Goal: Answer question/provide support: Share knowledge or assist other users

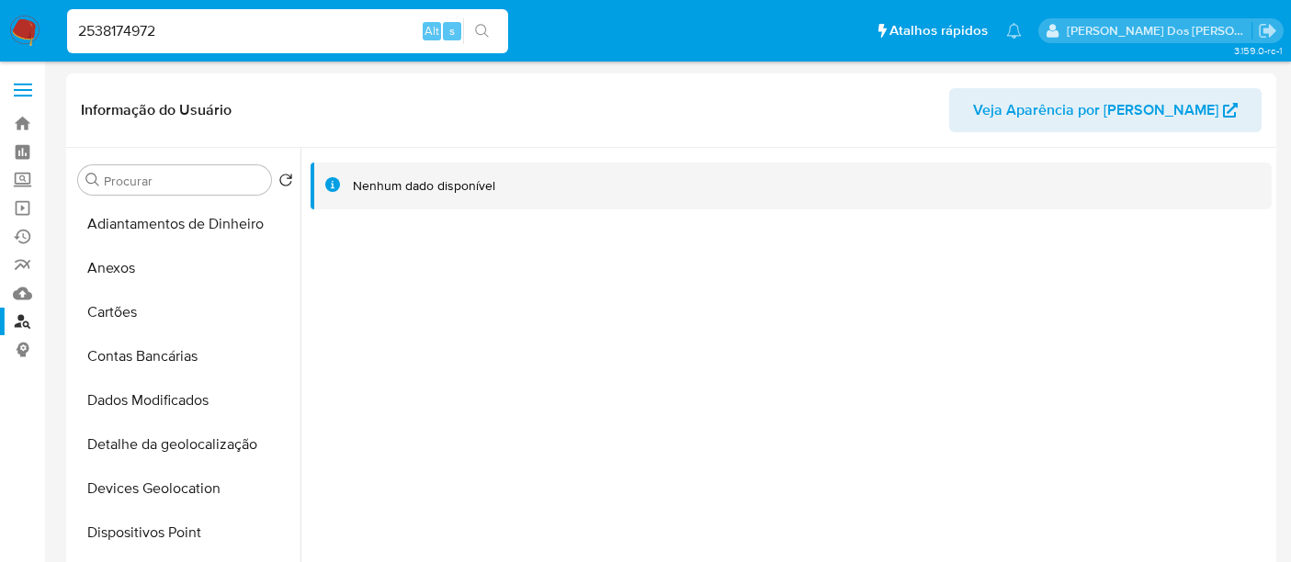
select select "10"
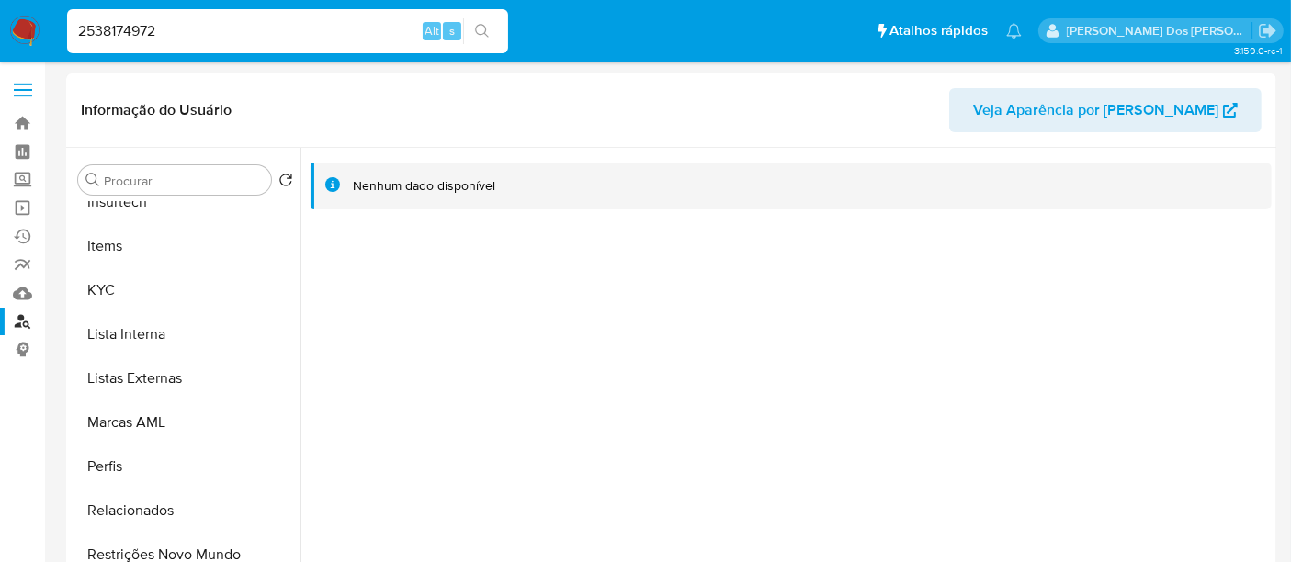
click at [223, 38] on input "2538174972" at bounding box center [287, 31] width 441 height 24
paste input "1724674857"
type input "1724674857"
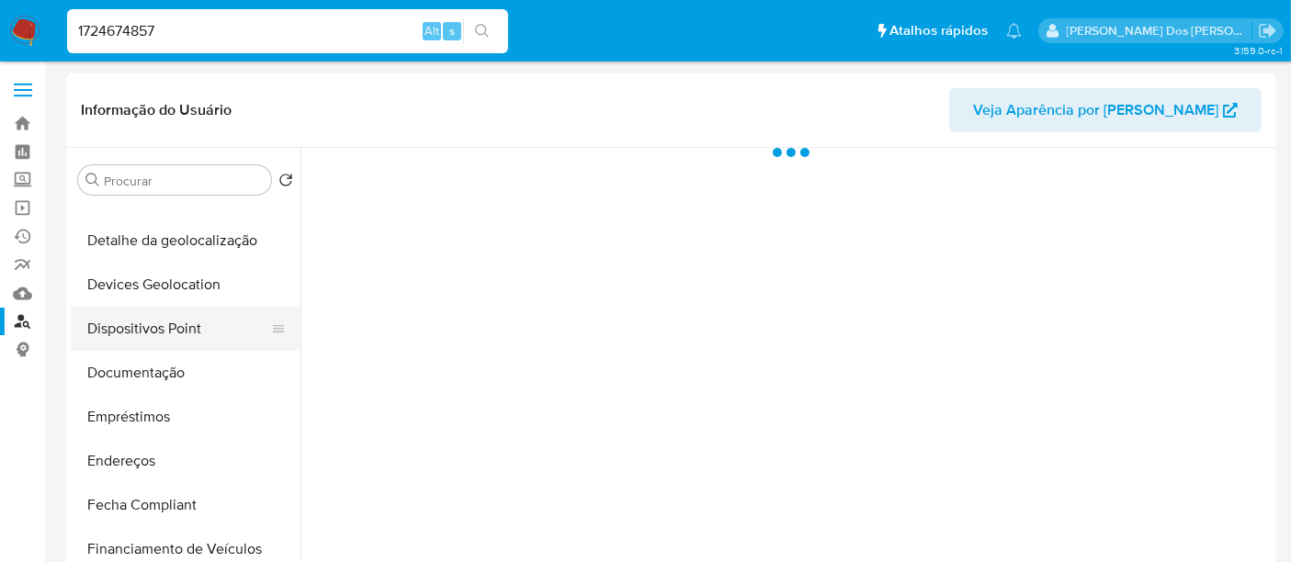
select select "10"
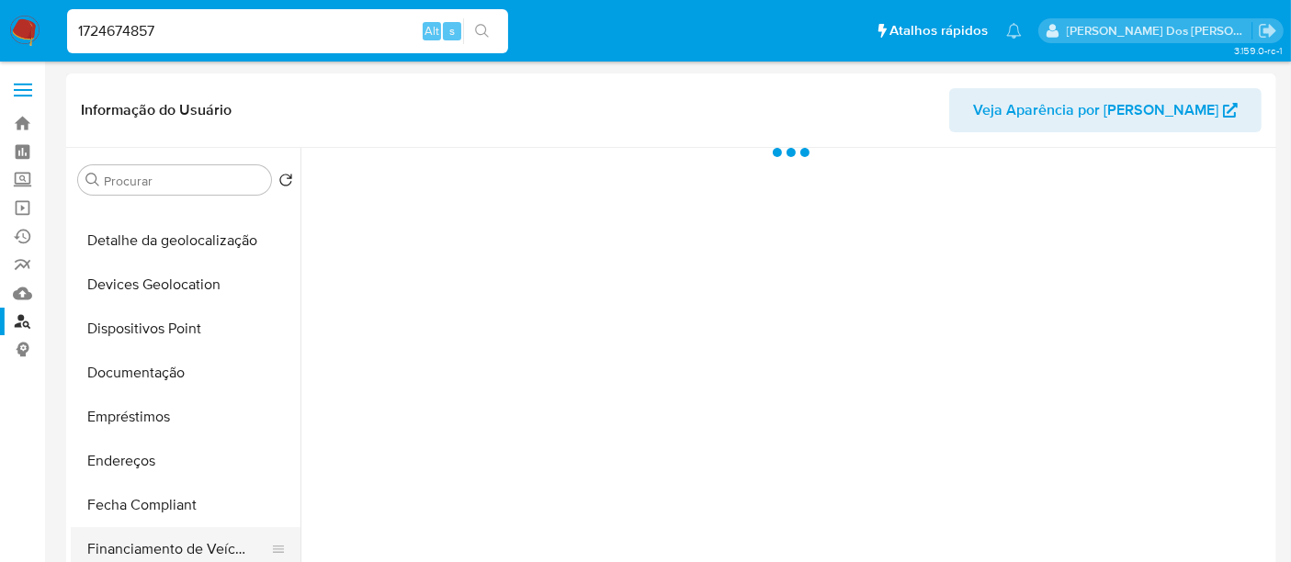
scroll to position [408, 0]
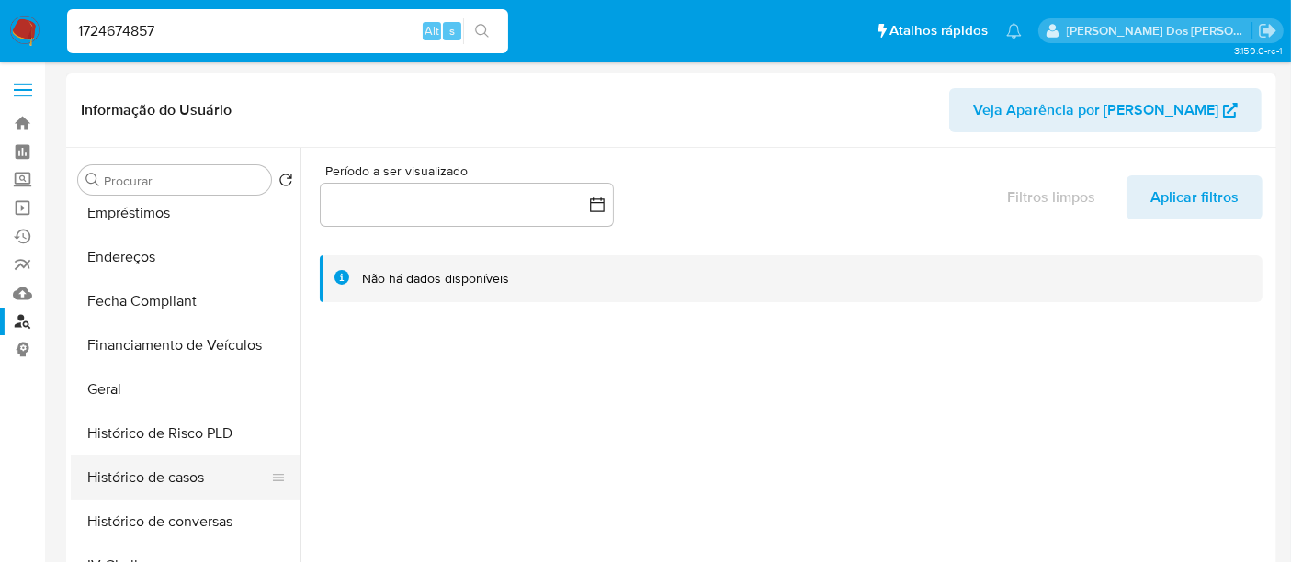
click at [175, 463] on button "Histórico de casos" at bounding box center [178, 478] width 215 height 44
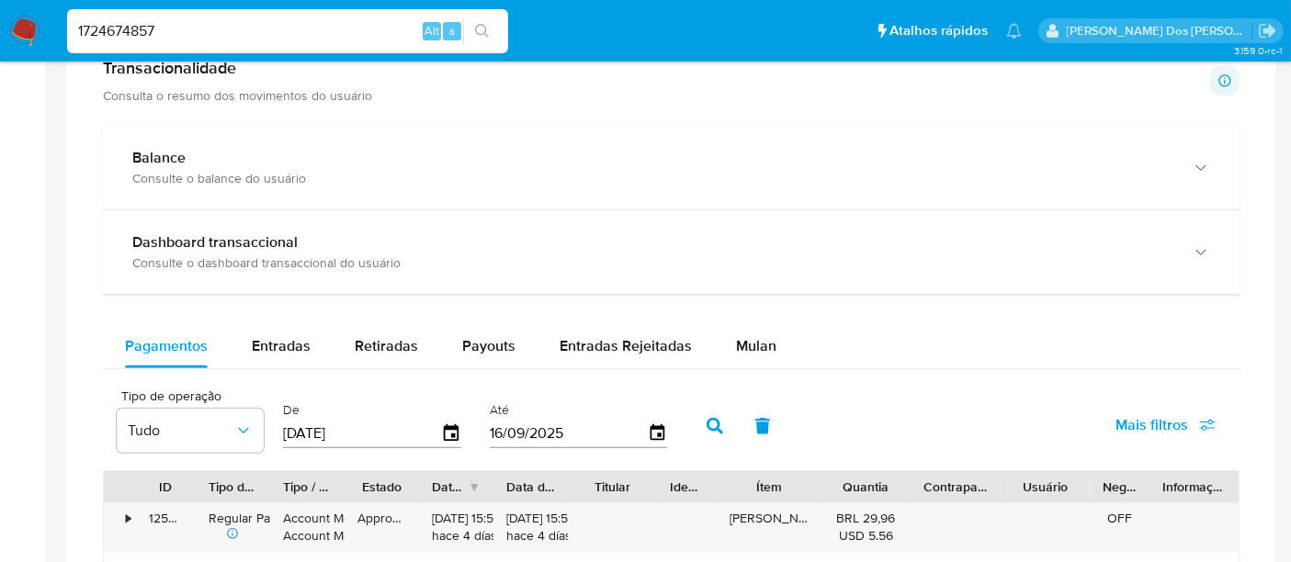
scroll to position [1123, 0]
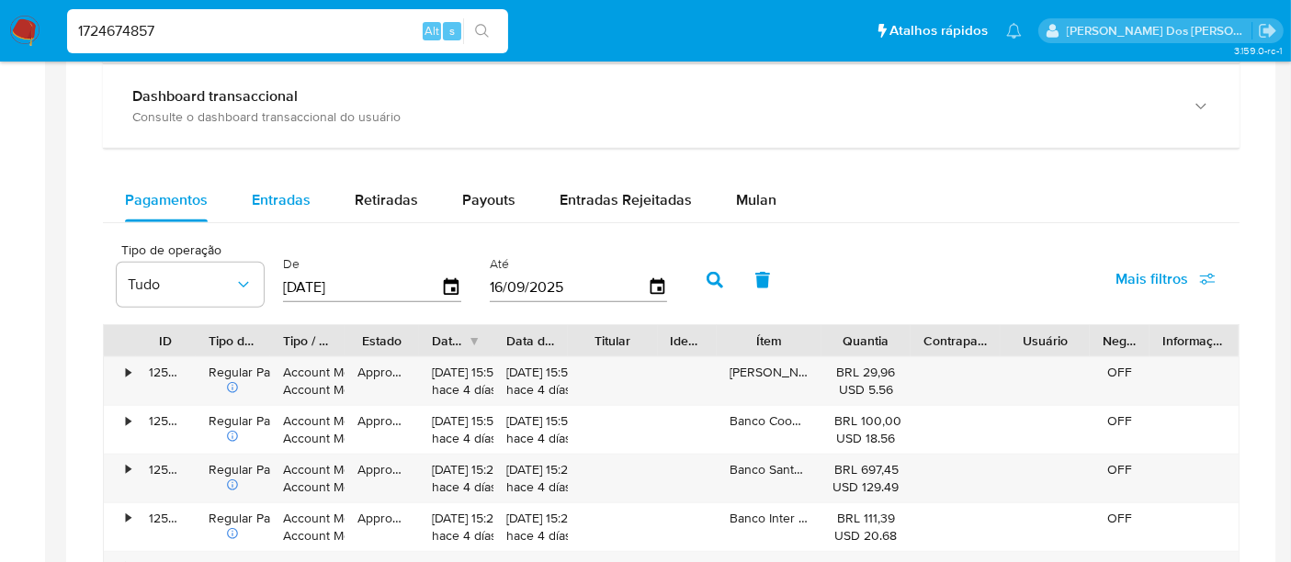
click at [280, 195] on span "Entradas" at bounding box center [281, 199] width 59 height 21
select select "10"
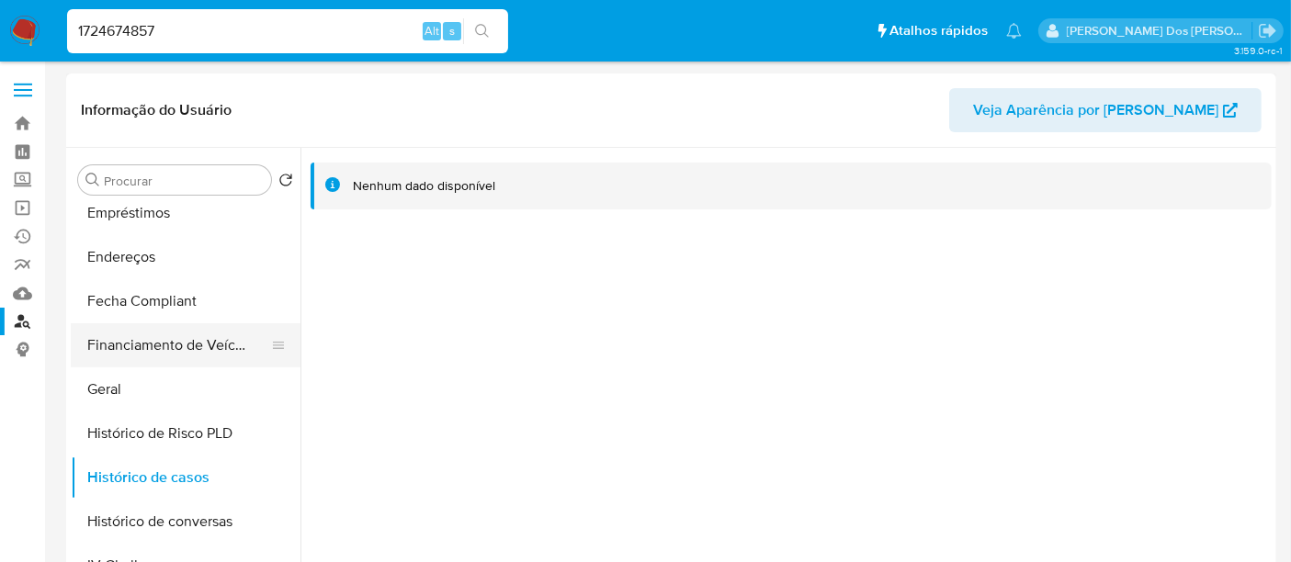
scroll to position [510, 0]
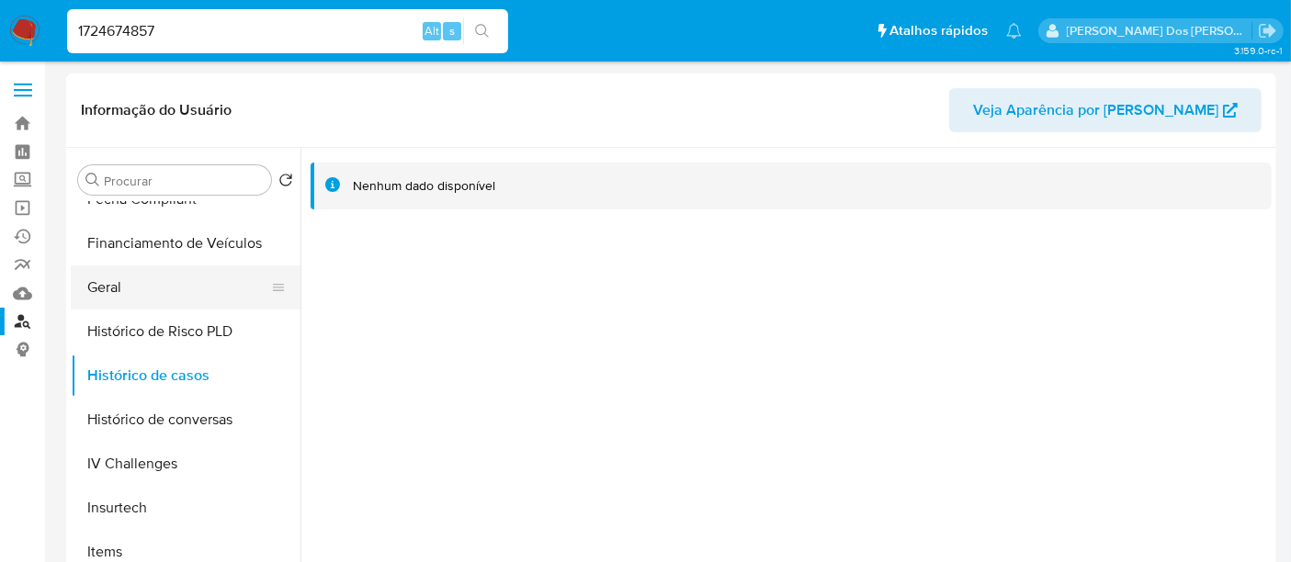
click at [102, 291] on button "Geral" at bounding box center [178, 288] width 215 height 44
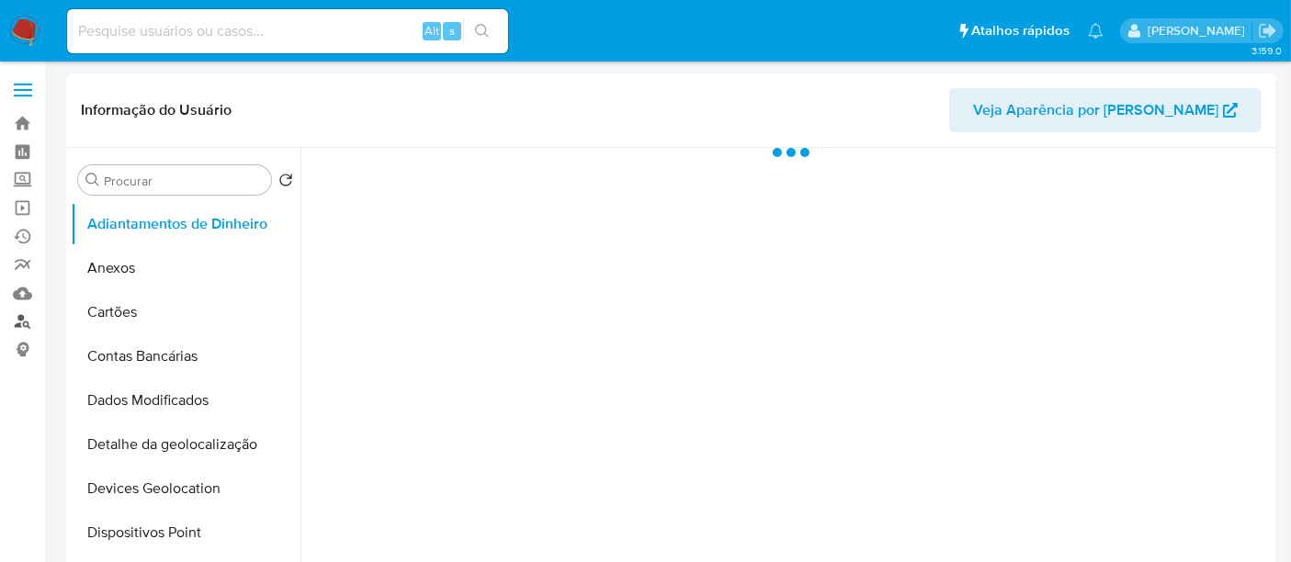
click at [18, 323] on link "Localizador de pessoas" at bounding box center [109, 322] width 219 height 28
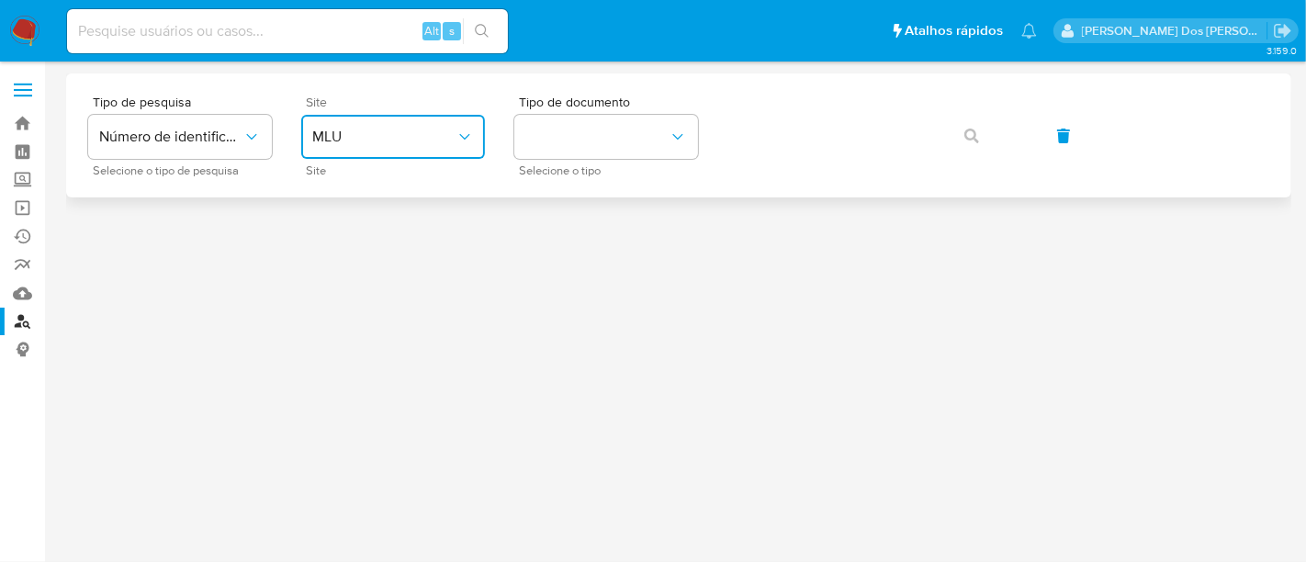
click at [443, 129] on span "MLU" at bounding box center [383, 137] width 143 height 18
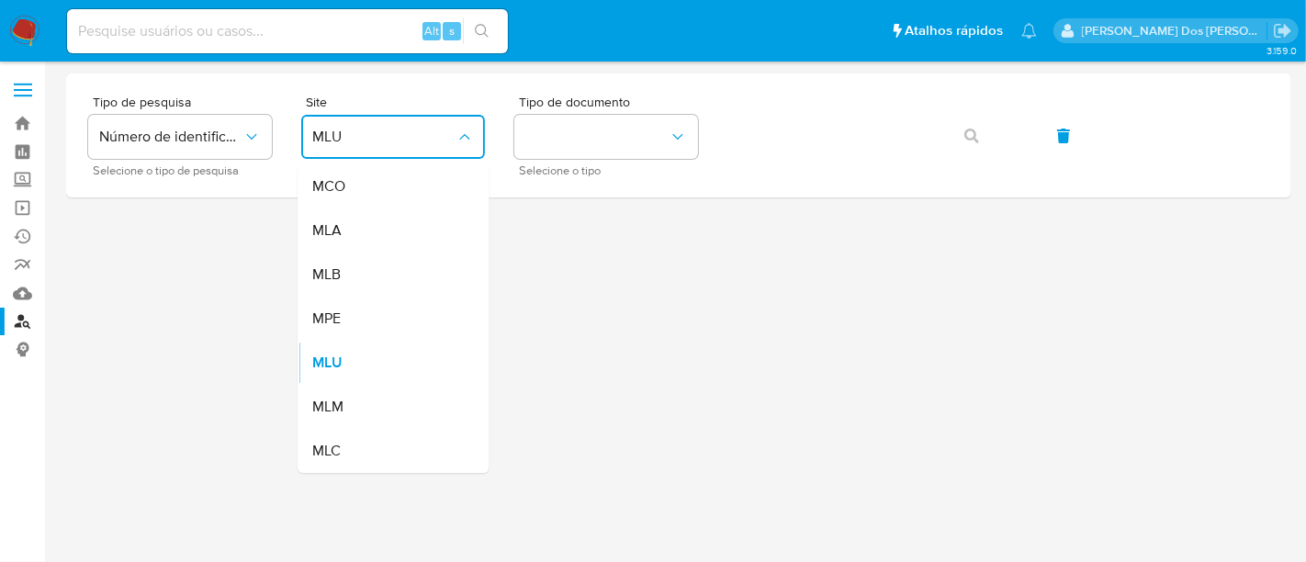
drag, startPoint x: 384, startPoint y: 277, endPoint x: 515, endPoint y: 209, distance: 147.5
click at [382, 277] on div "MLB" at bounding box center [387, 275] width 151 height 44
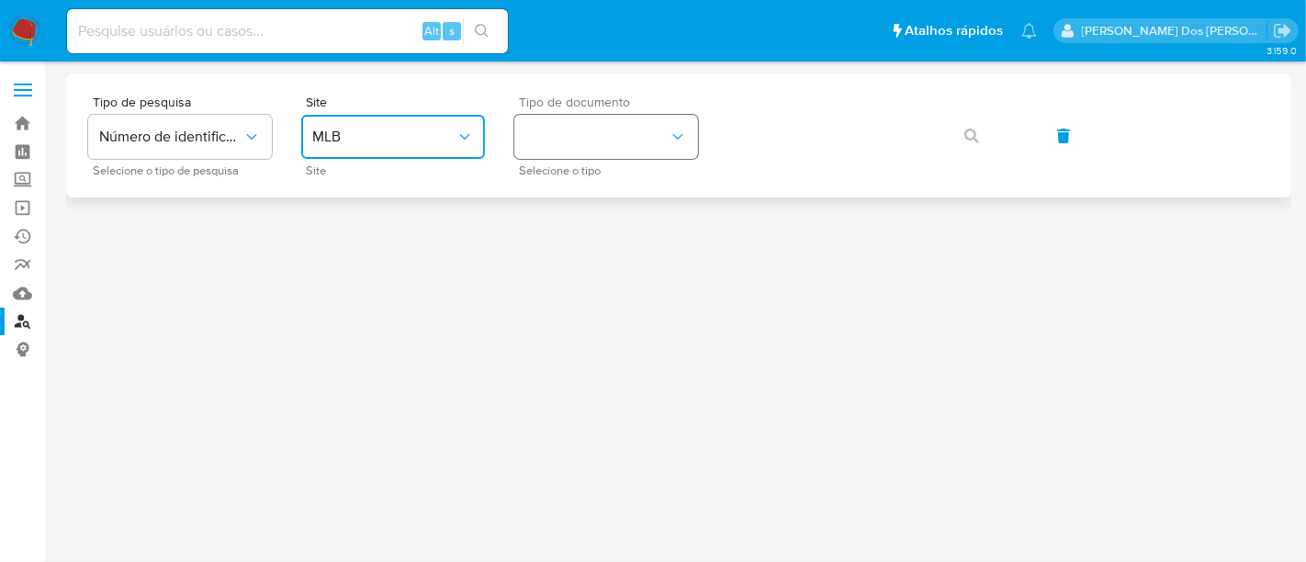
click at [564, 151] on button "identificationType" at bounding box center [606, 137] width 184 height 44
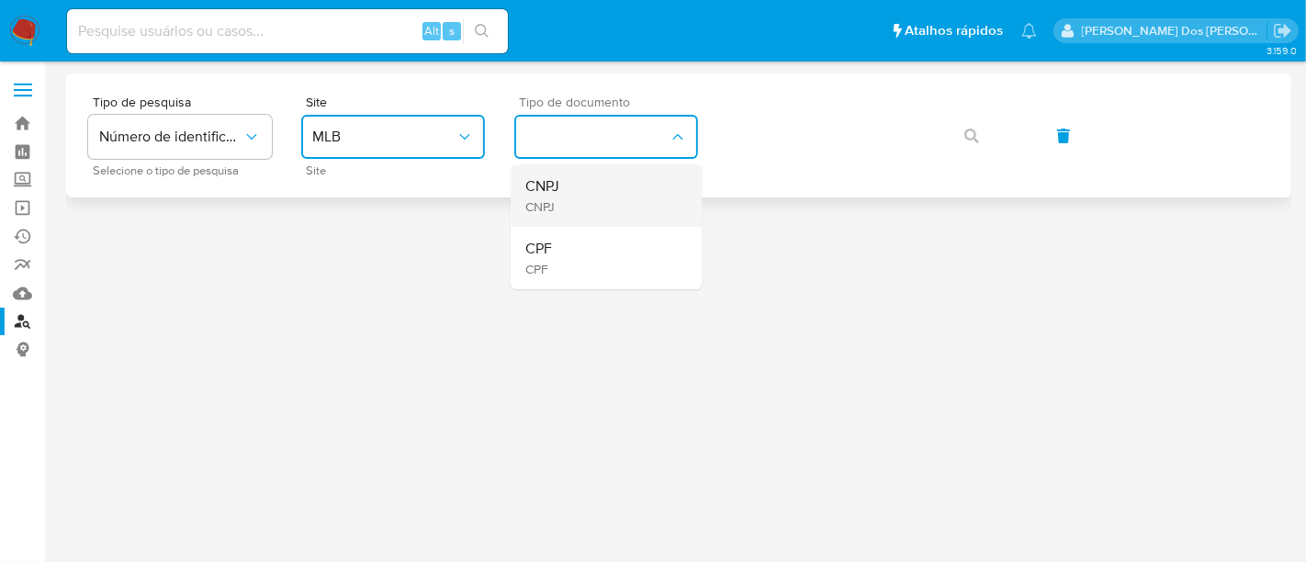
click at [585, 169] on div "CNPJ CNPJ" at bounding box center [601, 195] width 151 height 62
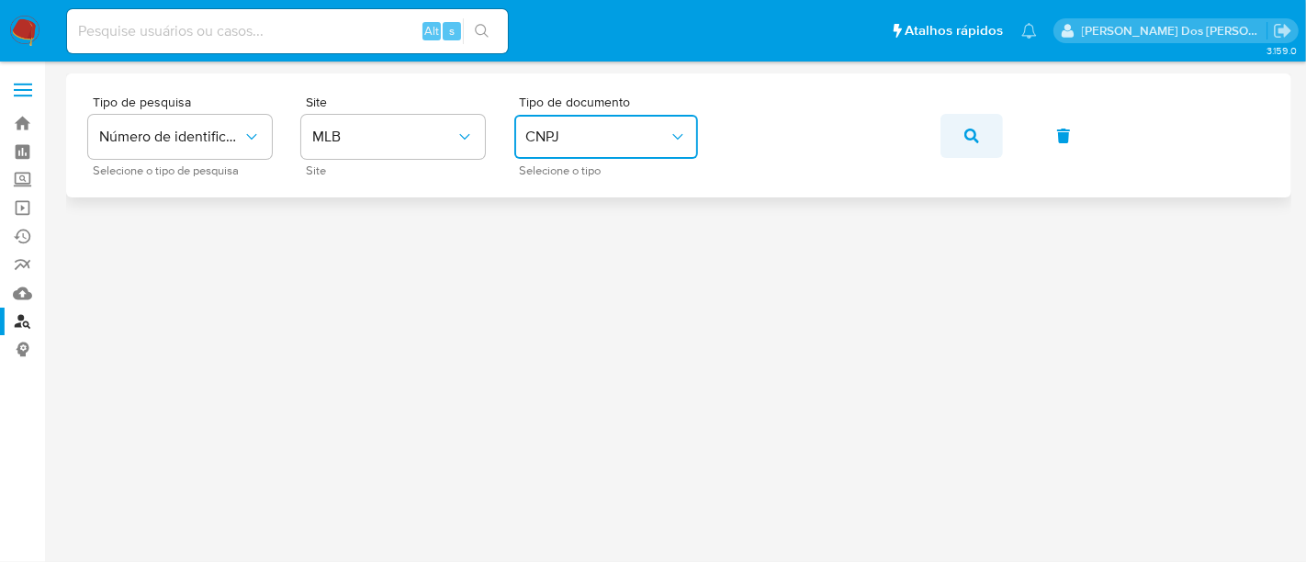
click at [982, 130] on button "button" at bounding box center [972, 136] width 62 height 44
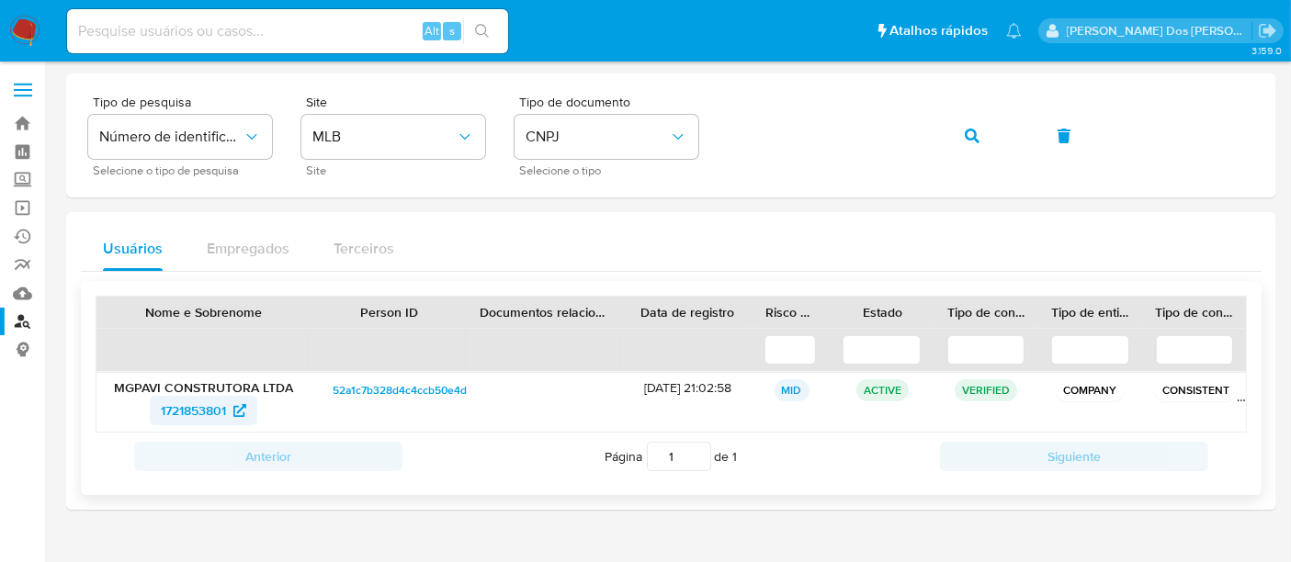
click at [173, 411] on span "1721853801" at bounding box center [193, 410] width 65 height 29
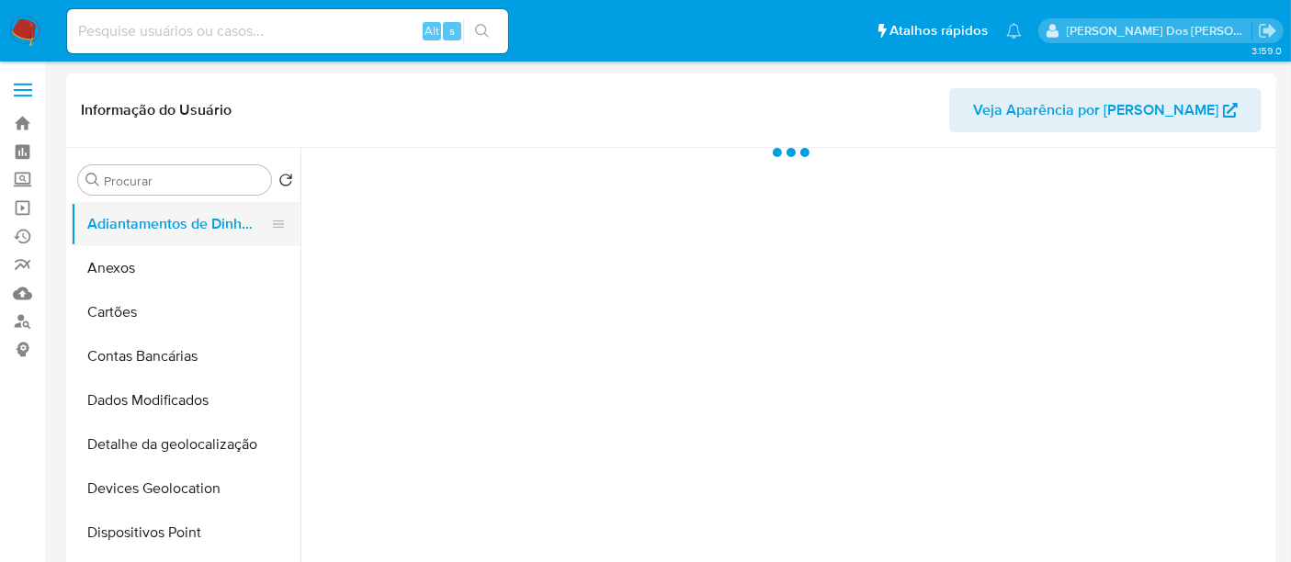
select select "10"
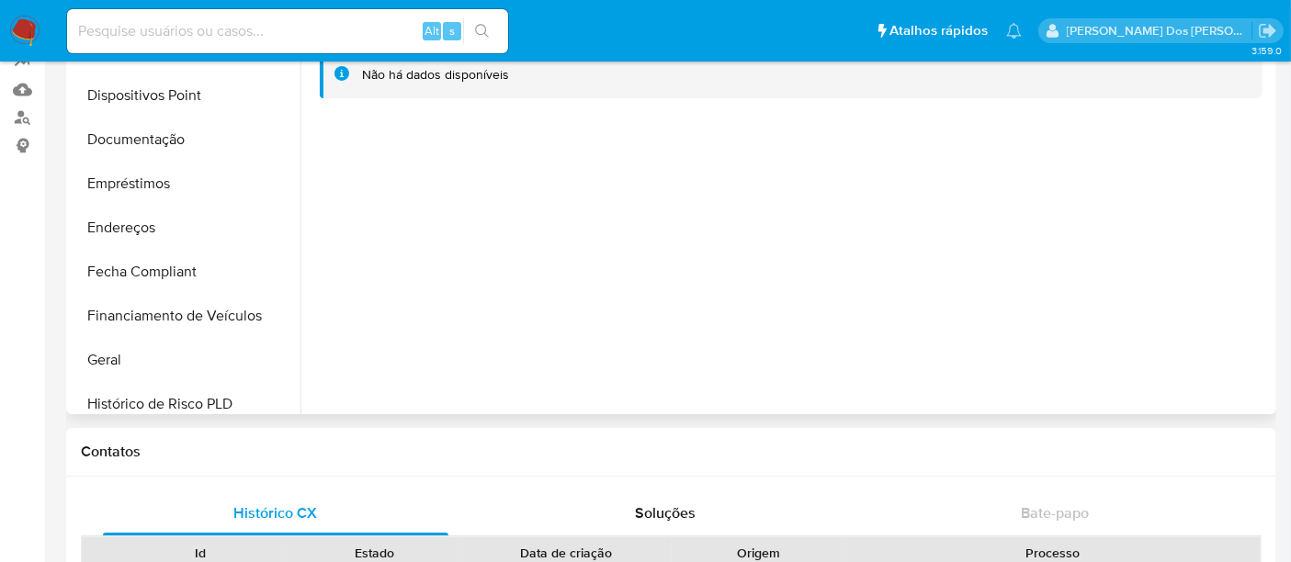
scroll to position [306, 0]
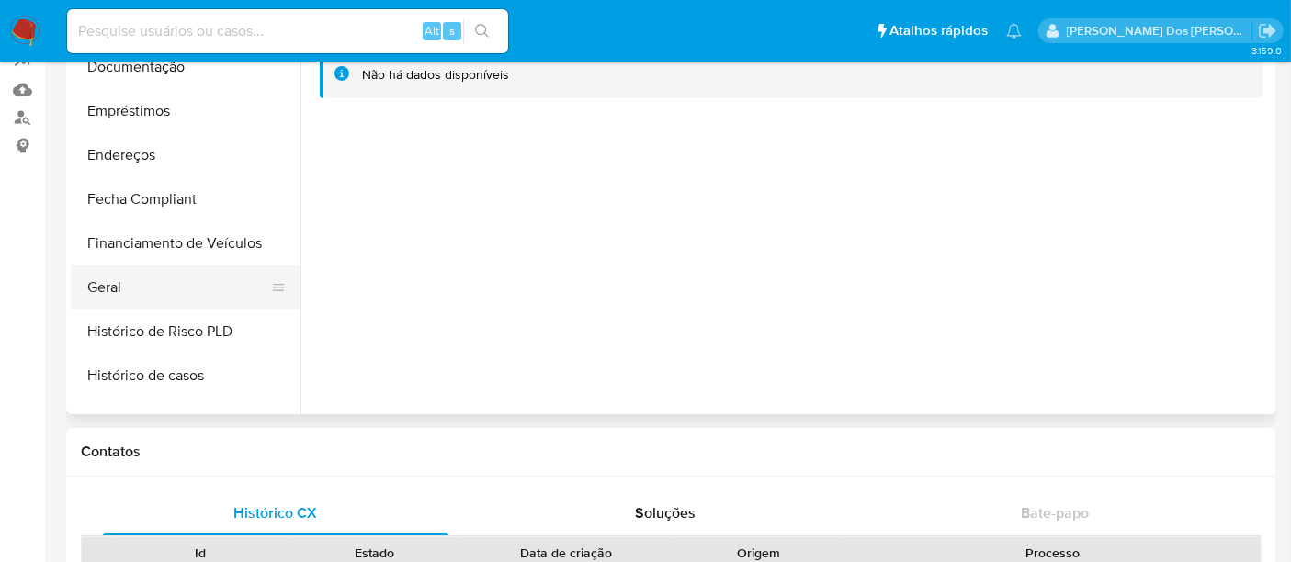
click at [108, 287] on button "Geral" at bounding box center [178, 288] width 215 height 44
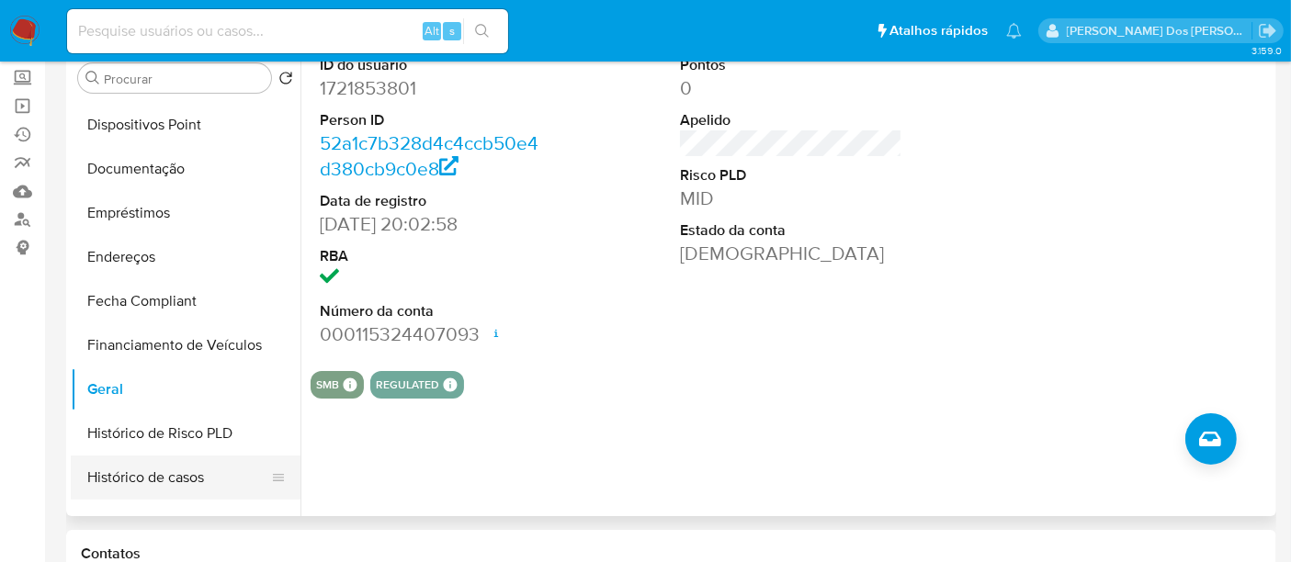
scroll to position [408, 0]
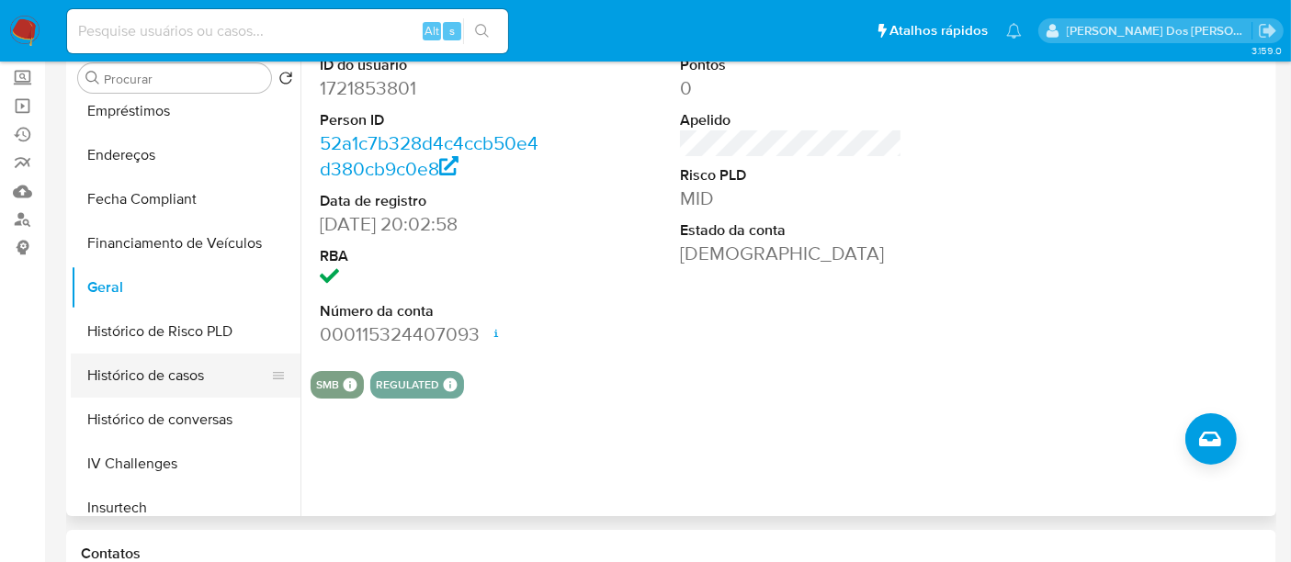
click at [159, 377] on button "Histórico de casos" at bounding box center [178, 376] width 215 height 44
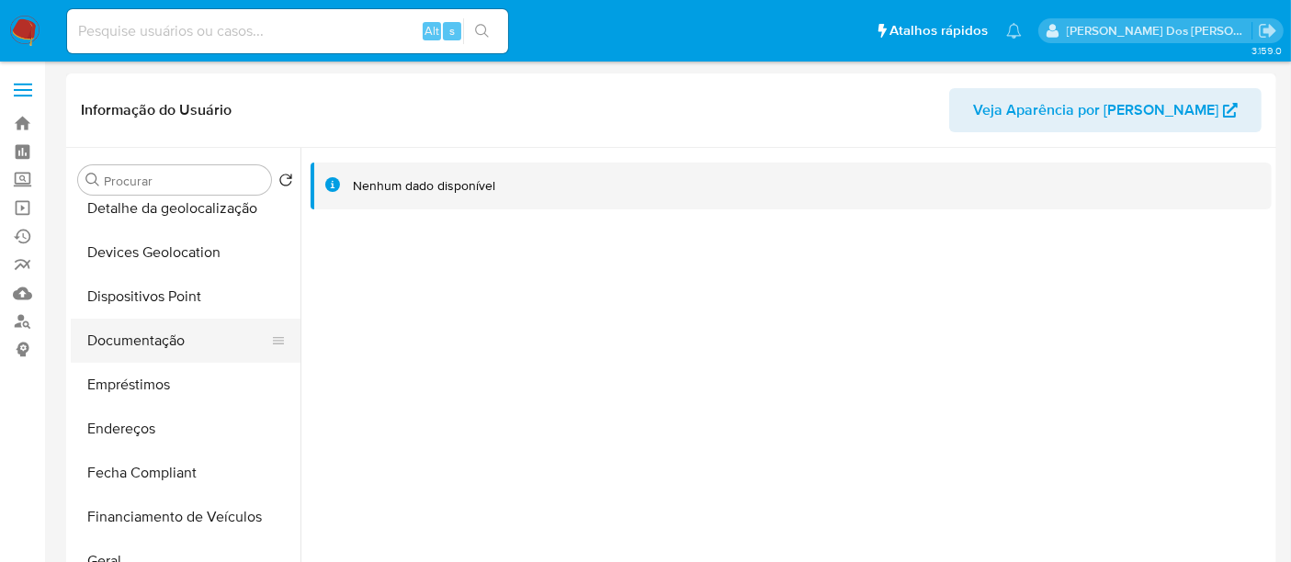
scroll to position [204, 0]
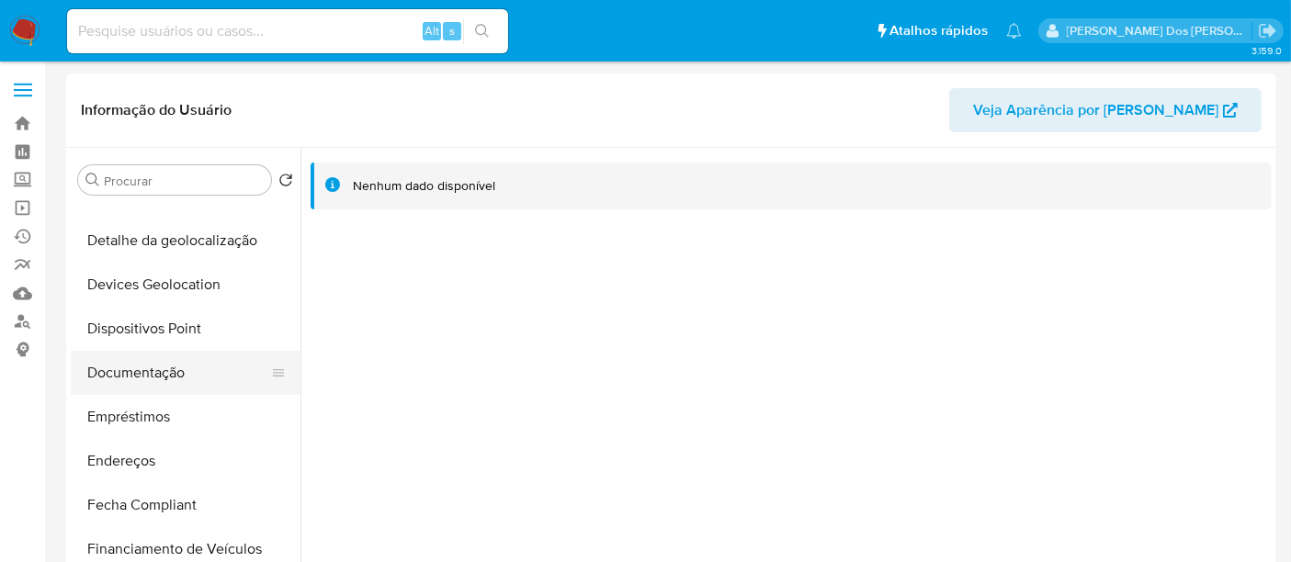
click at [179, 369] on button "Documentação" at bounding box center [178, 373] width 215 height 44
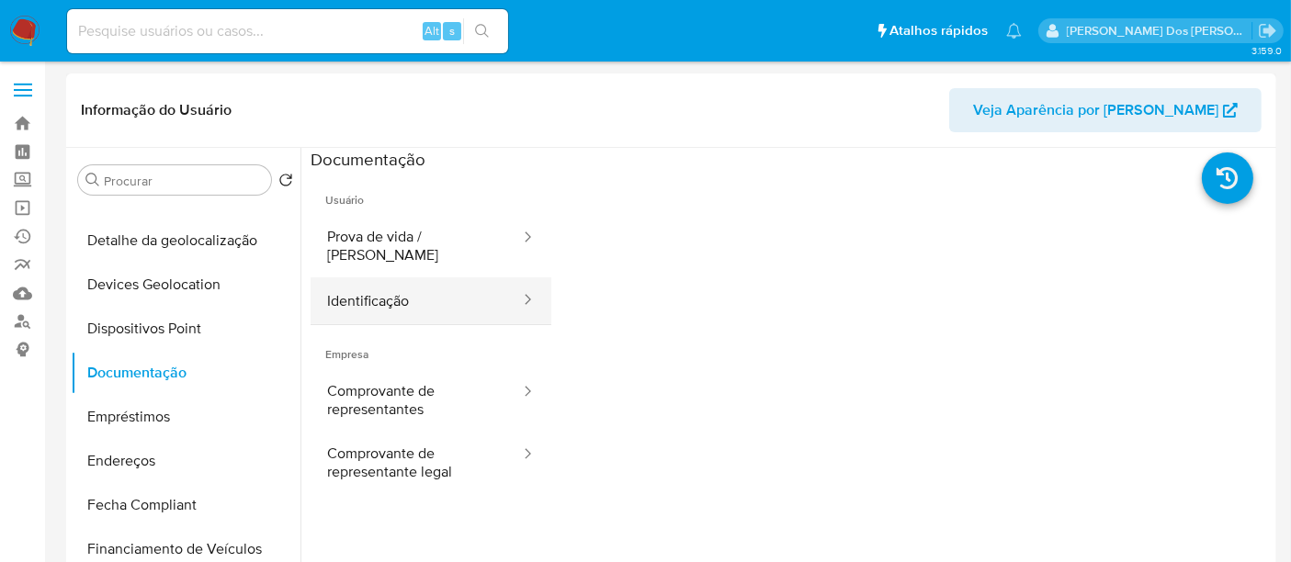
click at [346, 292] on button "Identificação" at bounding box center [416, 300] width 211 height 47
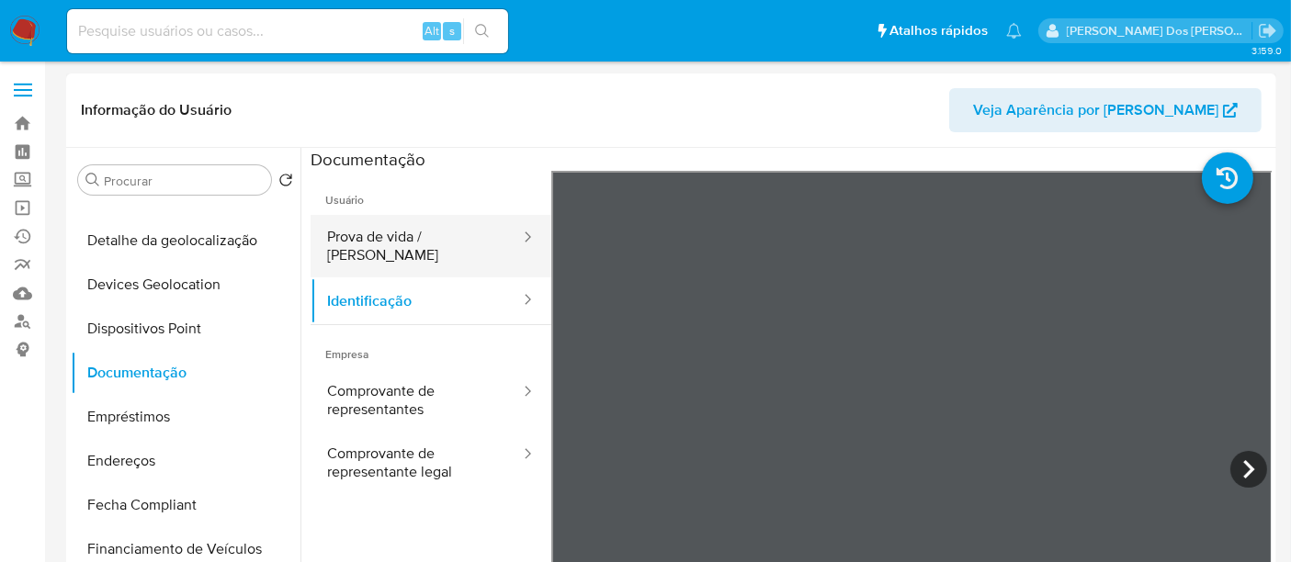
click at [454, 237] on button "Prova de vida / Selfie" at bounding box center [416, 246] width 211 height 62
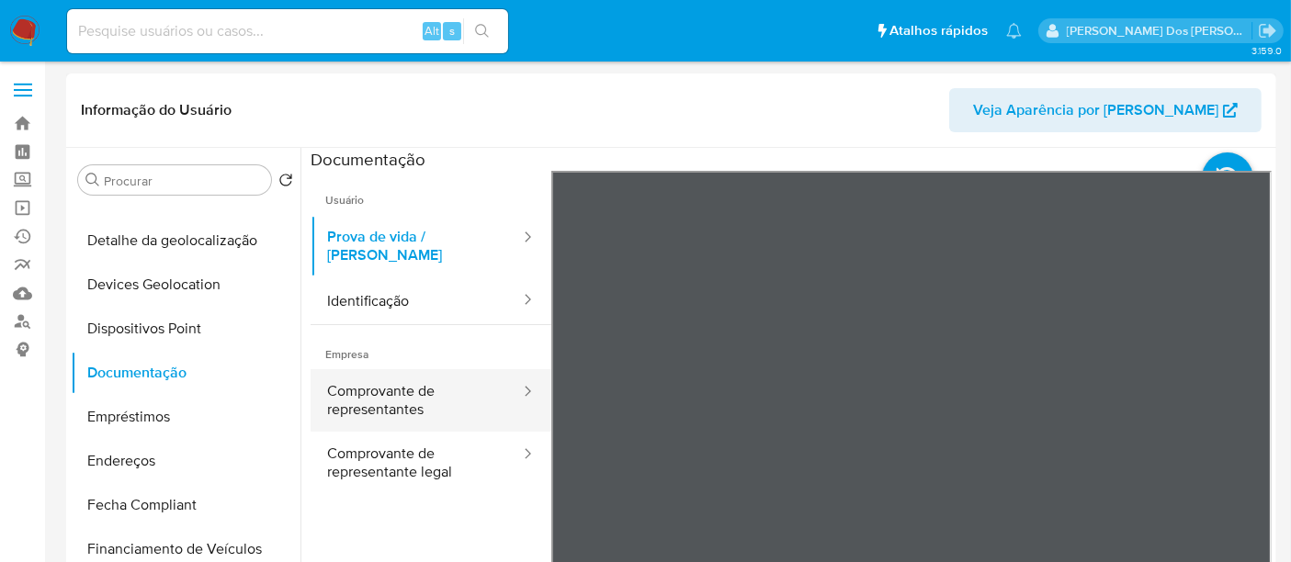
click at [335, 369] on button "Comprovante de representantes" at bounding box center [416, 400] width 211 height 62
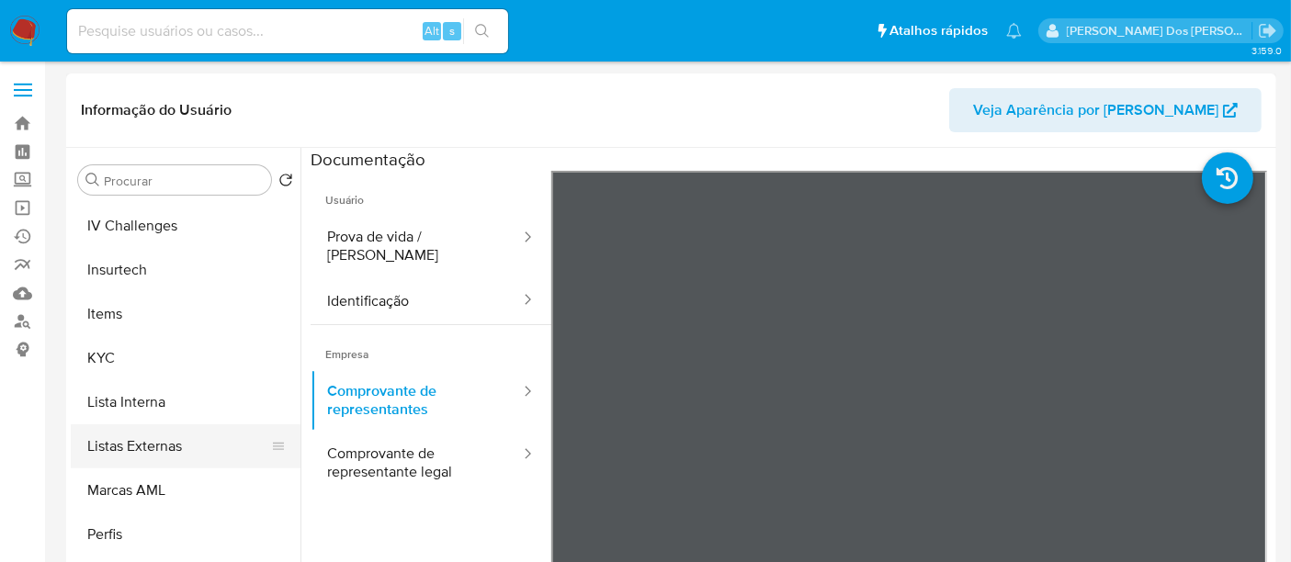
scroll to position [816, 0]
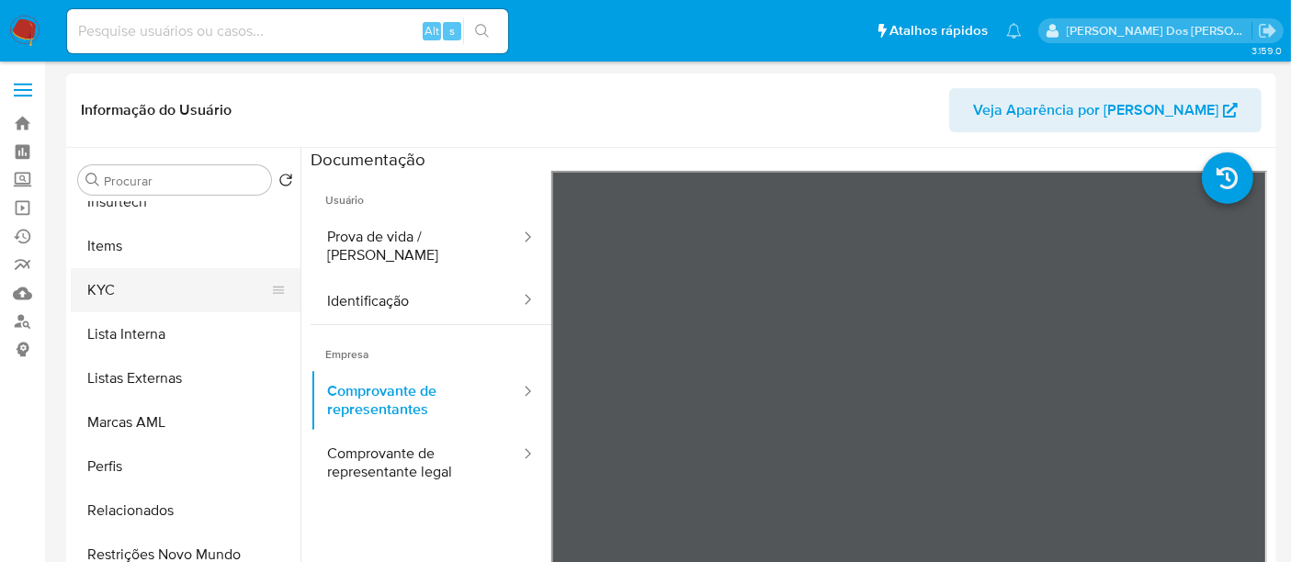
click at [114, 295] on button "KYC" at bounding box center [178, 290] width 215 height 44
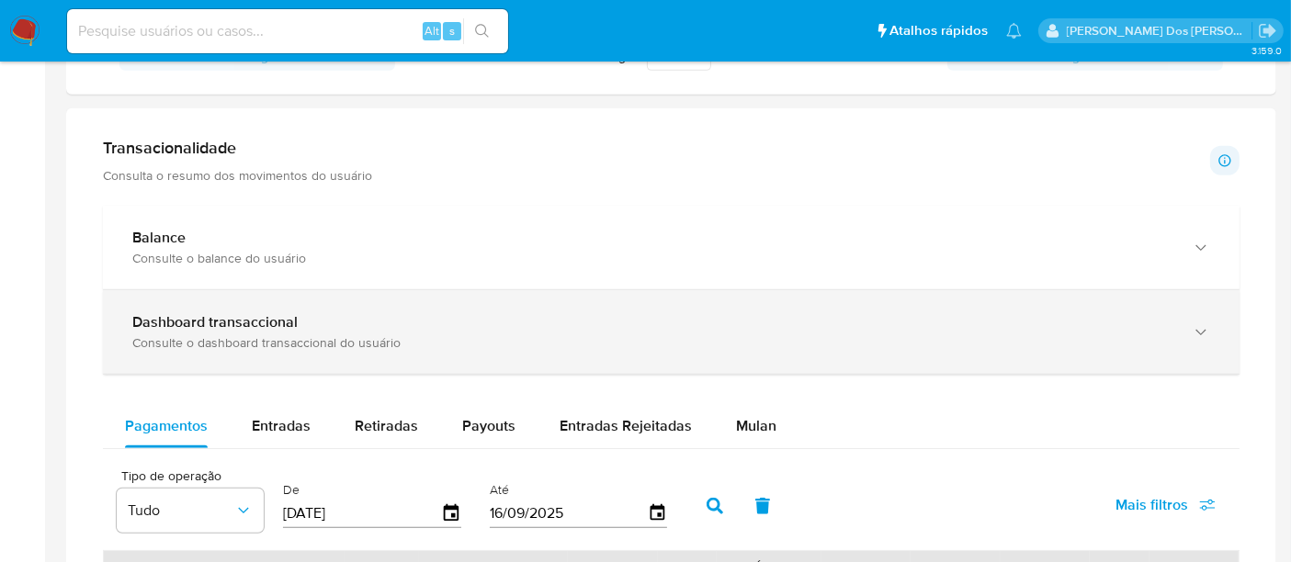
scroll to position [1021, 0]
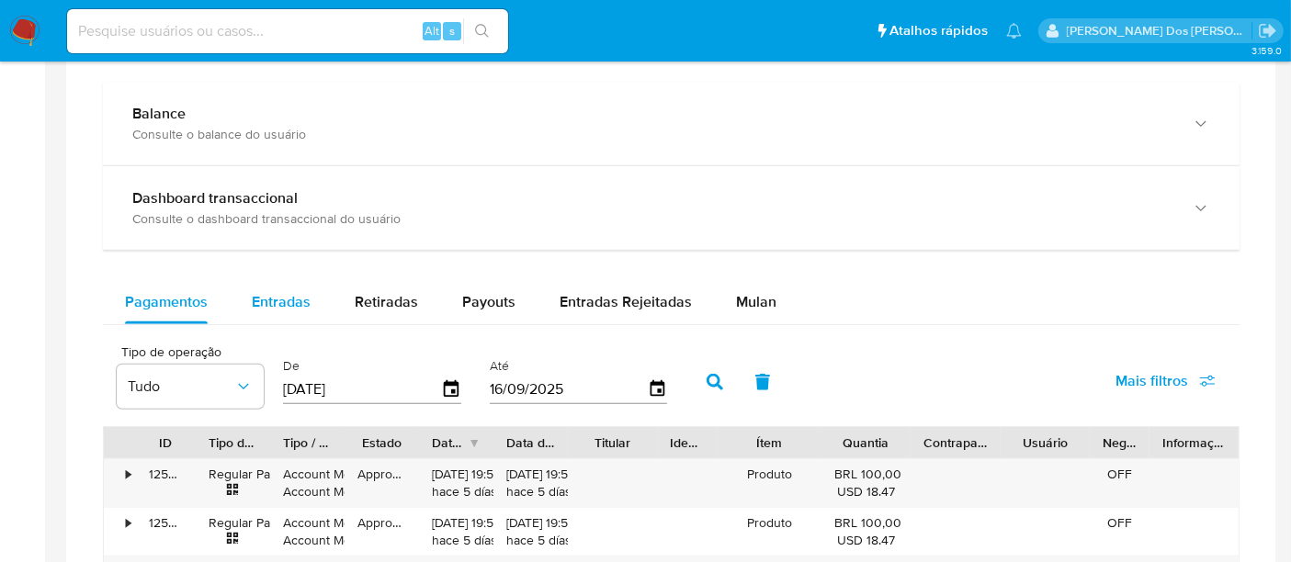
click at [287, 296] on span "Entradas" at bounding box center [281, 301] width 59 height 21
select select "10"
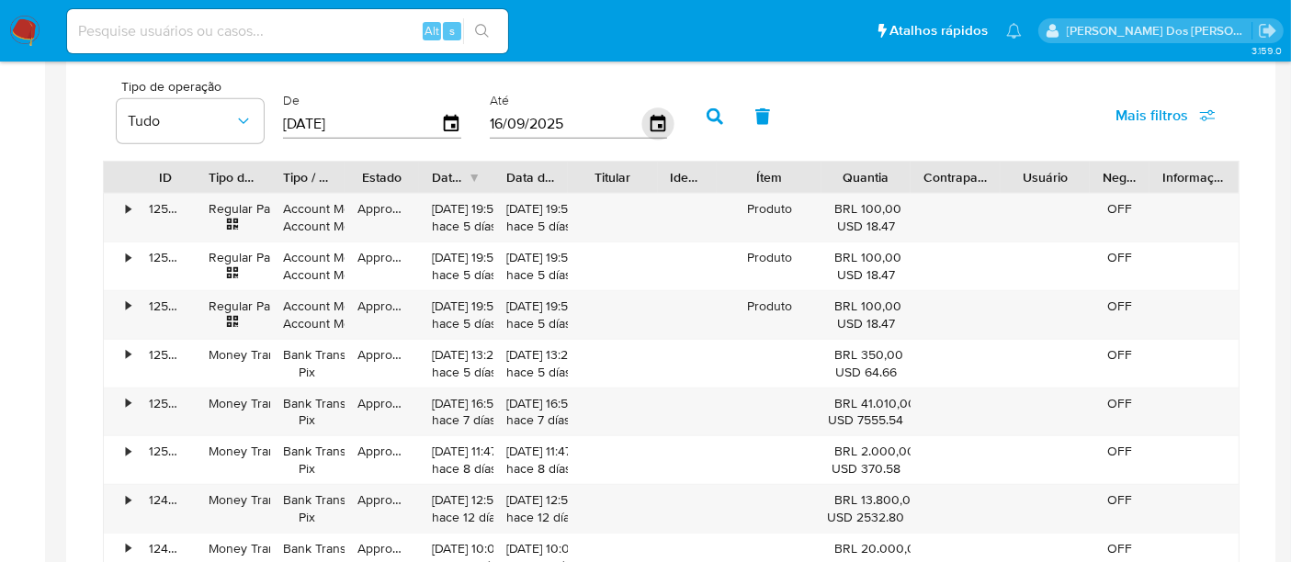
scroll to position [1327, 0]
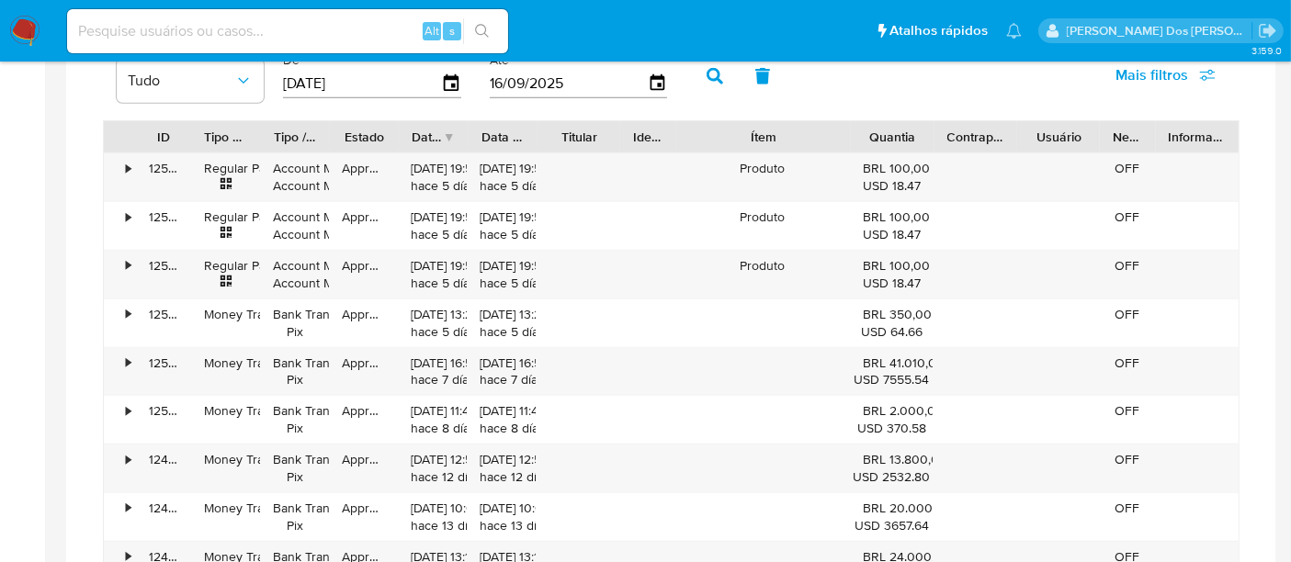
drag, startPoint x: 834, startPoint y: 140, endPoint x: 905, endPoint y: 142, distance: 70.8
click at [905, 142] on div "ID Tipo de operação Tipo / Método Estado Data de criação Data de aprovação Titu…" at bounding box center [671, 136] width 1135 height 31
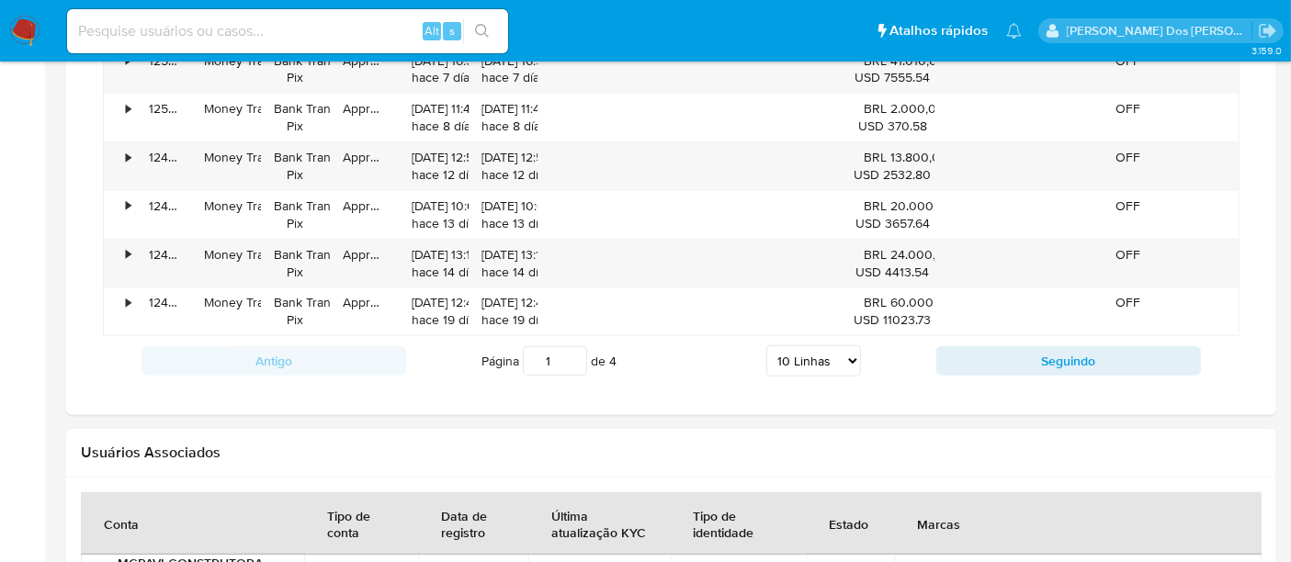
scroll to position [1633, 0]
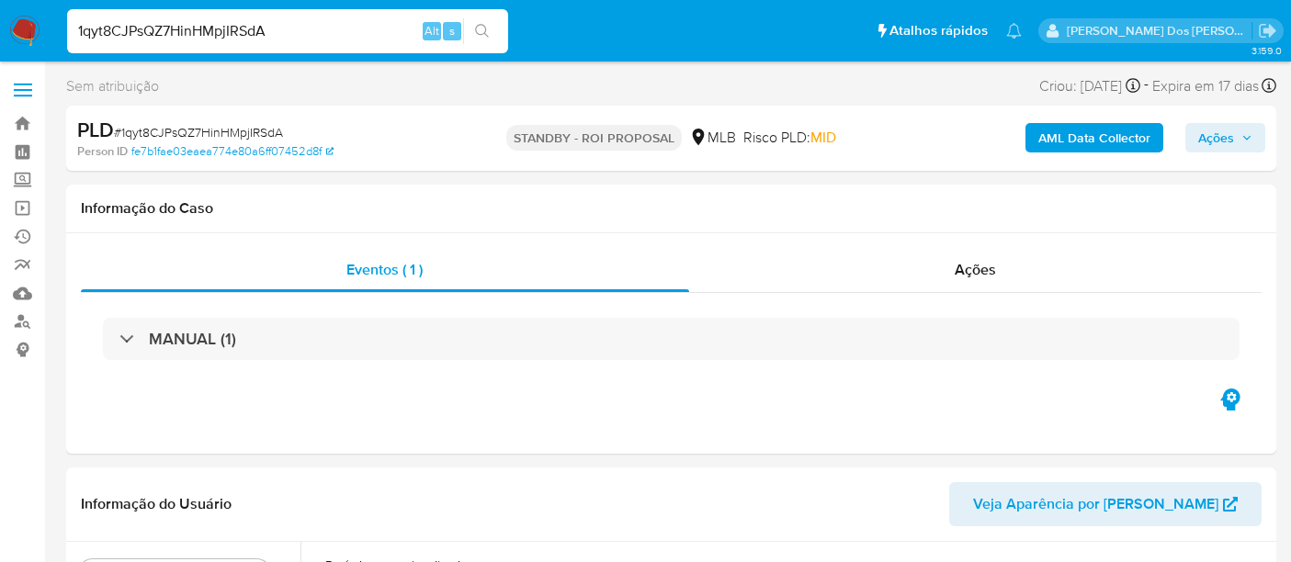
select select "10"
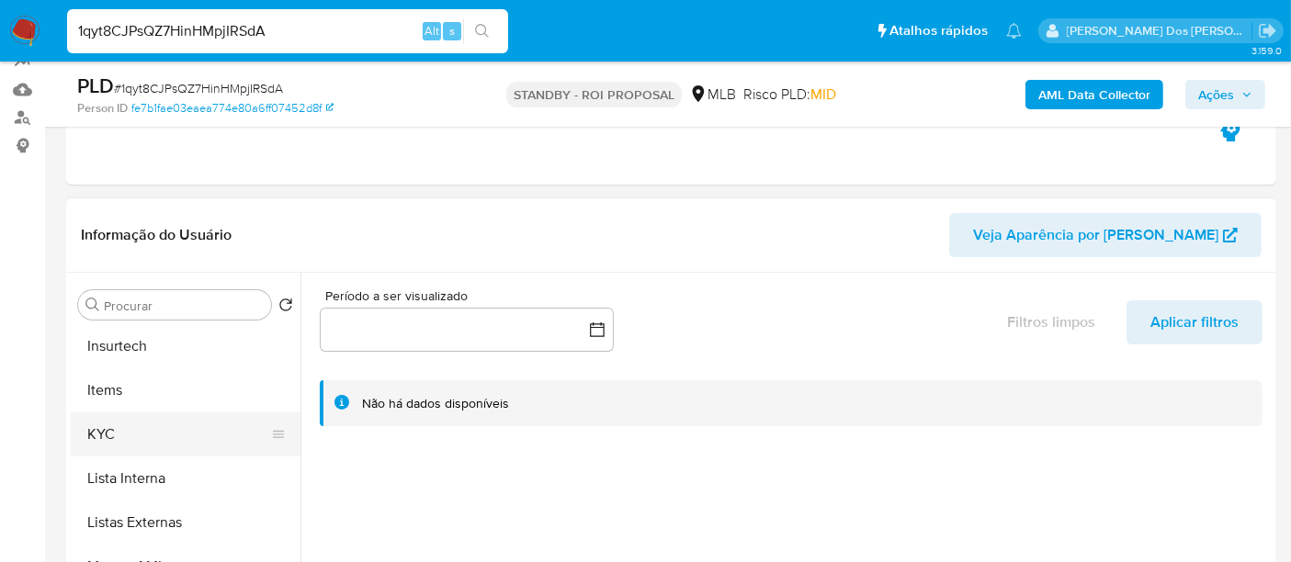
scroll to position [816, 0]
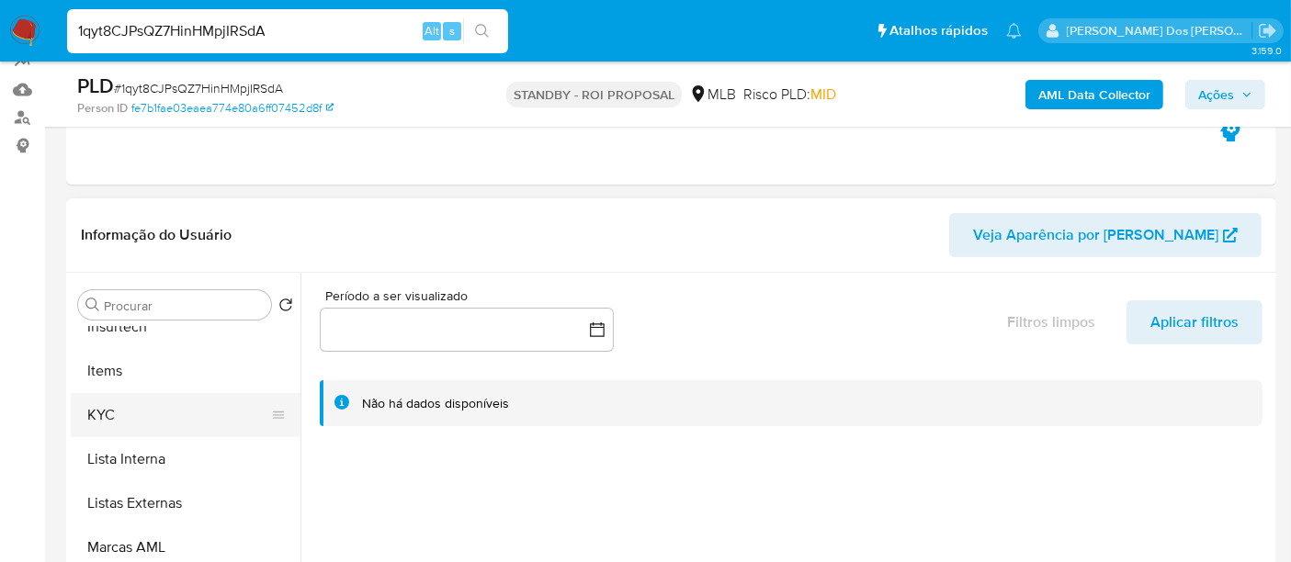
click at [105, 424] on button "KYC" at bounding box center [178, 415] width 215 height 44
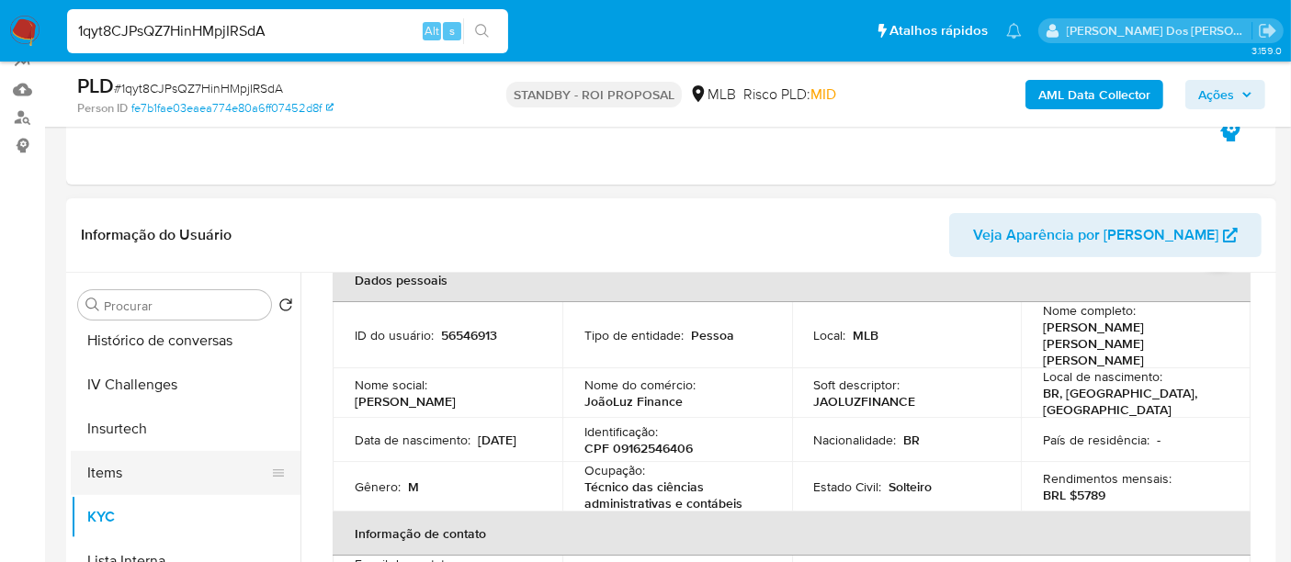
scroll to position [612, 0]
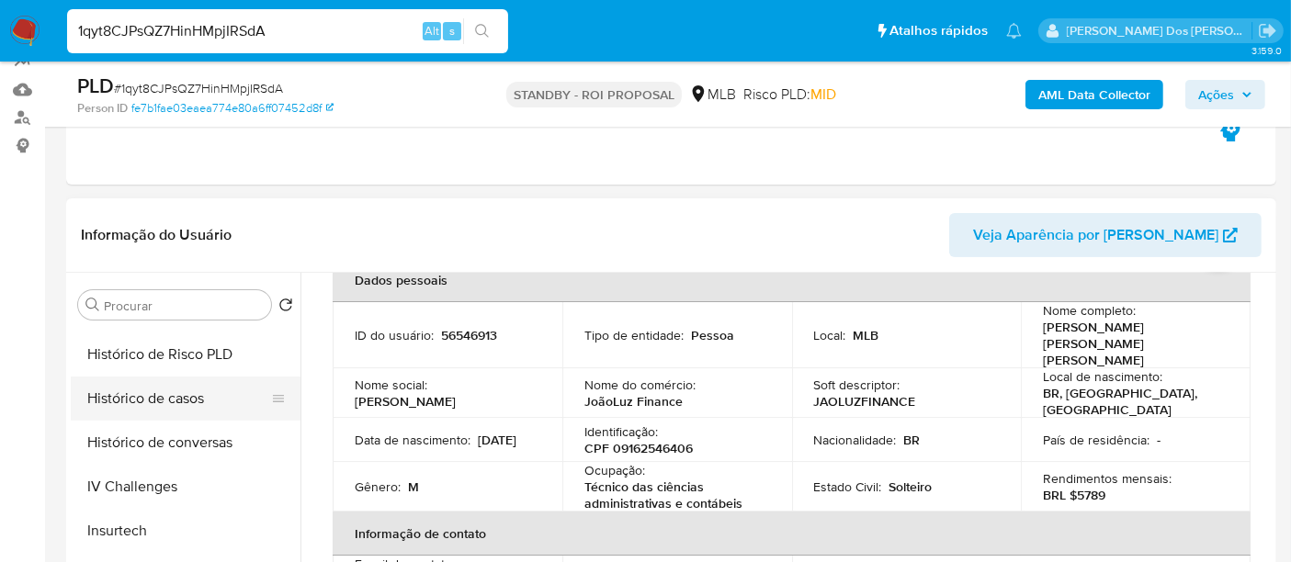
click at [148, 405] on button "Histórico de casos" at bounding box center [178, 399] width 215 height 44
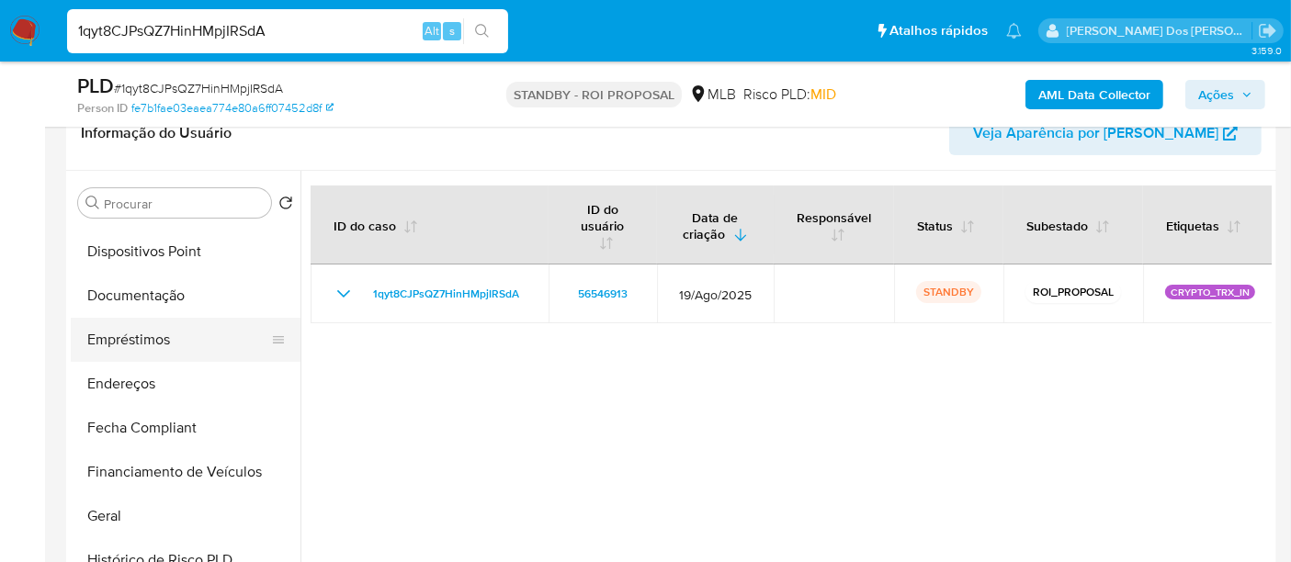
scroll to position [204, 0]
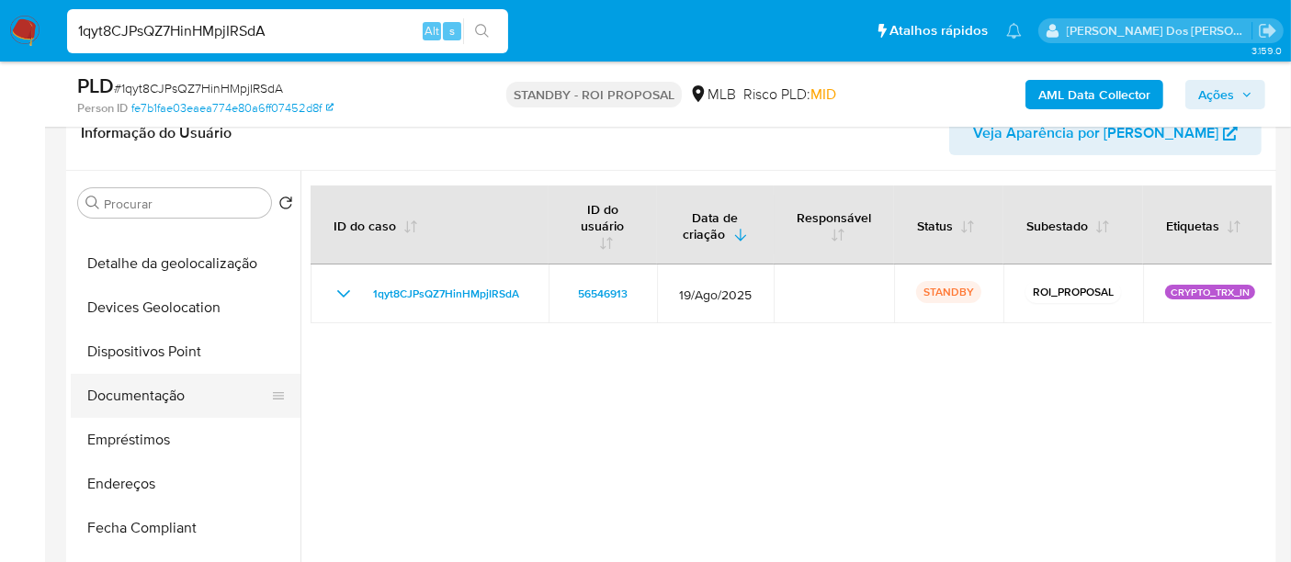
click at [155, 398] on button "Documentação" at bounding box center [178, 396] width 215 height 44
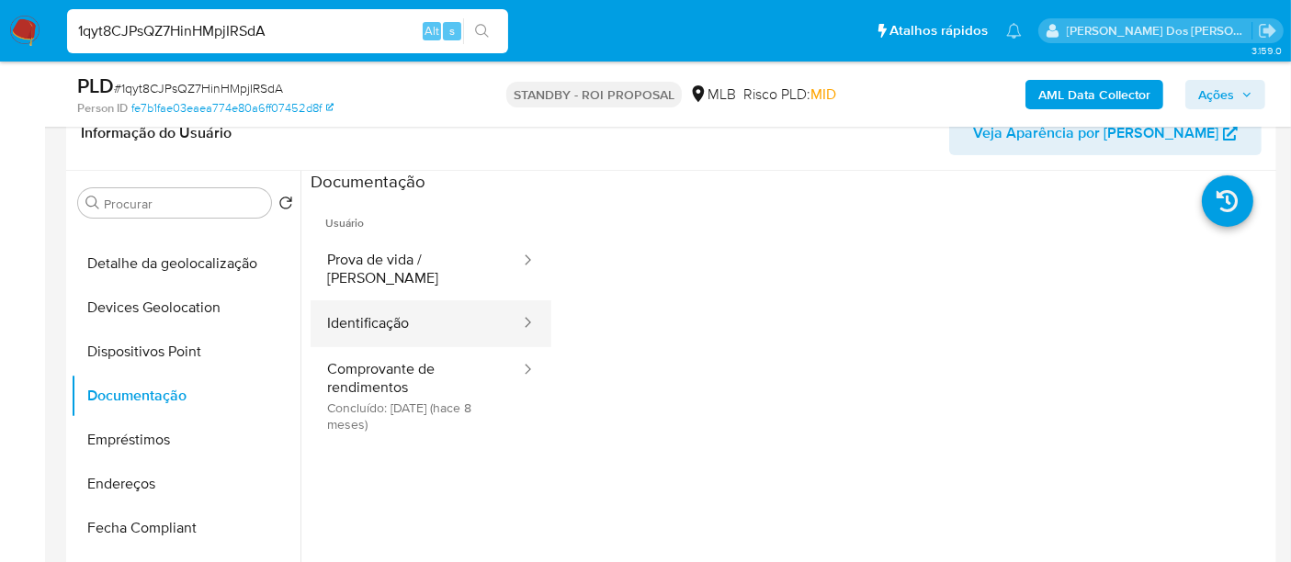
click at [367, 312] on button "Identificação" at bounding box center [416, 323] width 211 height 47
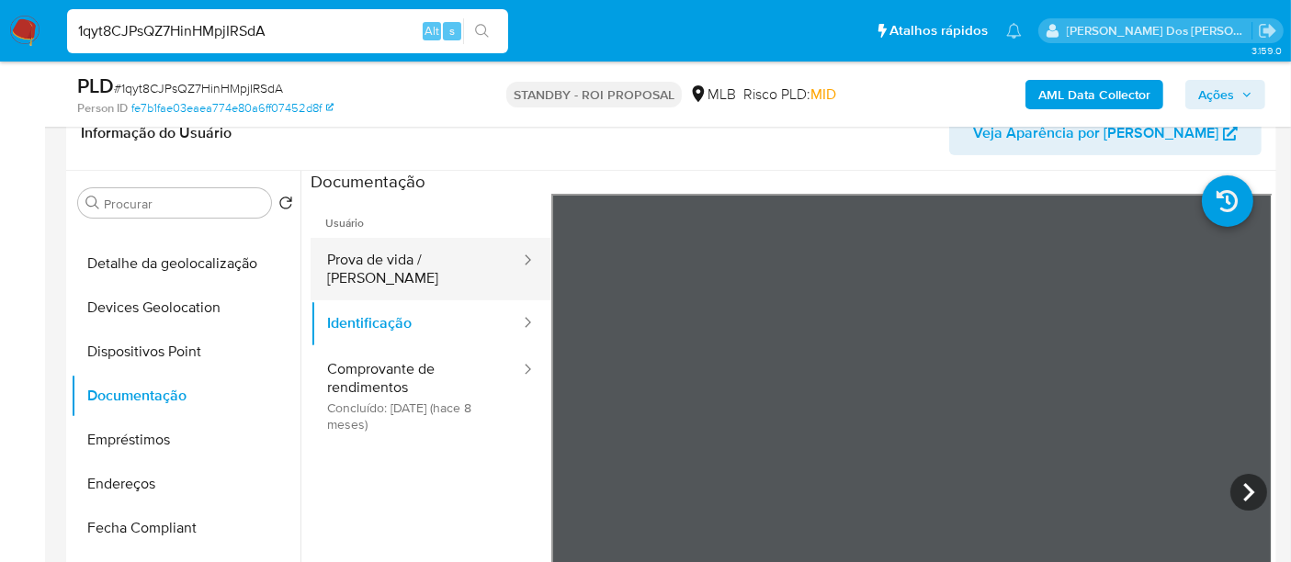
click at [444, 256] on button "Prova de vida / Selfie" at bounding box center [416, 269] width 211 height 62
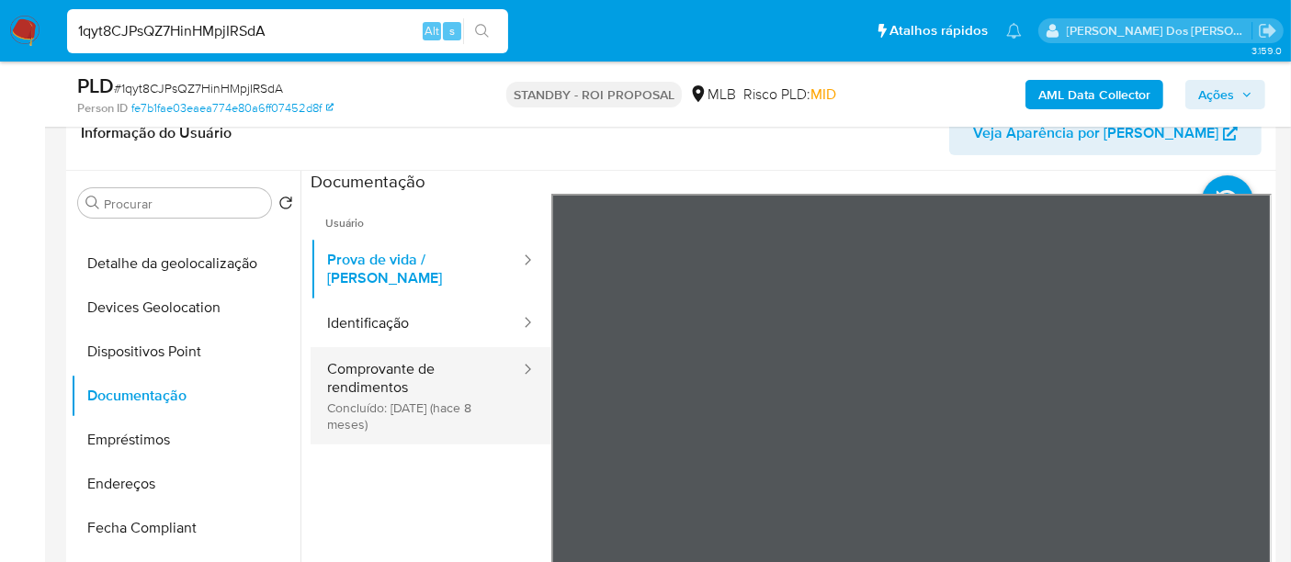
click at [368, 372] on button "Comprovante de rendimentos Concluído: 16/01/2025 (hace 8 meses)" at bounding box center [416, 395] width 211 height 97
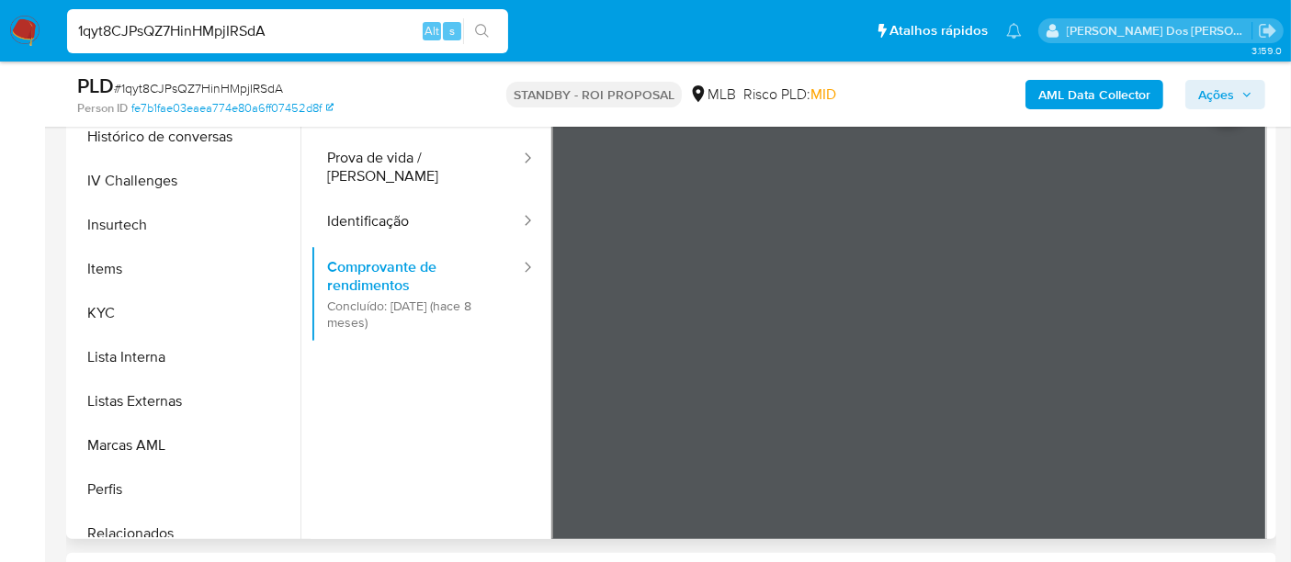
scroll to position [864, 0]
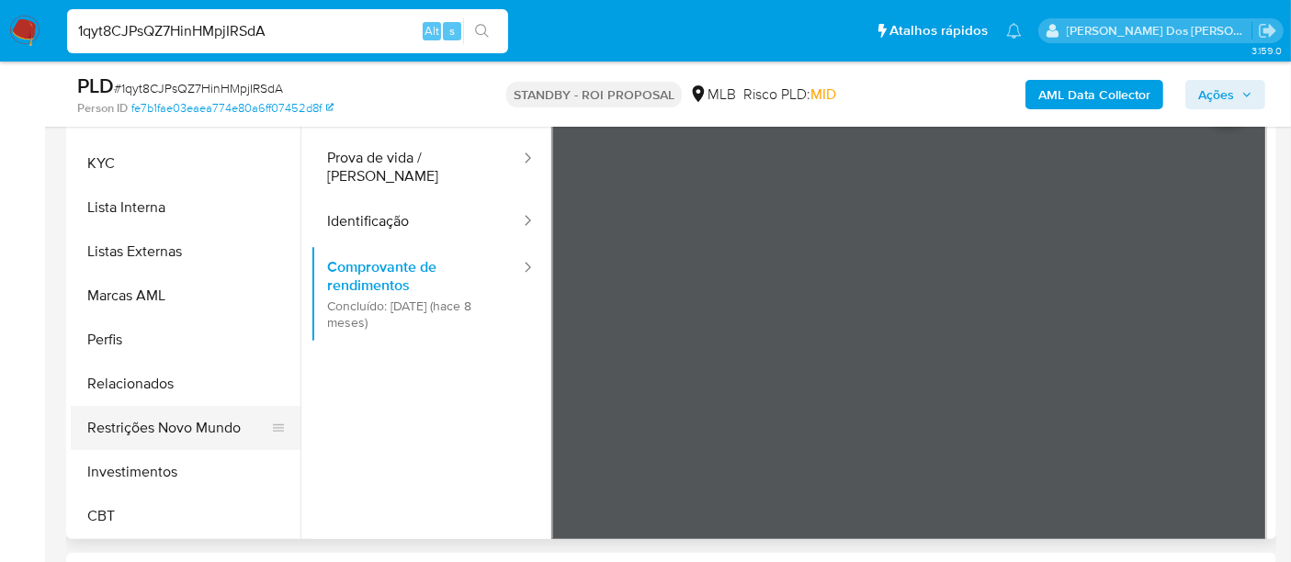
click at [198, 426] on button "Restrições Novo Mundo" at bounding box center [178, 428] width 215 height 44
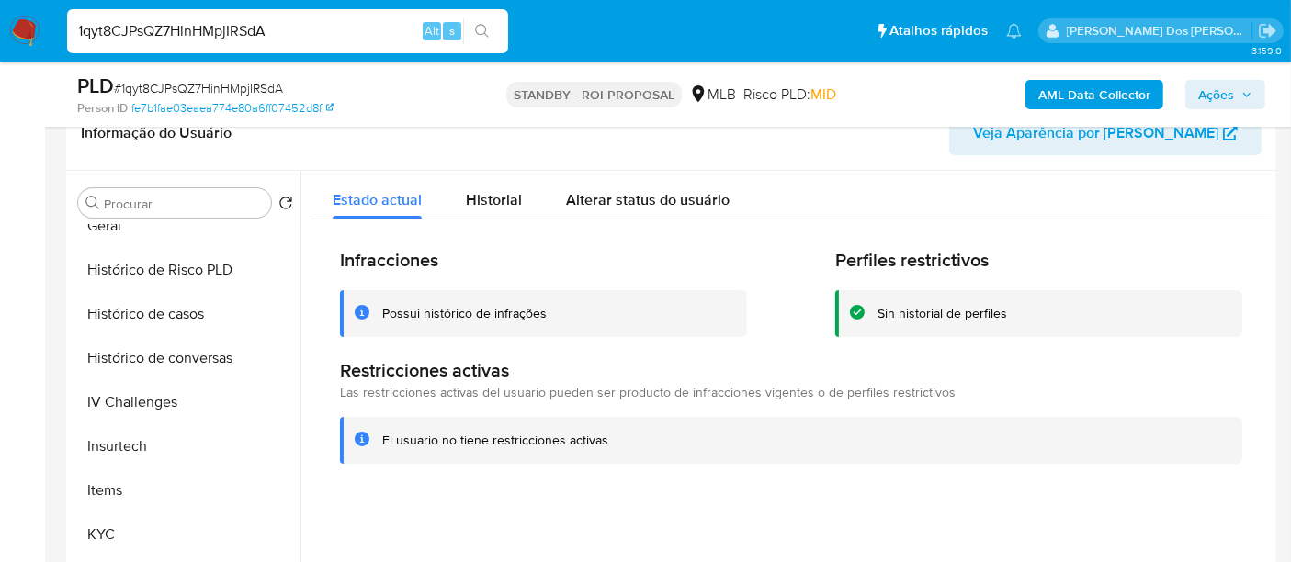
scroll to position [354, 0]
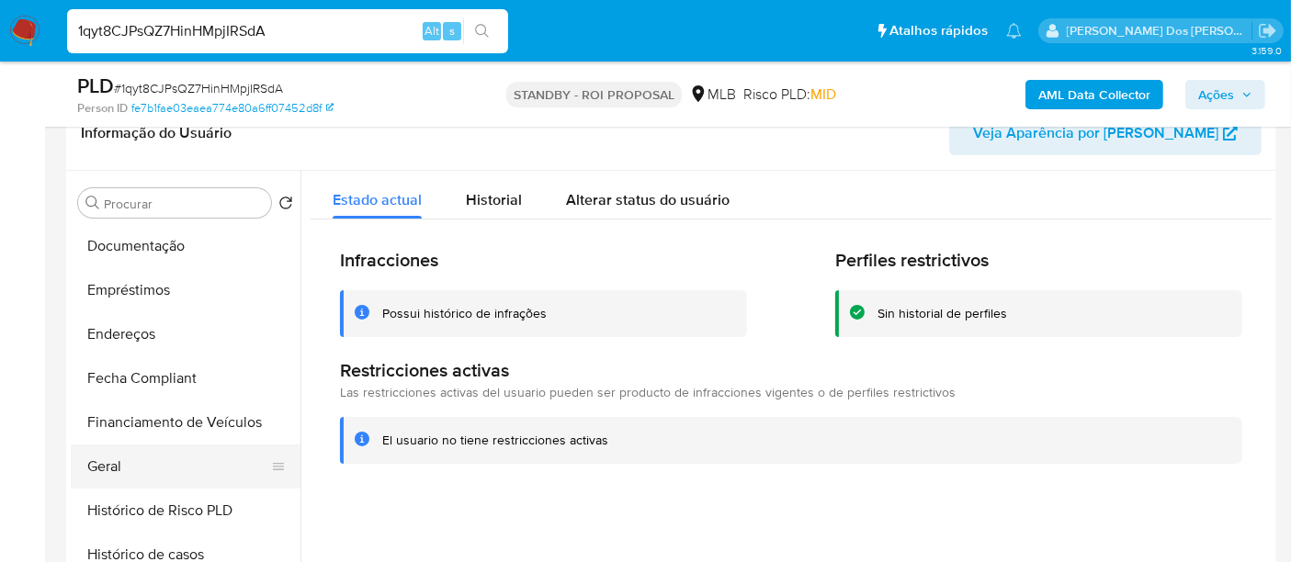
click at [103, 460] on button "Geral" at bounding box center [178, 467] width 215 height 44
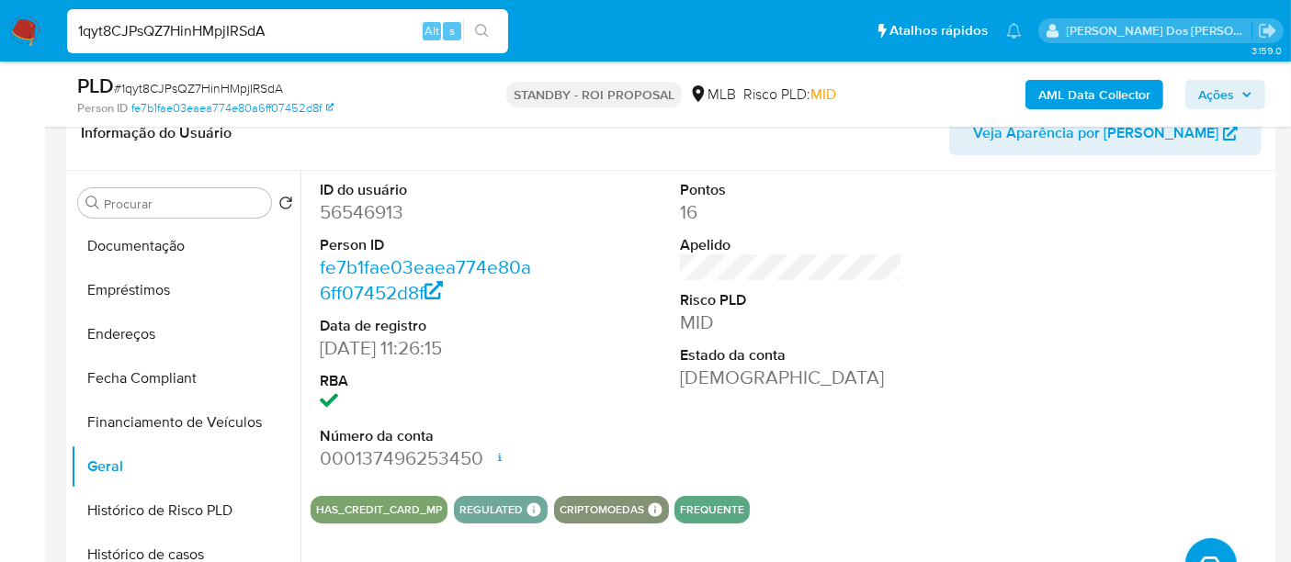
click at [289, 32] on input "1qyt8CJPsQZ7HinHMpjIRSdA" at bounding box center [287, 31] width 441 height 24
paste input "EE3mTi30STUHOfc69o4XSrX5"
type input "EE3mTi30STUHOfc69o4XSrX5"
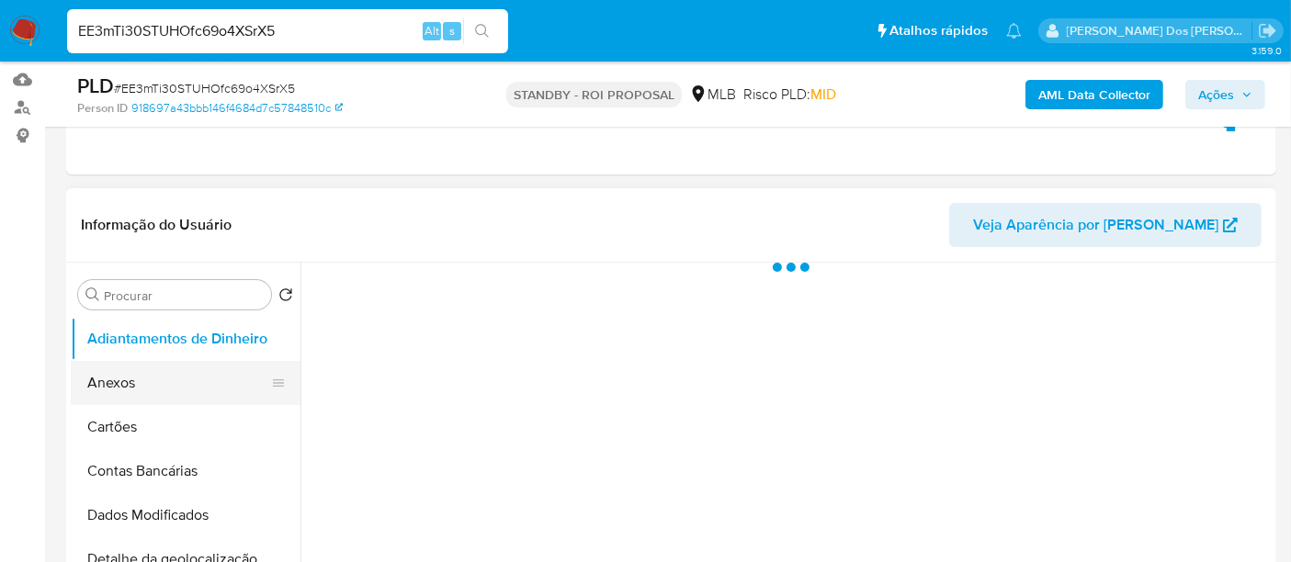
scroll to position [306, 0]
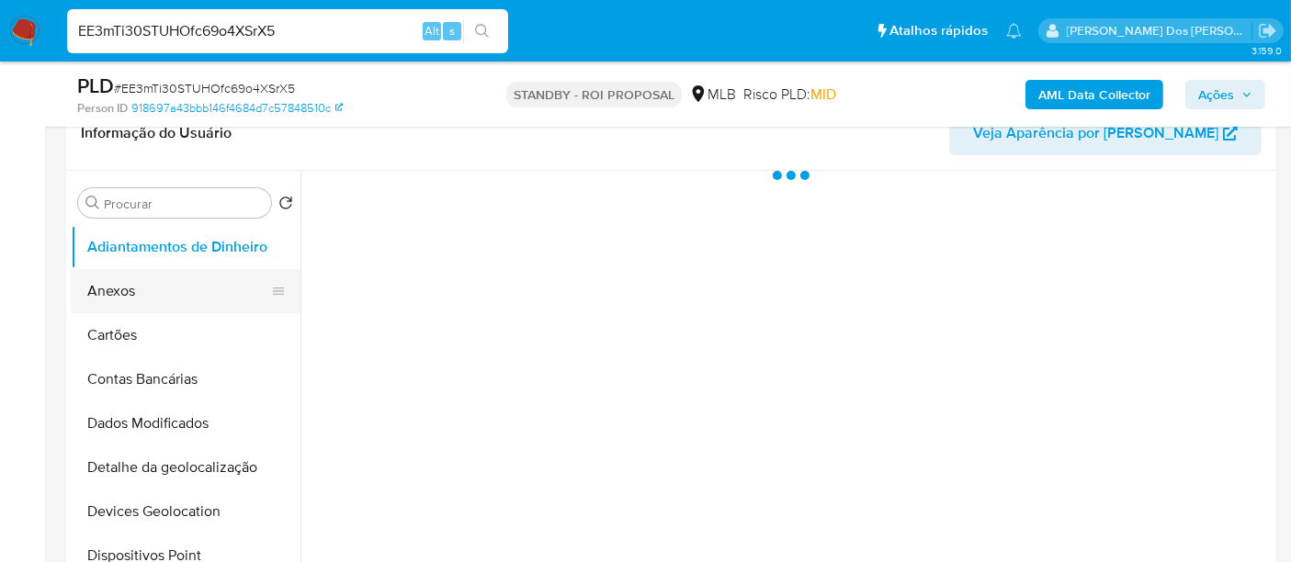
select select "10"
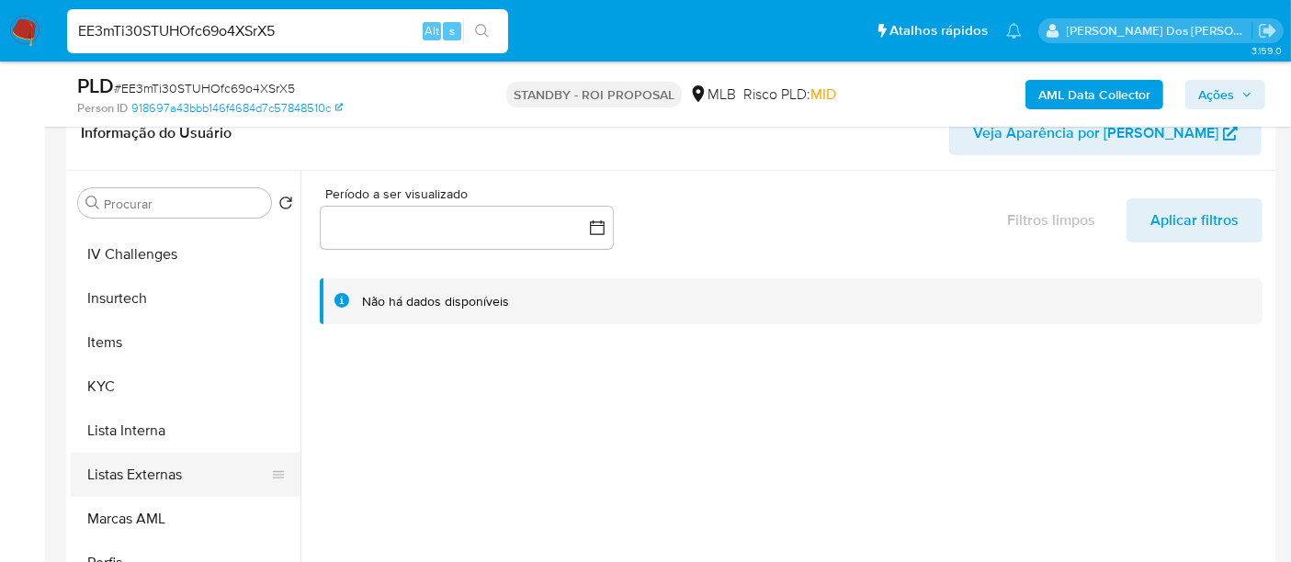
scroll to position [816, 0]
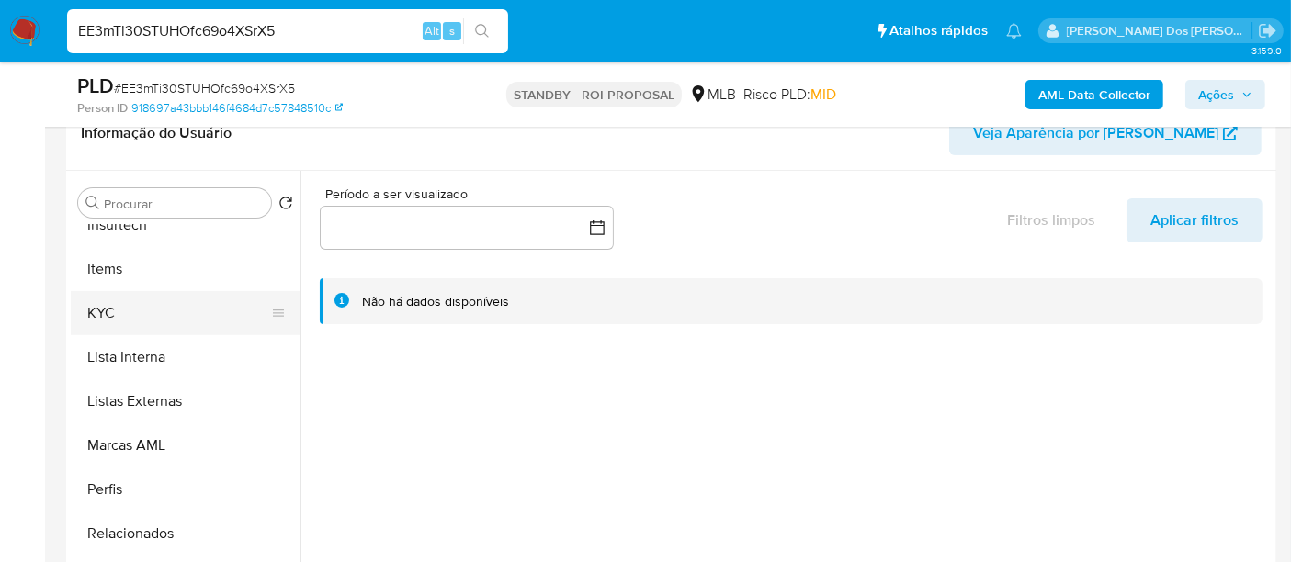
click at [103, 309] on button "KYC" at bounding box center [178, 313] width 215 height 44
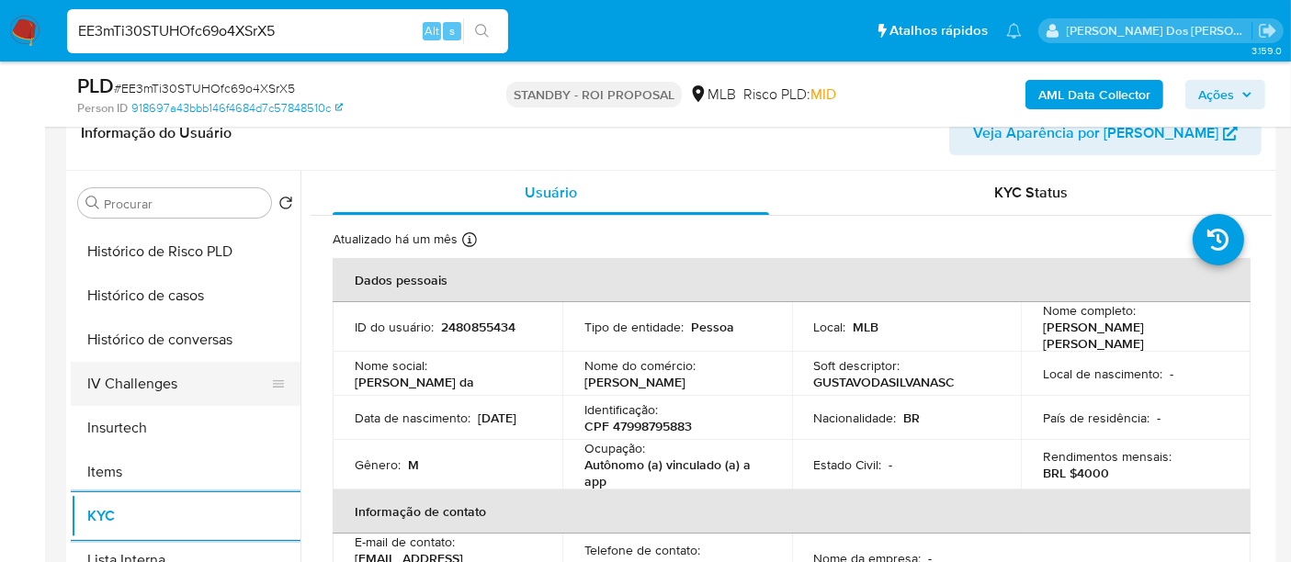
scroll to position [612, 0]
click at [147, 299] on button "Histórico de casos" at bounding box center [178, 297] width 215 height 44
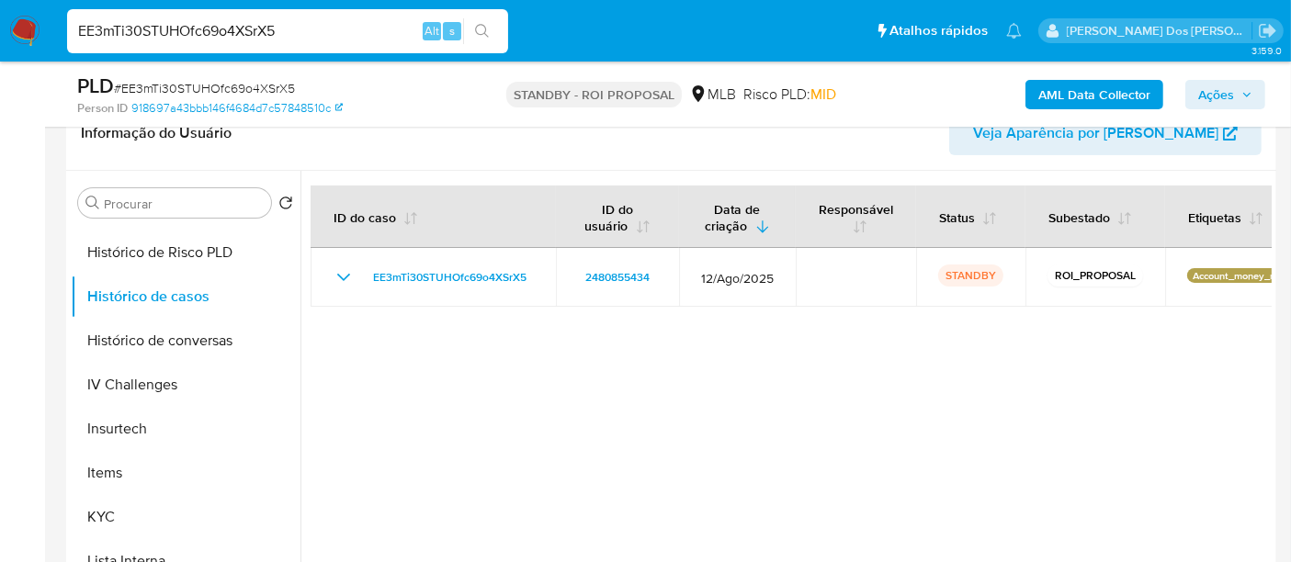
scroll to position [306, 0]
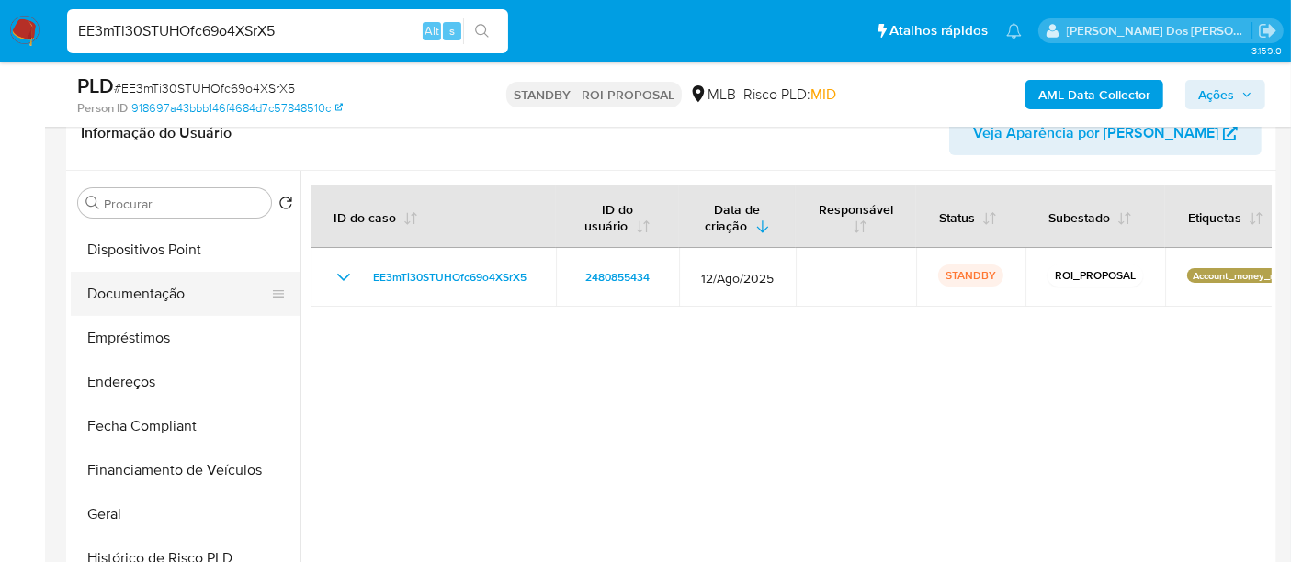
click at [153, 300] on button "Documentação" at bounding box center [178, 294] width 215 height 44
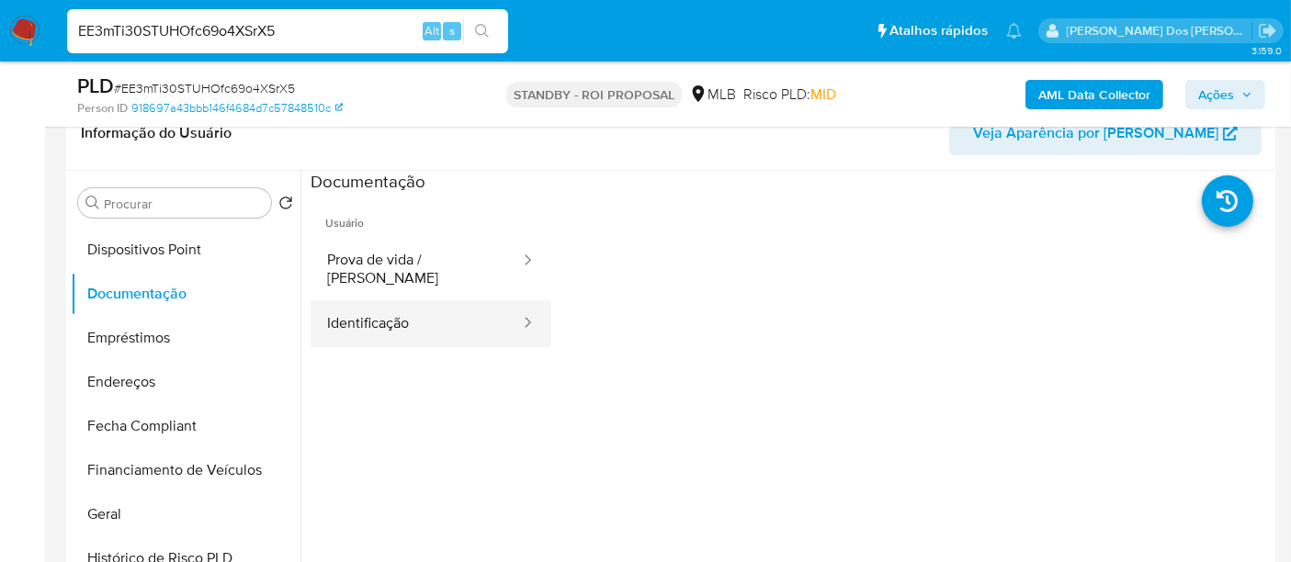
click at [386, 300] on button "Identificação" at bounding box center [416, 323] width 211 height 47
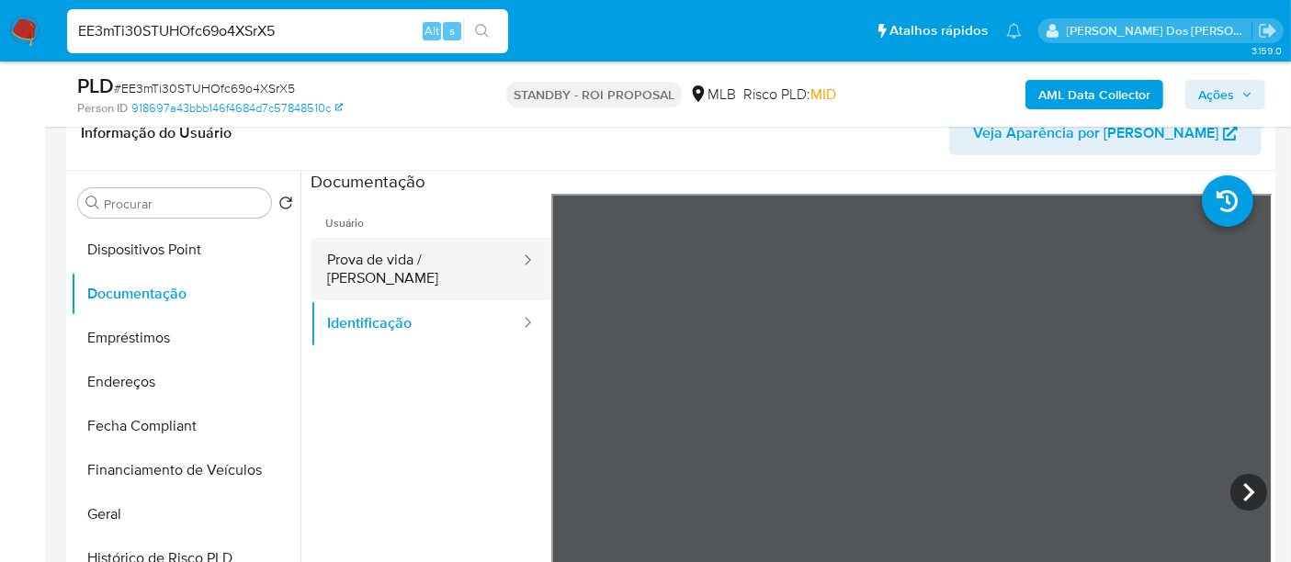
click at [430, 249] on button "Prova de vida / Selfie" at bounding box center [416, 269] width 211 height 62
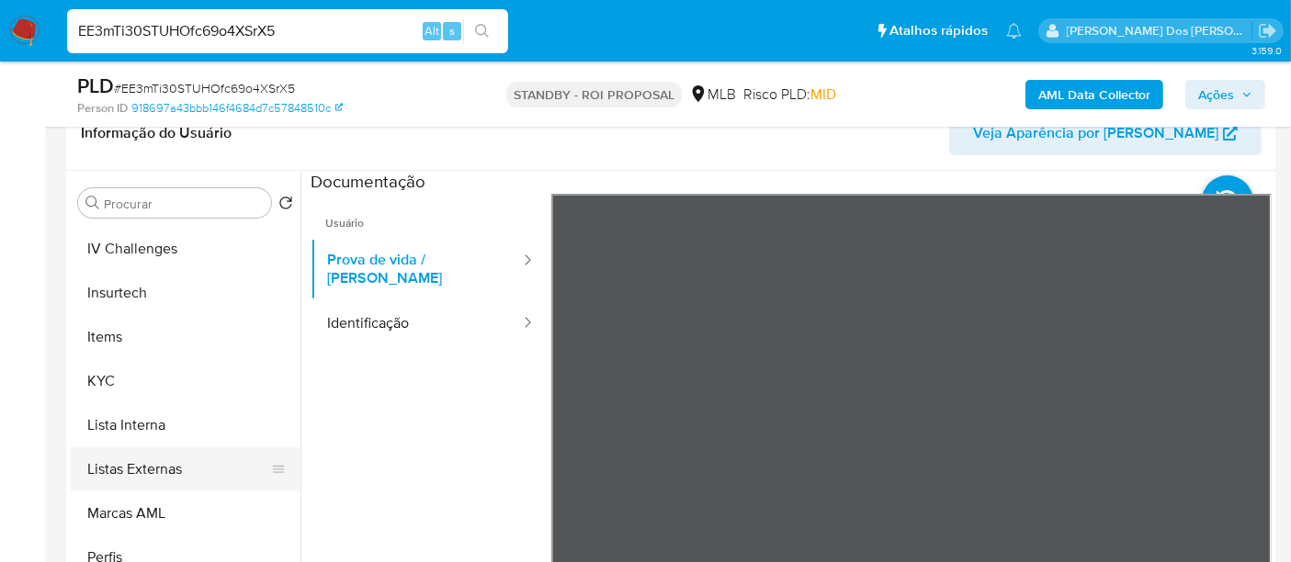
scroll to position [864, 0]
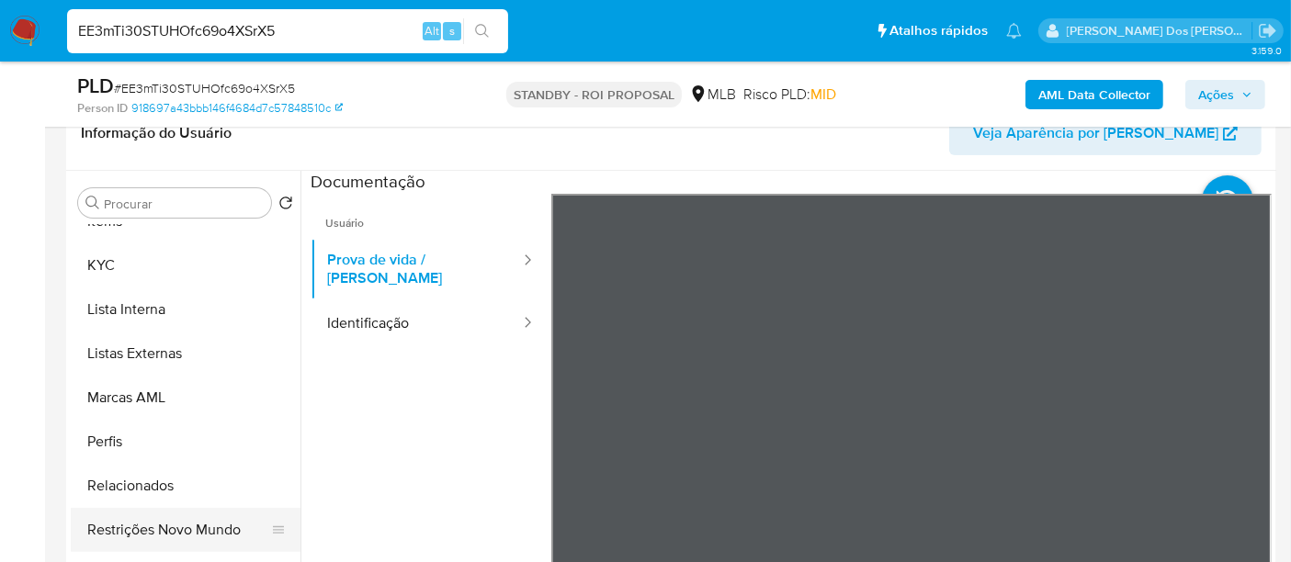
click at [154, 523] on button "Restrições Novo Mundo" at bounding box center [178, 530] width 215 height 44
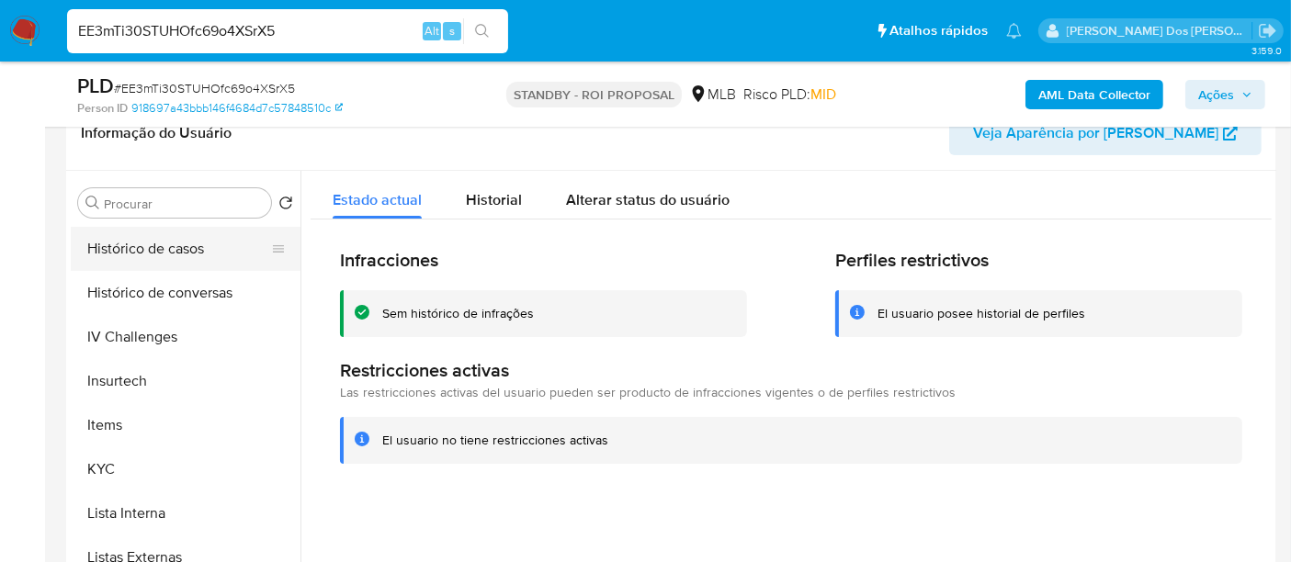
scroll to position [456, 0]
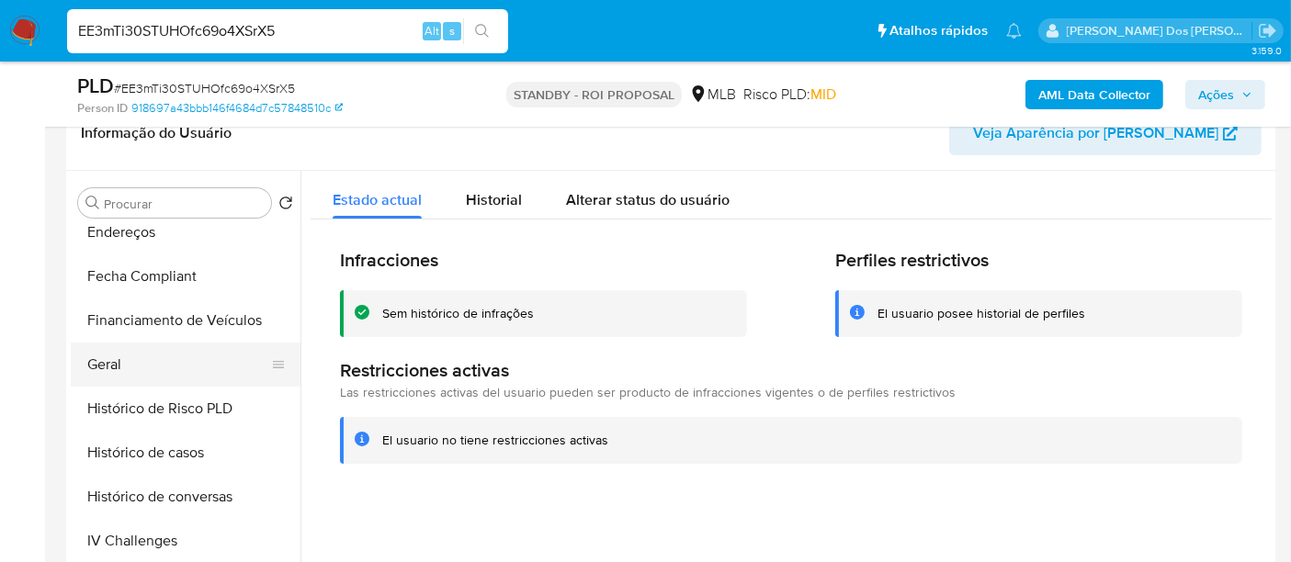
click at [132, 374] on button "Geral" at bounding box center [178, 365] width 215 height 44
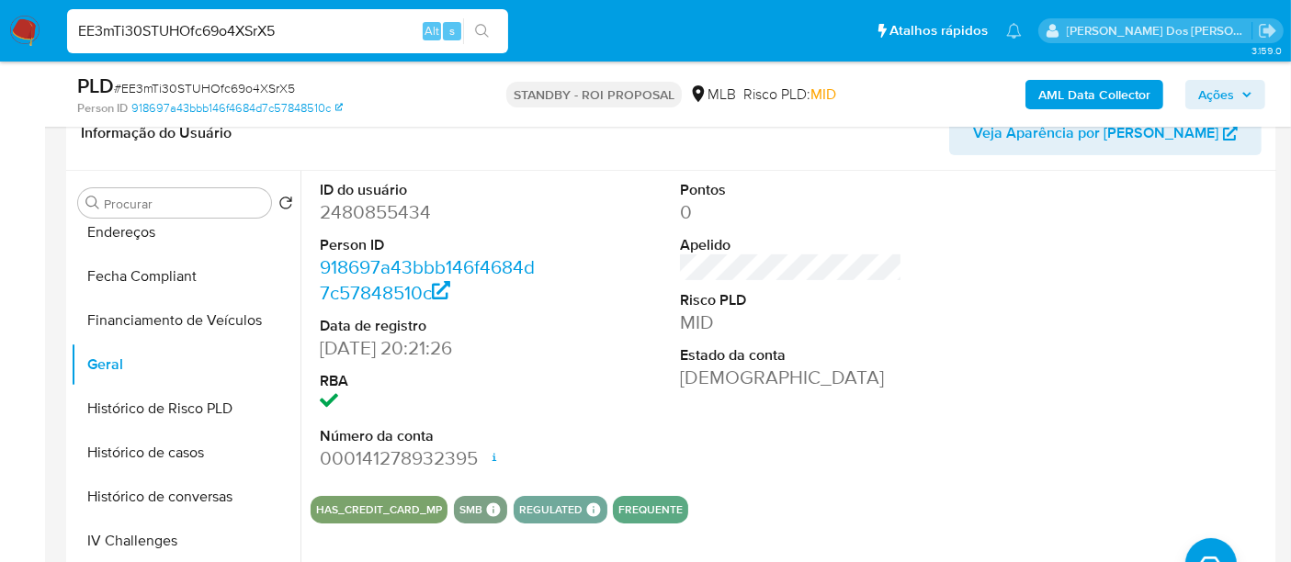
click at [282, 27] on input "EE3mTi30STUHOfc69o4XSrX5" at bounding box center [287, 31] width 441 height 24
paste input "LAVlNHegETiXLkTqtgeVOUbh"
type input "LAVlNHegETiXLkTqtgeVOUbh"
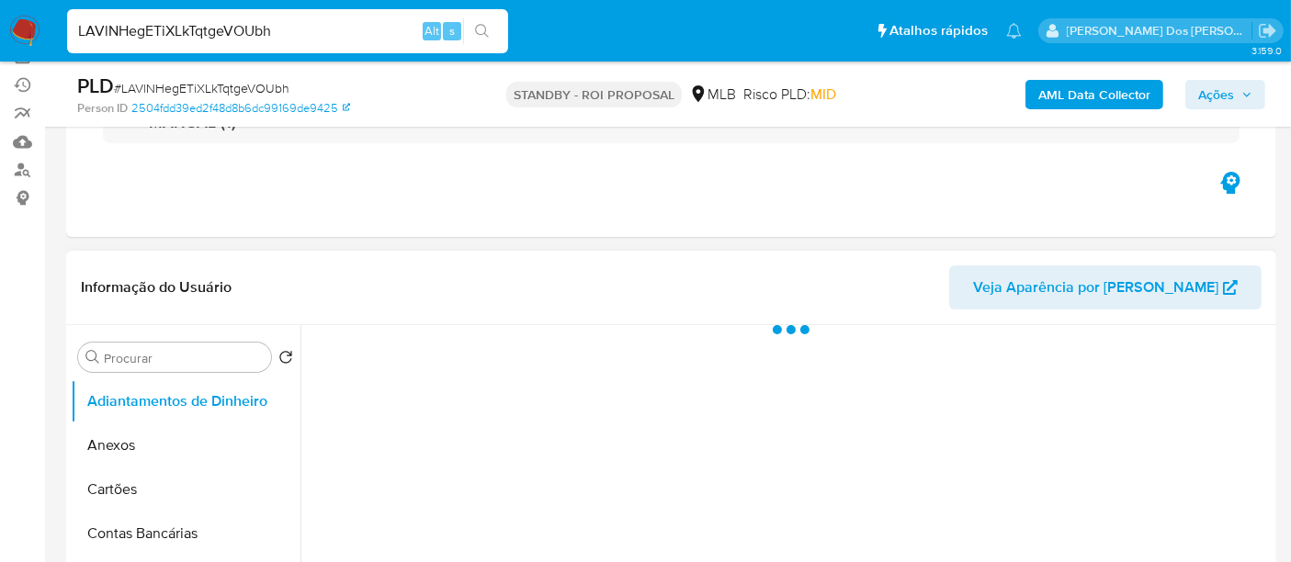
scroll to position [306, 0]
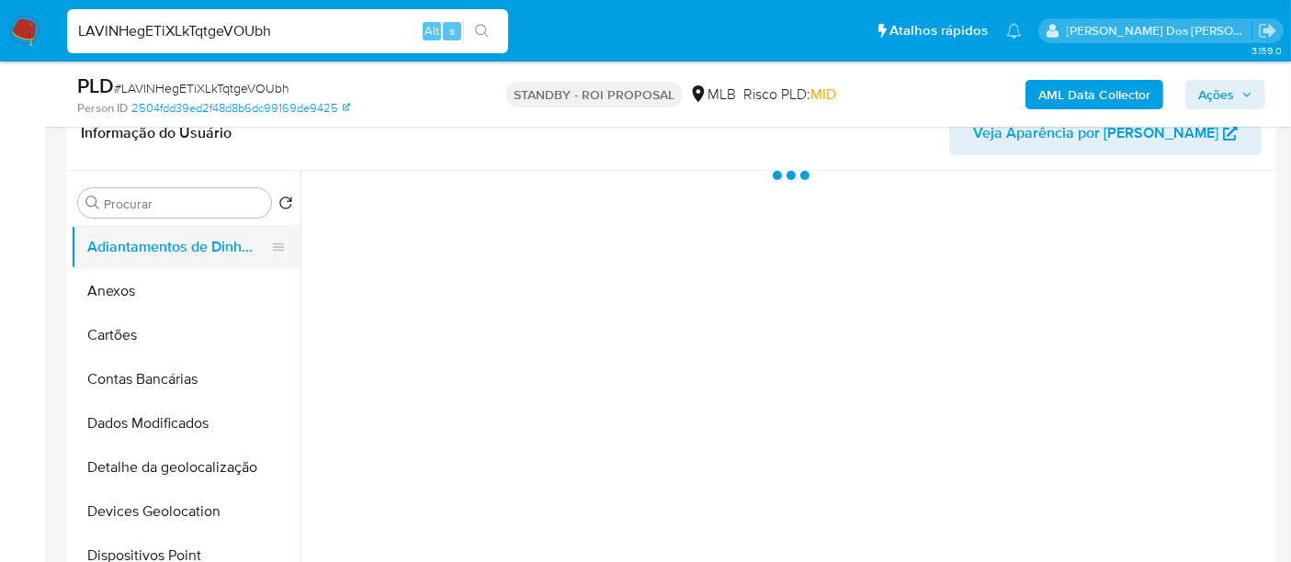
select select "10"
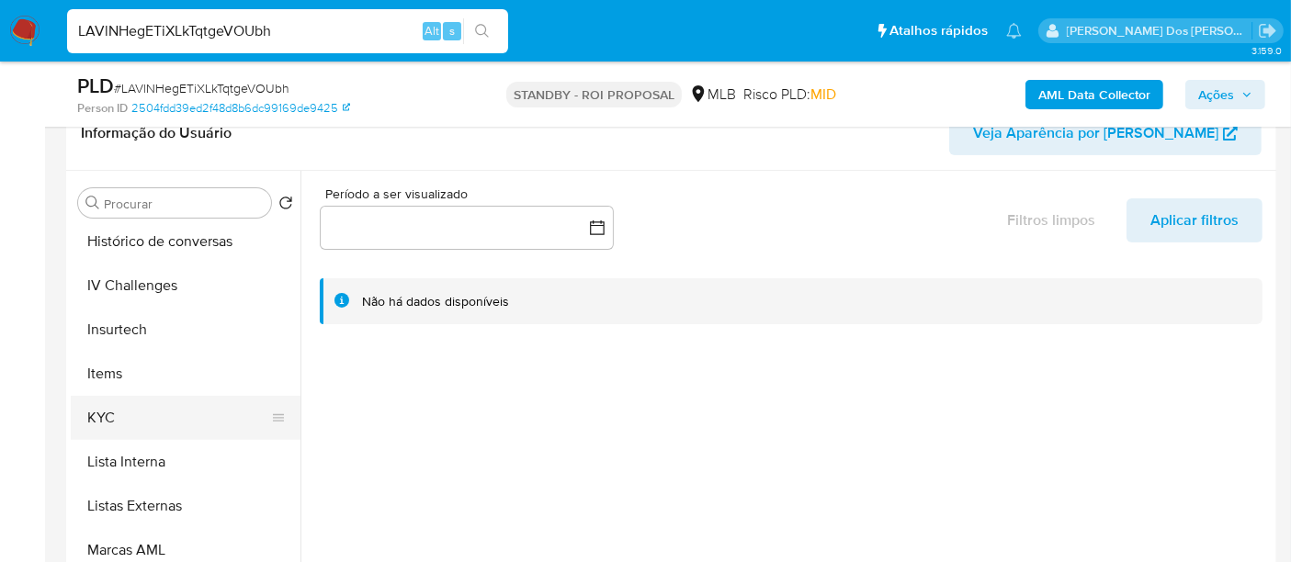
scroll to position [714, 0]
click at [103, 427] on button "KYC" at bounding box center [178, 415] width 215 height 44
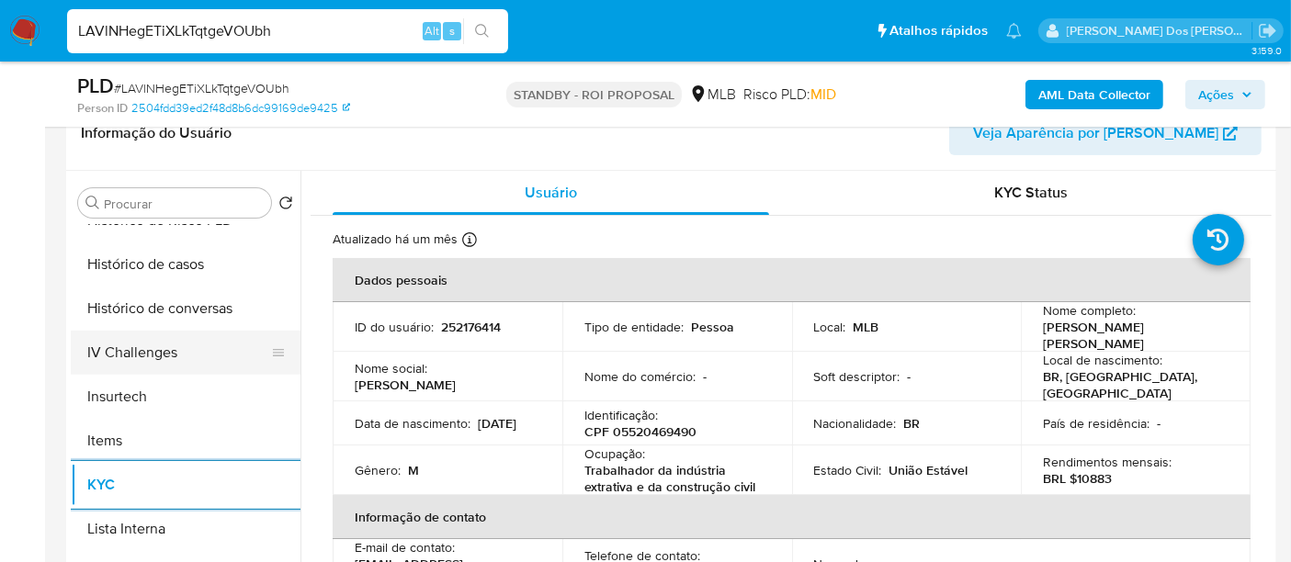
scroll to position [612, 0]
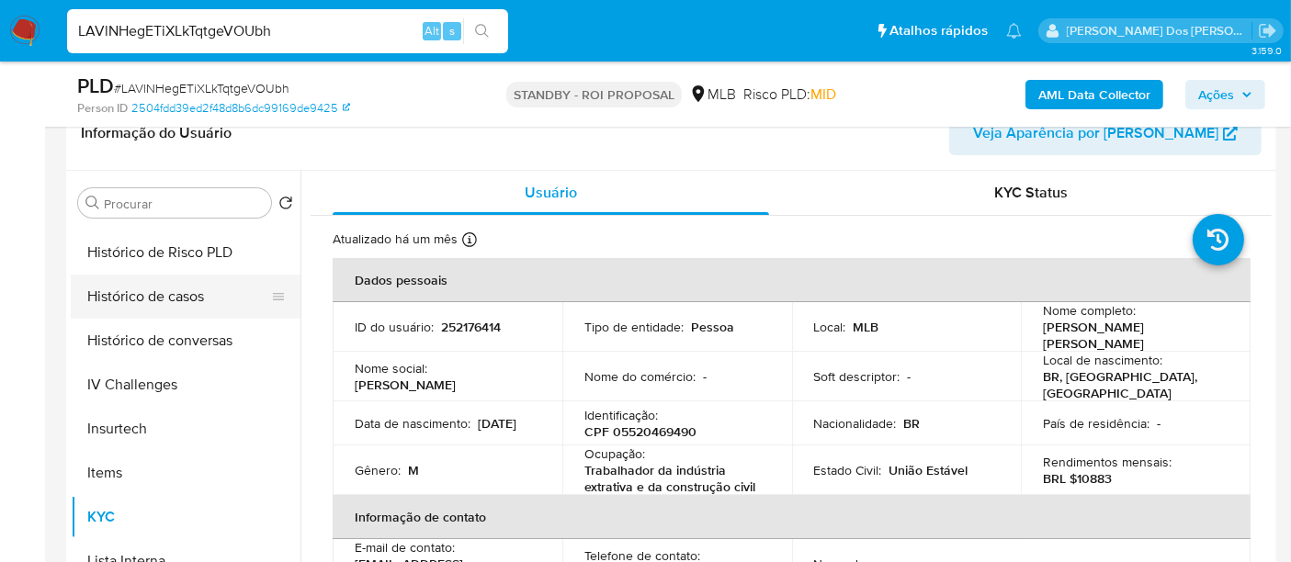
click at [163, 306] on button "Histórico de casos" at bounding box center [178, 297] width 215 height 44
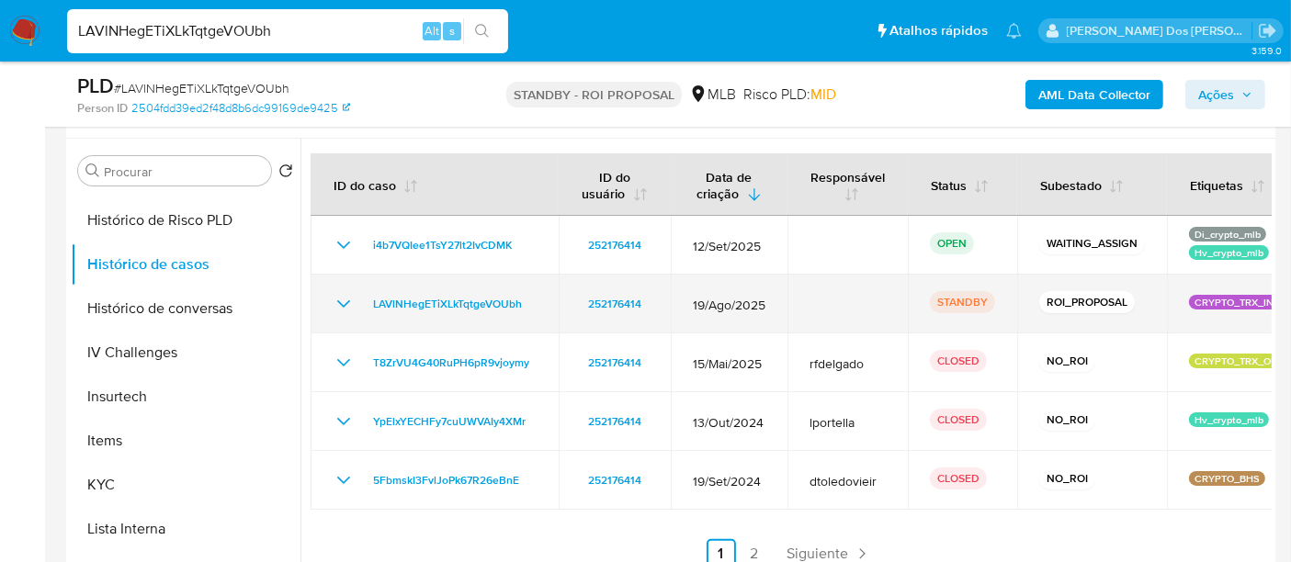
scroll to position [306, 0]
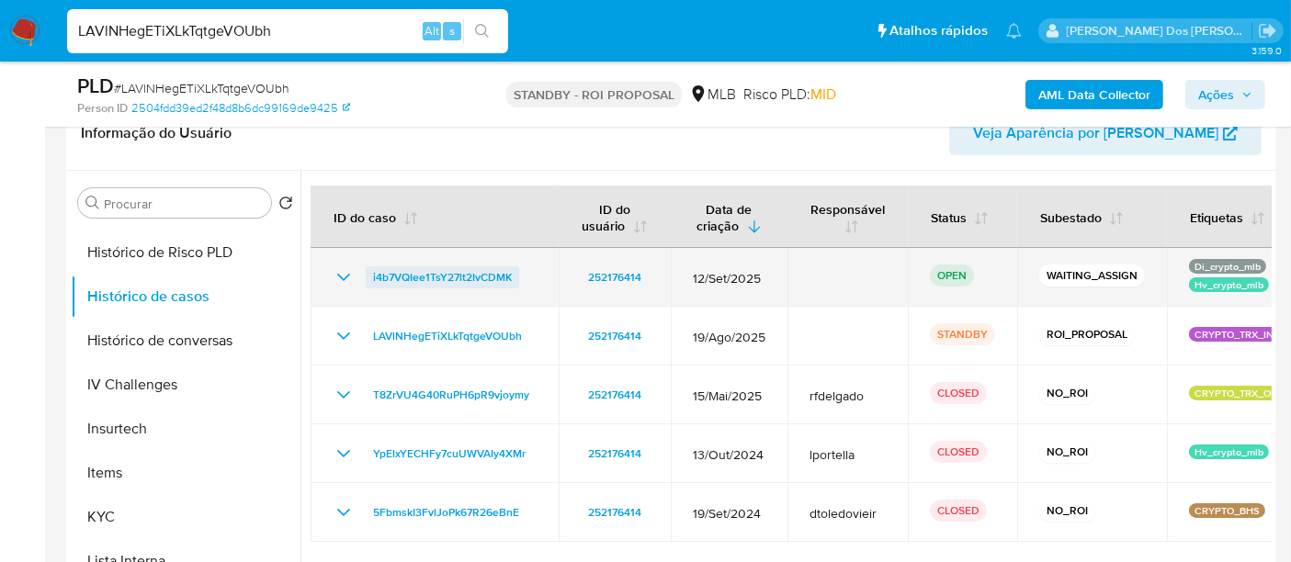
click at [491, 281] on span "i4b7VQIee1TsY27lt2IvCDMK" at bounding box center [442, 277] width 139 height 22
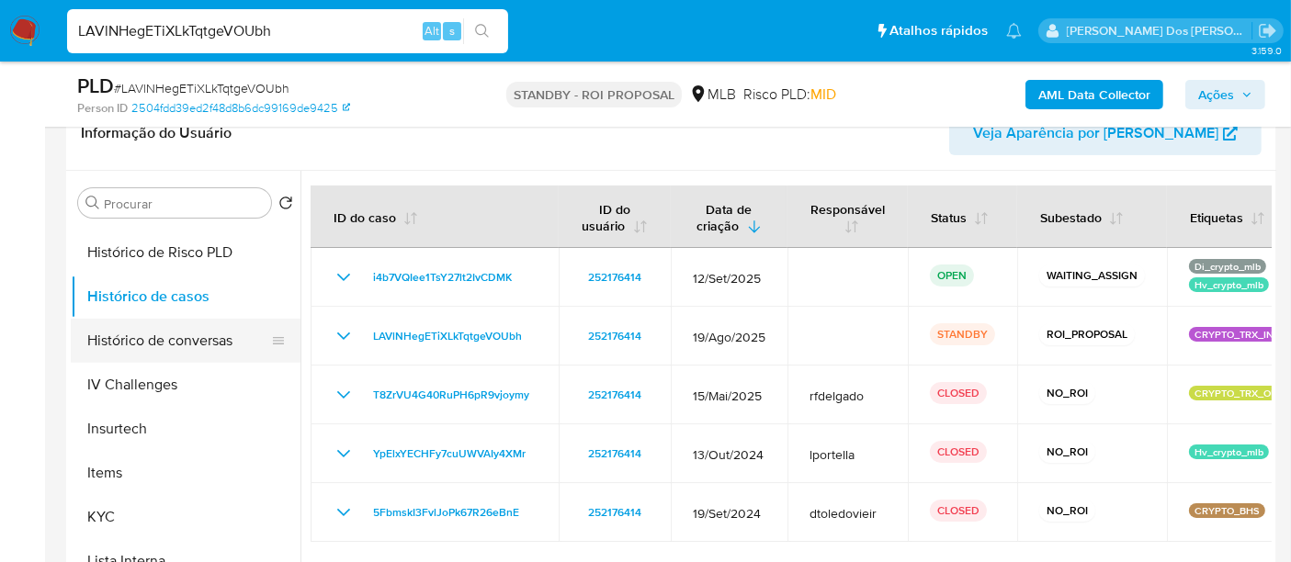
click at [156, 345] on button "Histórico de conversas" at bounding box center [178, 341] width 215 height 44
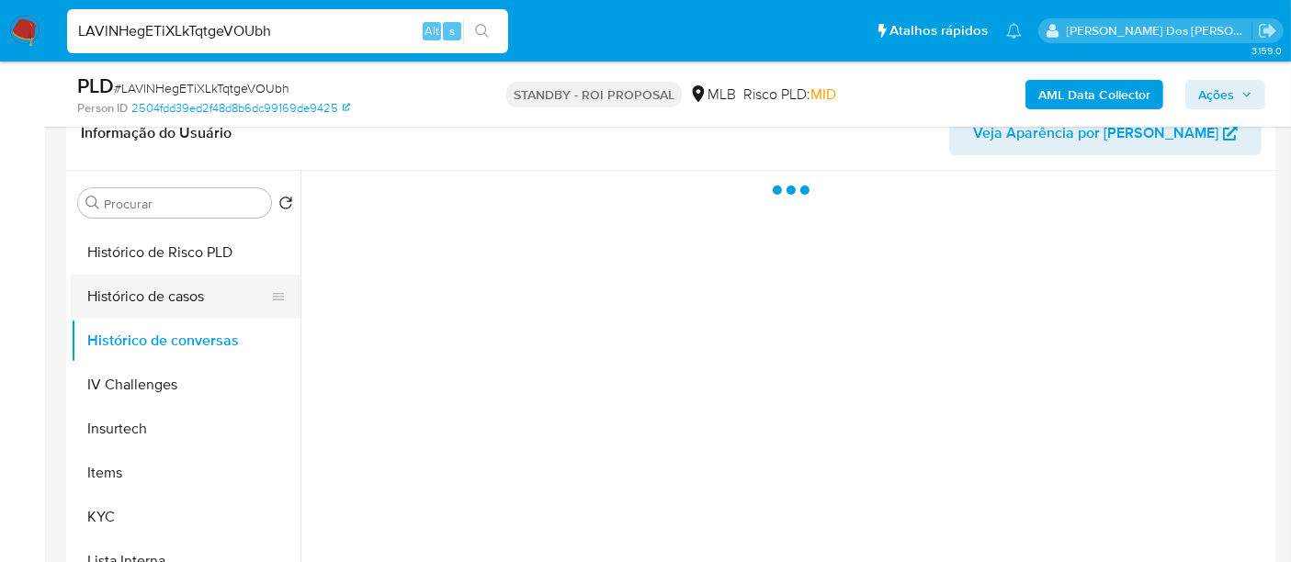
click at [169, 300] on button "Histórico de casos" at bounding box center [178, 297] width 215 height 44
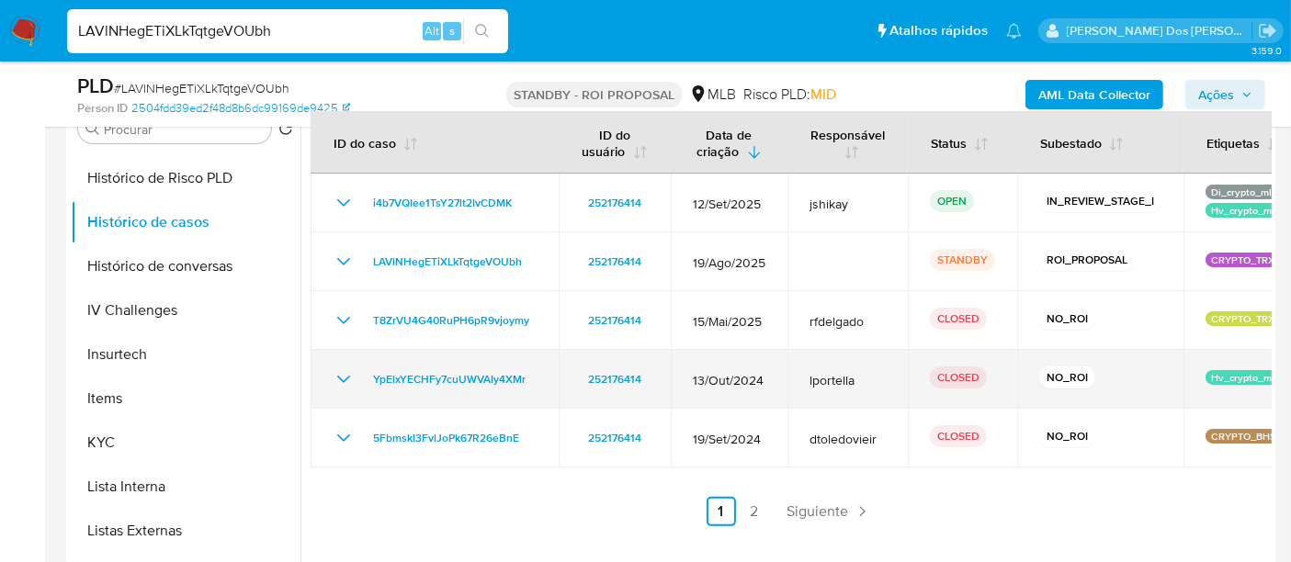
scroll to position [408, 0]
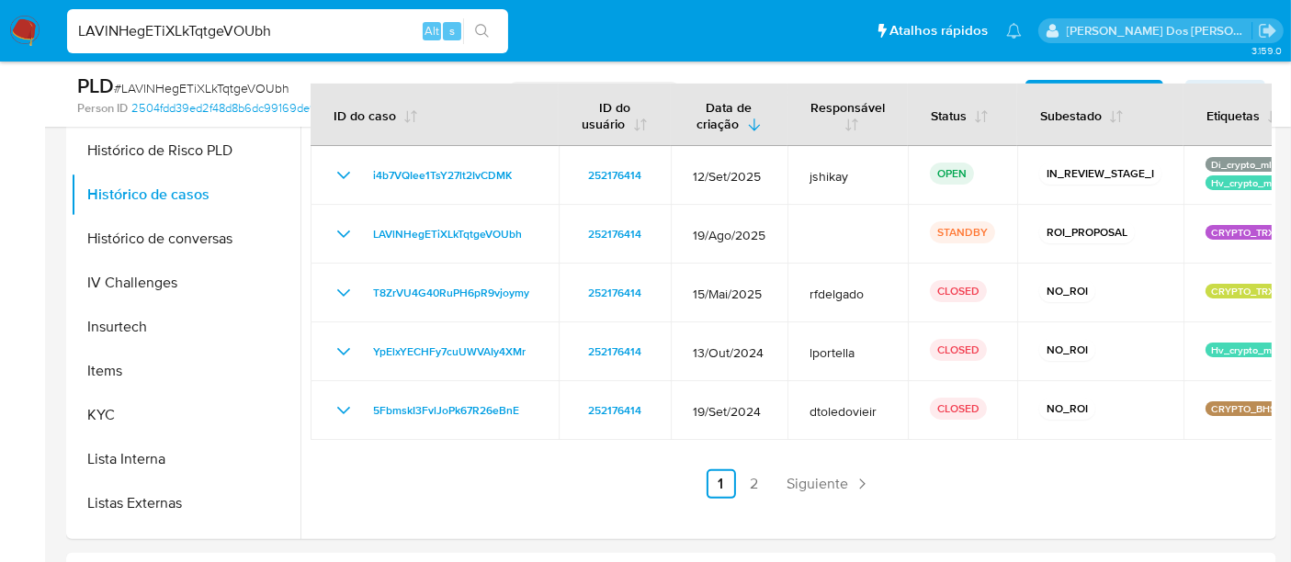
click at [742, 478] on link "2" at bounding box center [754, 483] width 29 height 29
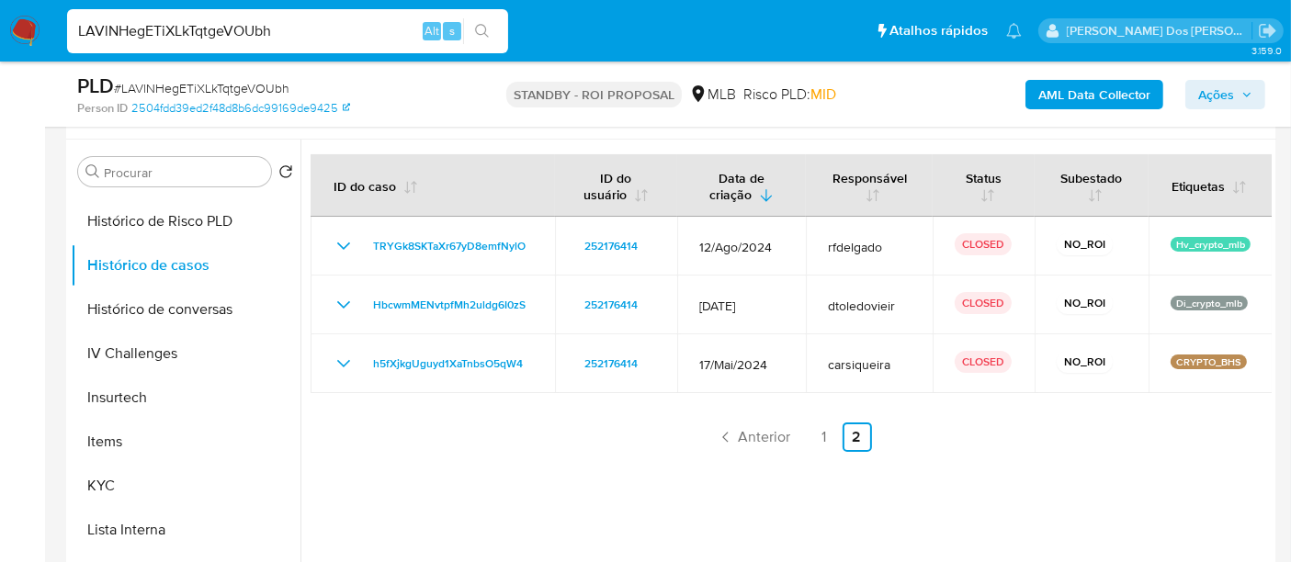
scroll to position [306, 0]
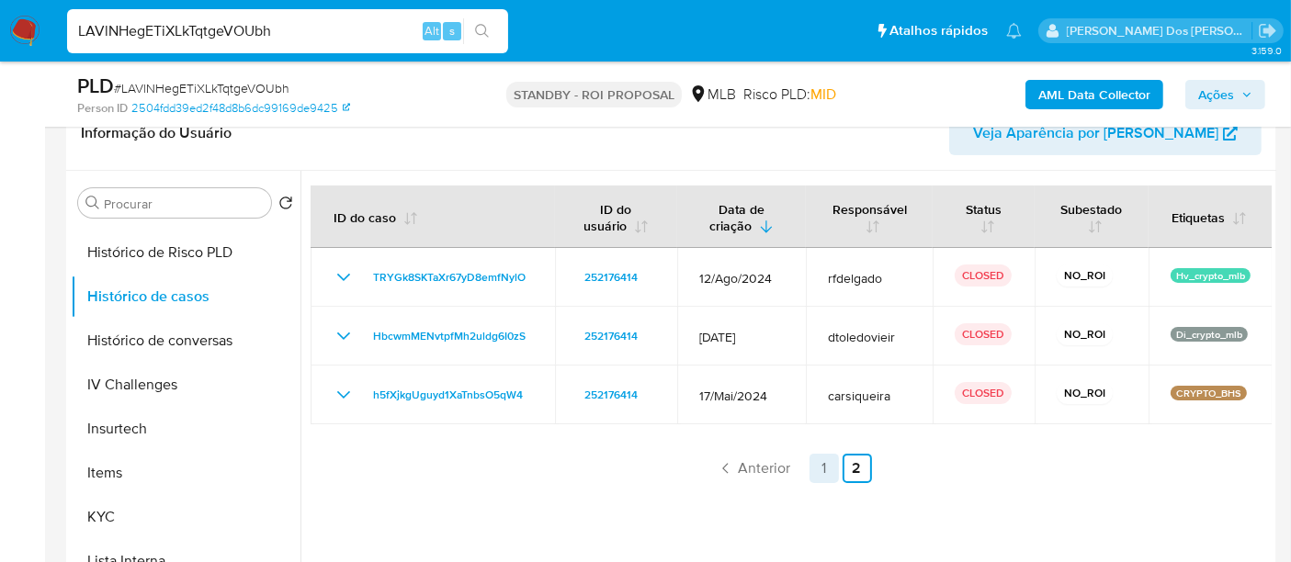
click at [822, 468] on link "1" at bounding box center [823, 468] width 29 height 29
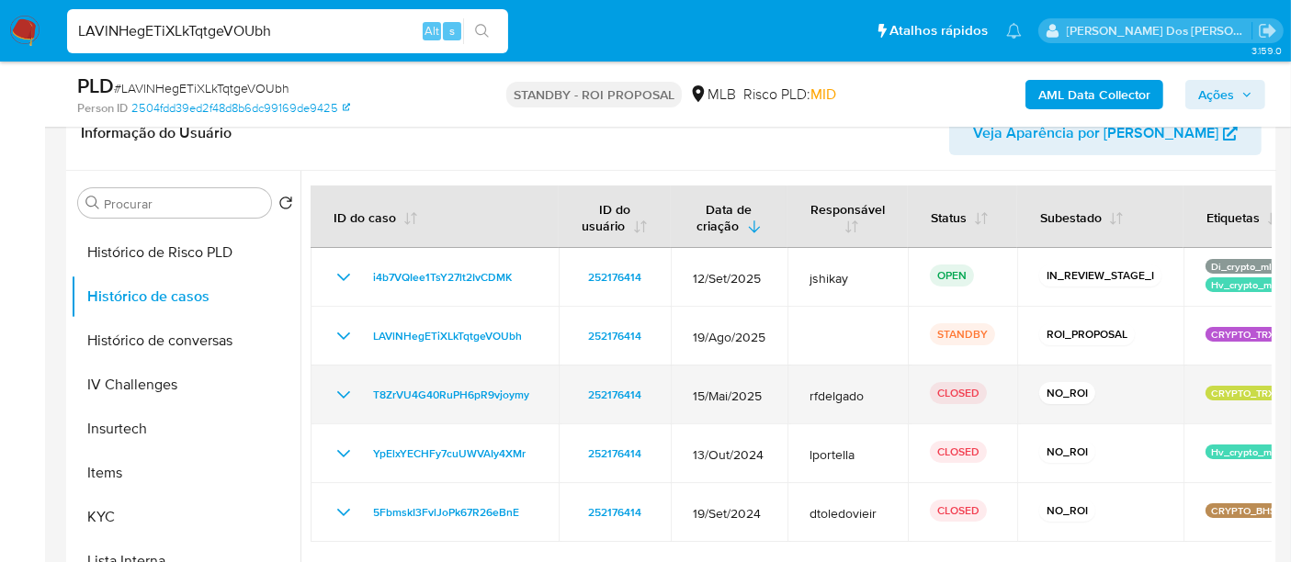
click at [342, 392] on icon "Mostrar/Ocultar" at bounding box center [344, 395] width 22 height 22
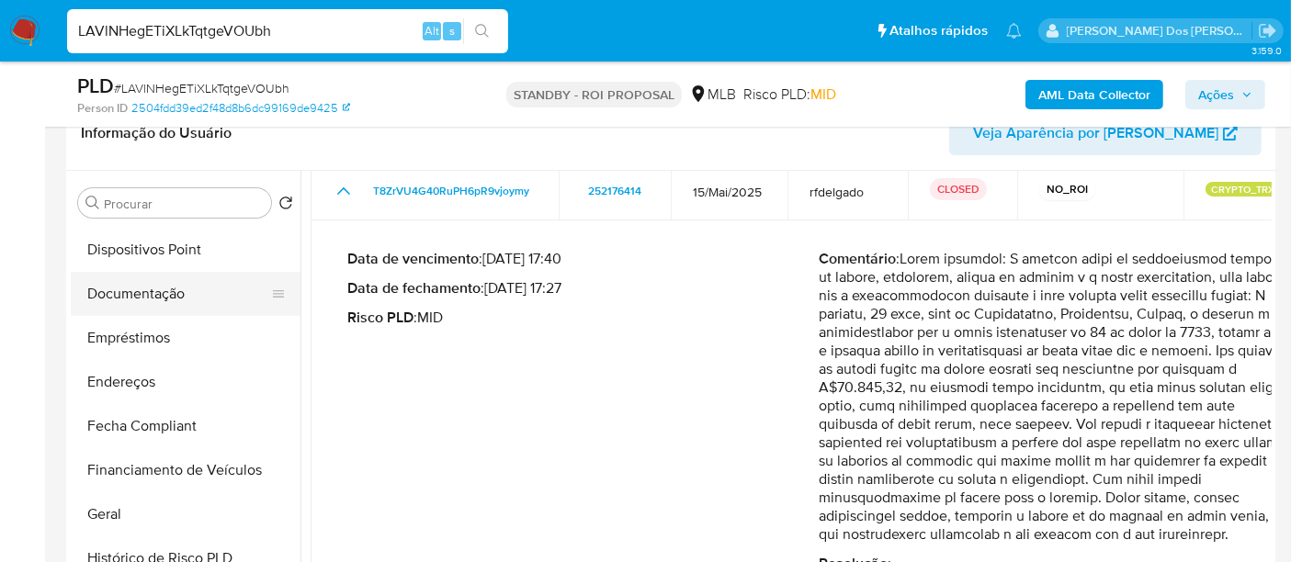
click at [170, 300] on button "Documentação" at bounding box center [178, 294] width 215 height 44
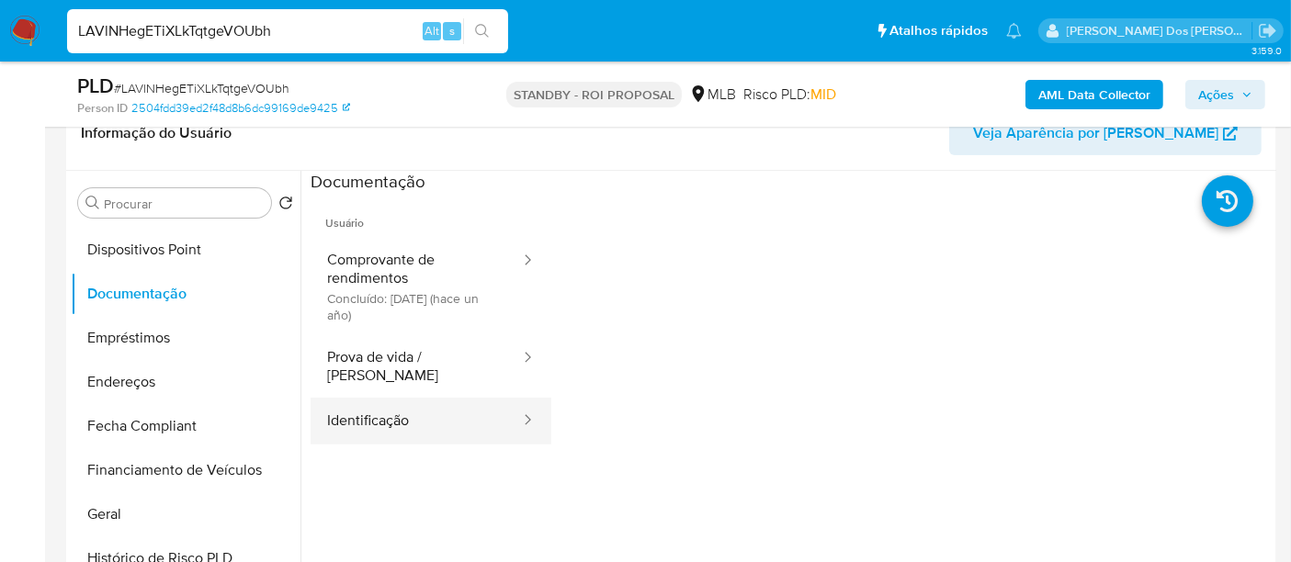
click at [364, 398] on button "Identificação" at bounding box center [416, 421] width 211 height 47
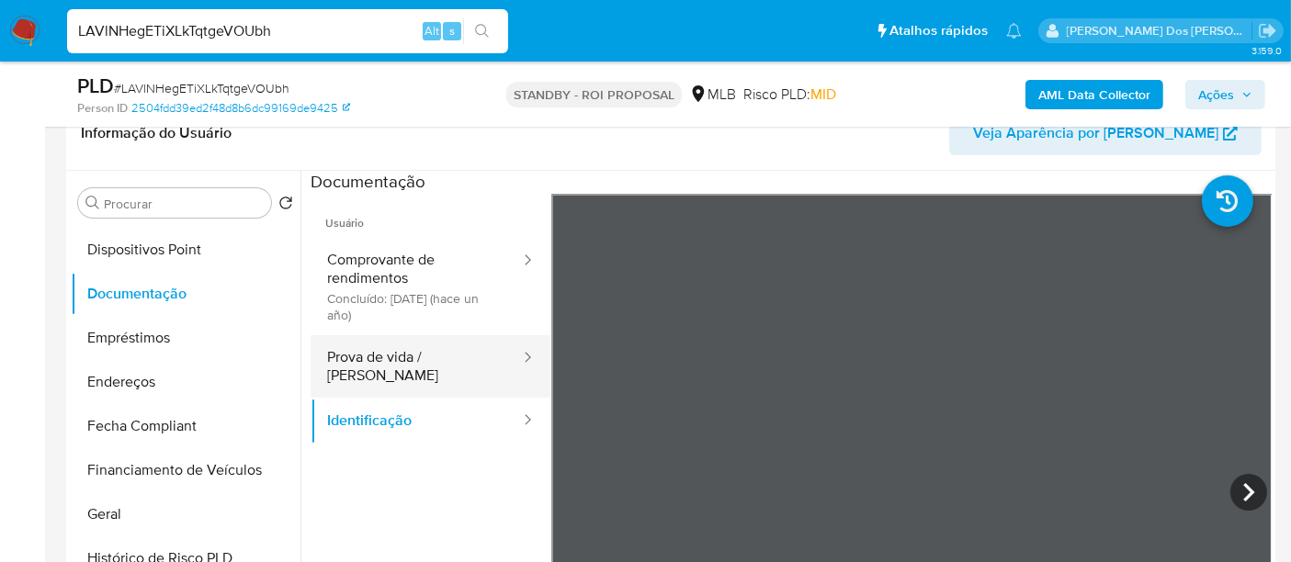
click at [430, 352] on button "Prova de vida / Selfie" at bounding box center [416, 366] width 211 height 62
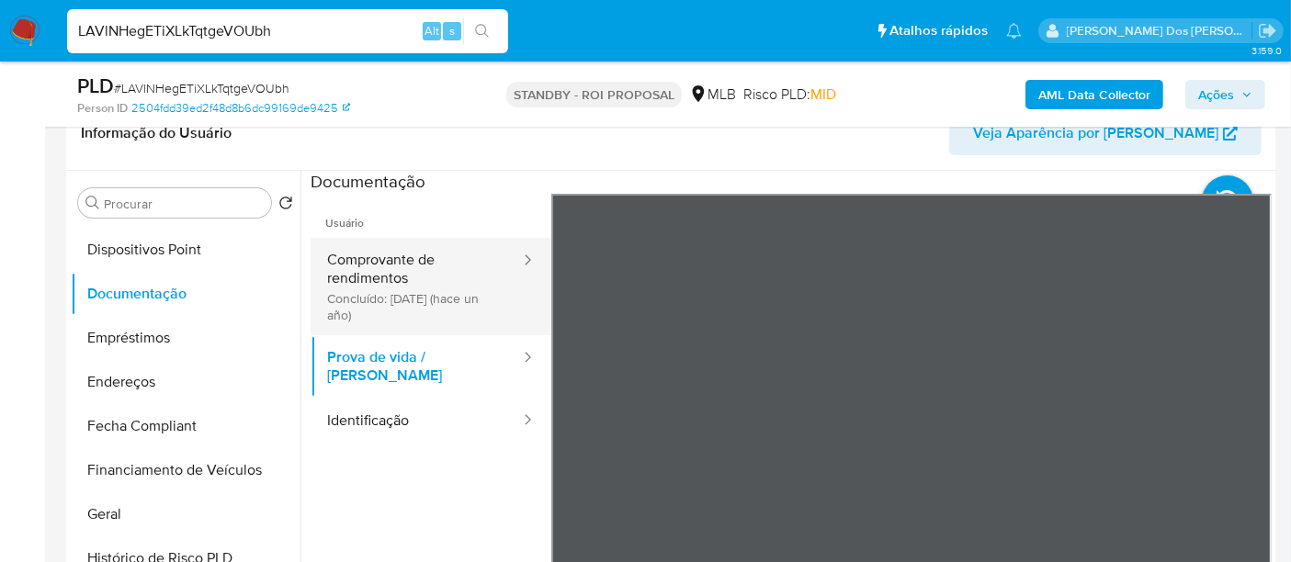
click at [372, 276] on button "Comprovante de rendimentos Concluído: 09/06/2024 (hace un año)" at bounding box center [416, 286] width 211 height 97
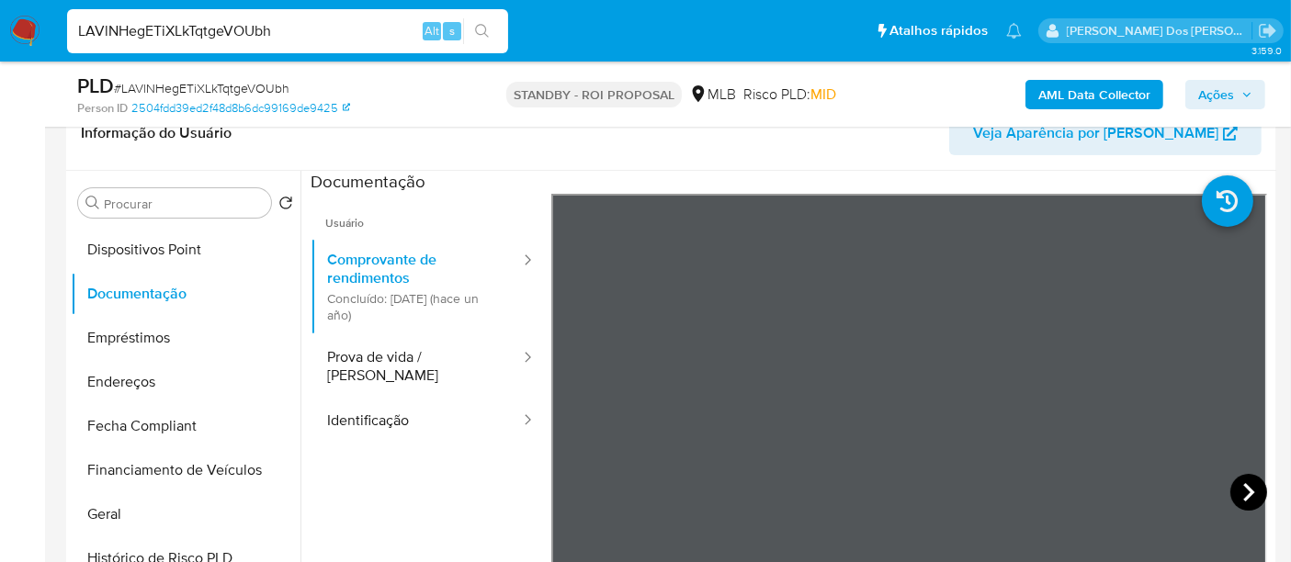
click at [1233, 492] on icon at bounding box center [1248, 492] width 37 height 37
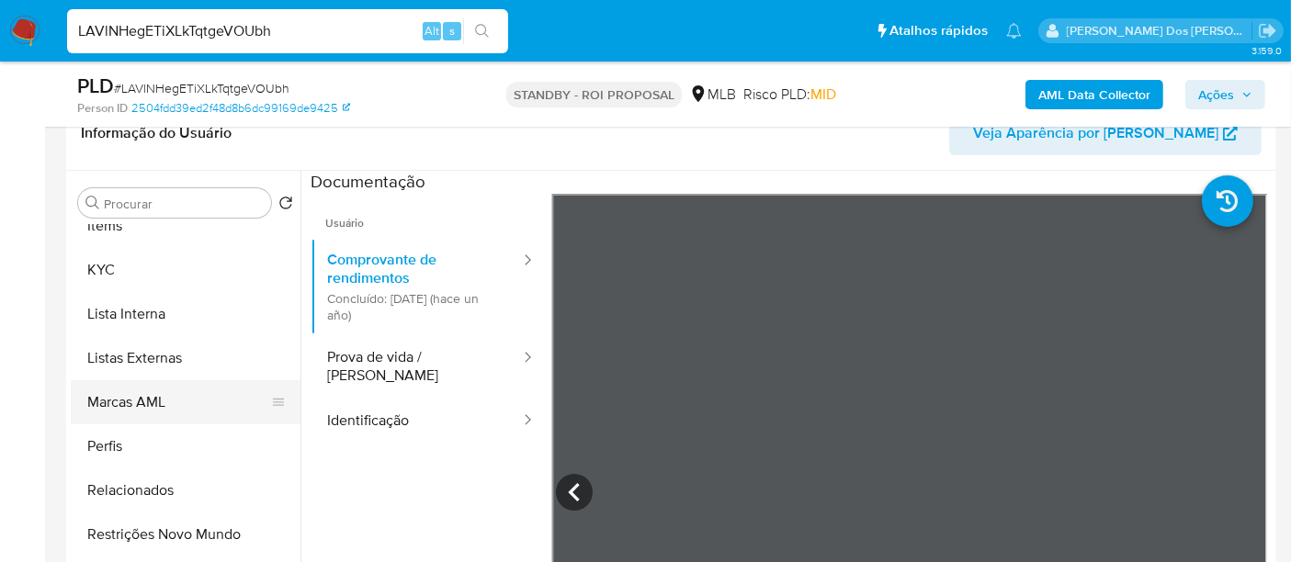
scroll to position [864, 0]
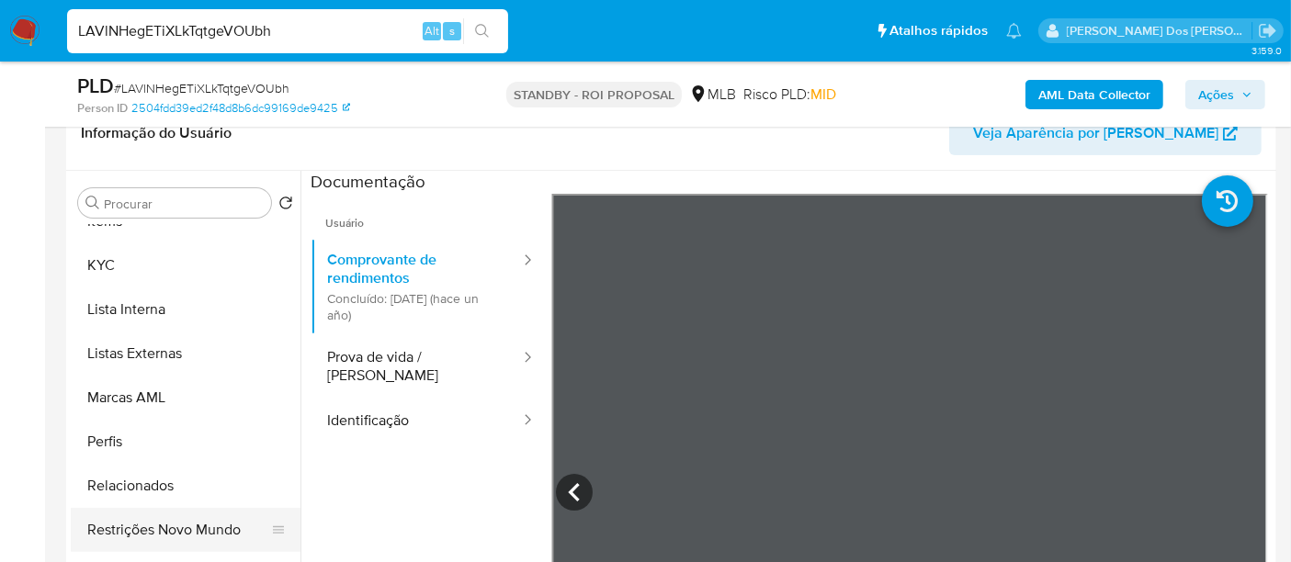
click at [201, 534] on button "Restrições Novo Mundo" at bounding box center [178, 530] width 215 height 44
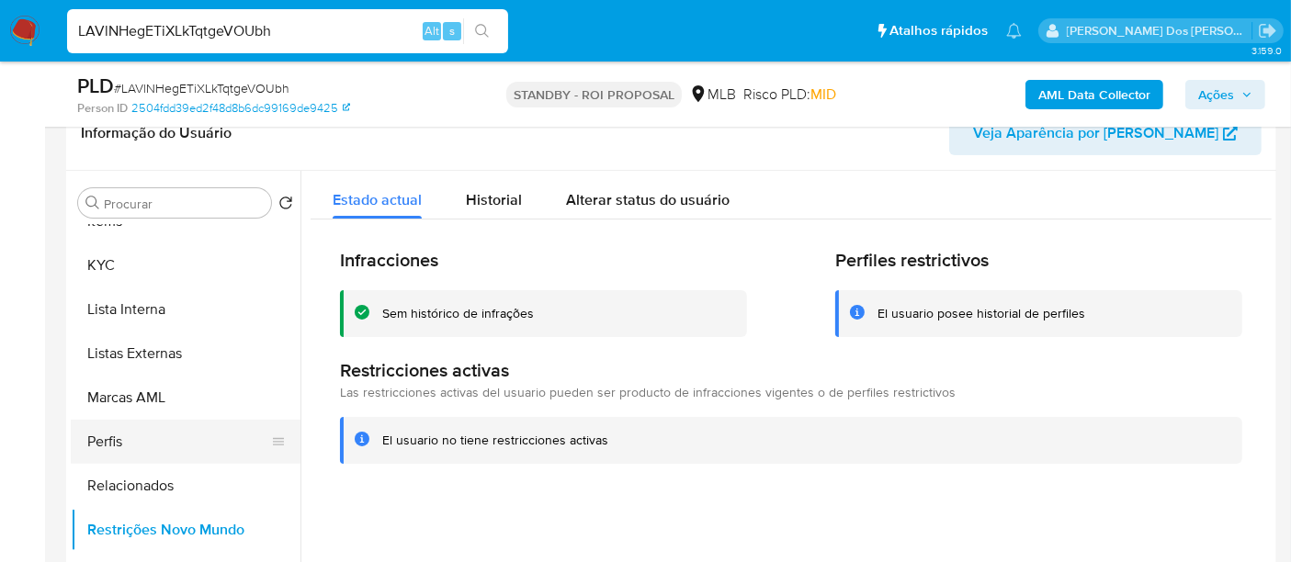
scroll to position [354, 0]
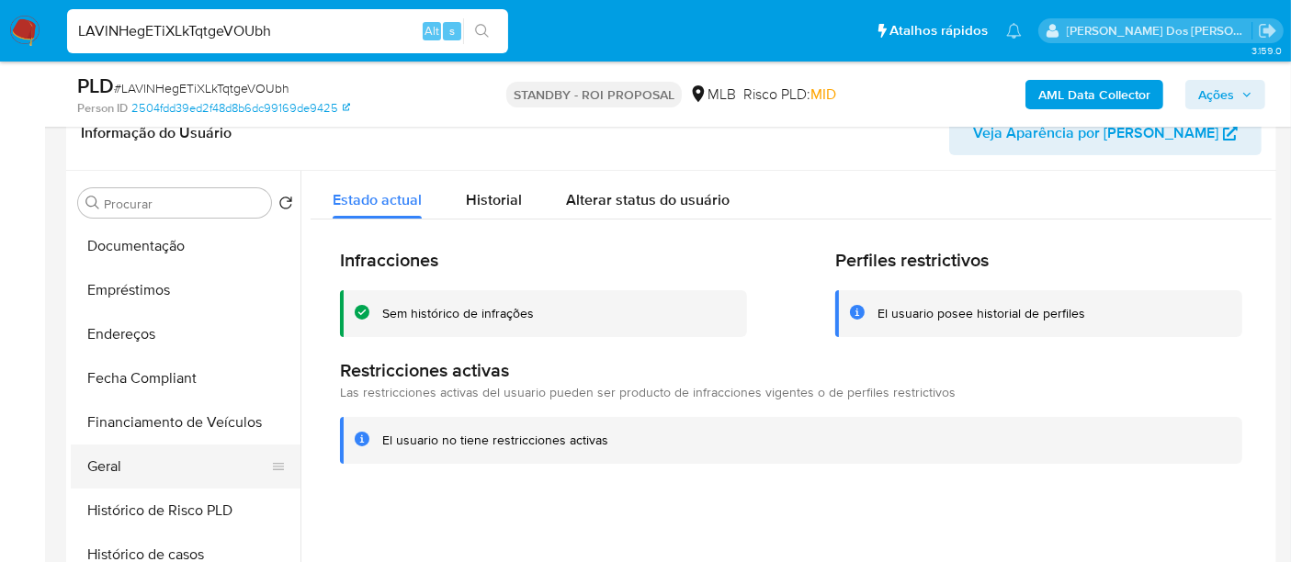
click at [107, 456] on button "Geral" at bounding box center [178, 467] width 215 height 44
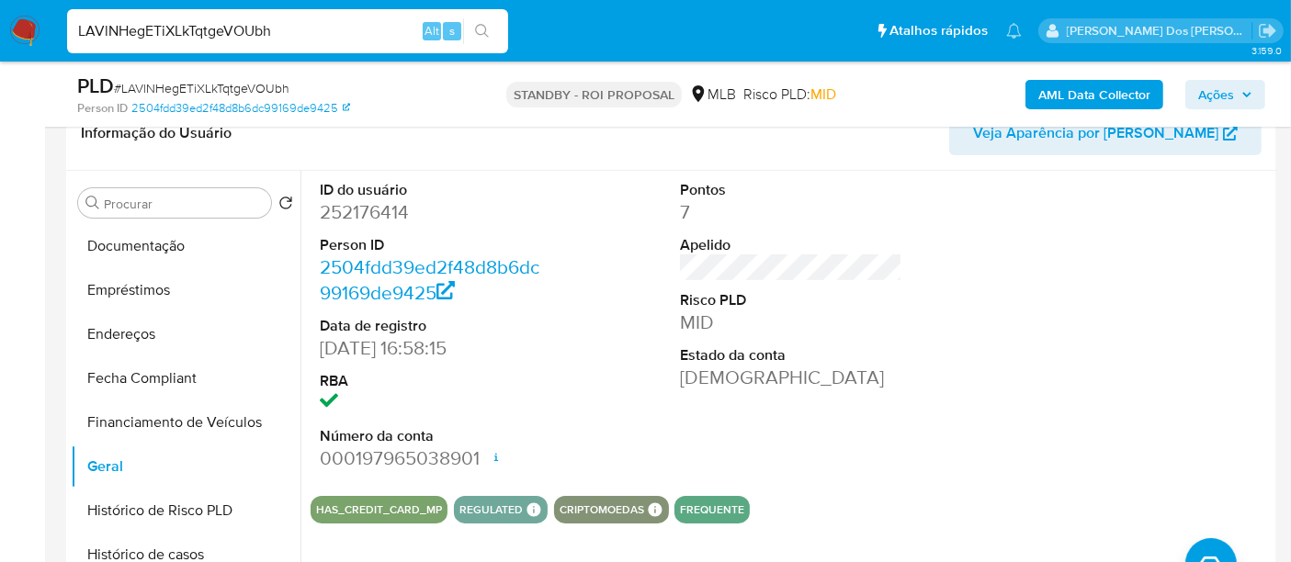
click at [328, 36] on input "LAVlNHegETiXLkTqtgeVOUbh" at bounding box center [287, 31] width 441 height 24
paste input "eq4vsEvnlwokiUMYvvSH6jhY"
type input "eq4vsEvnlwokiUMYvvSH6jhY"
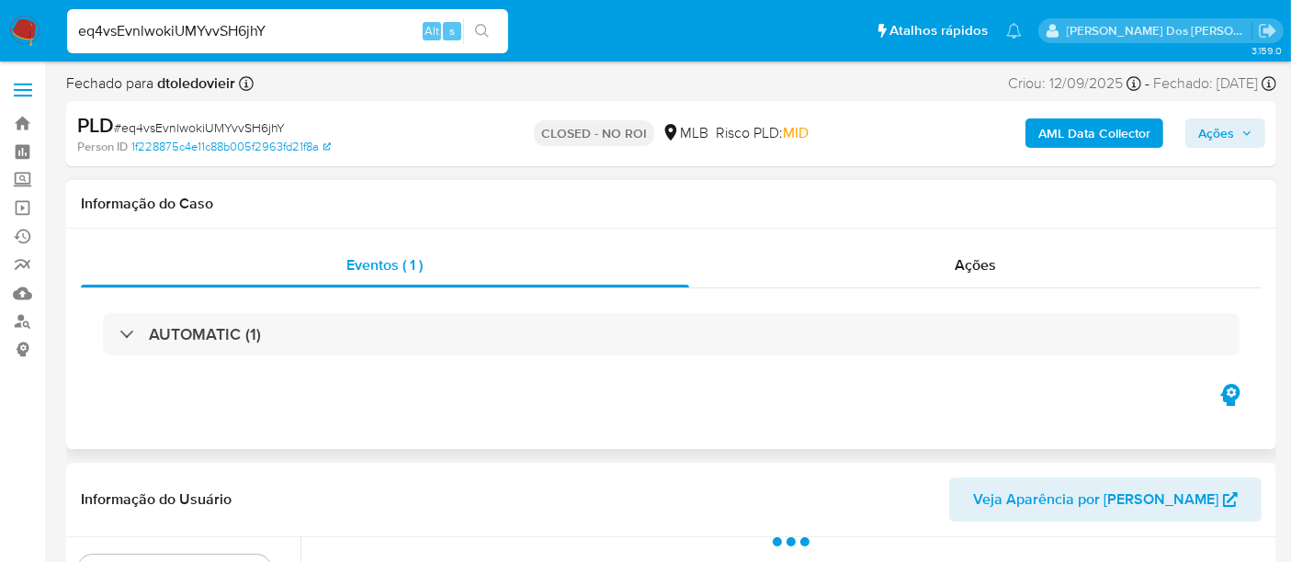
select select "10"
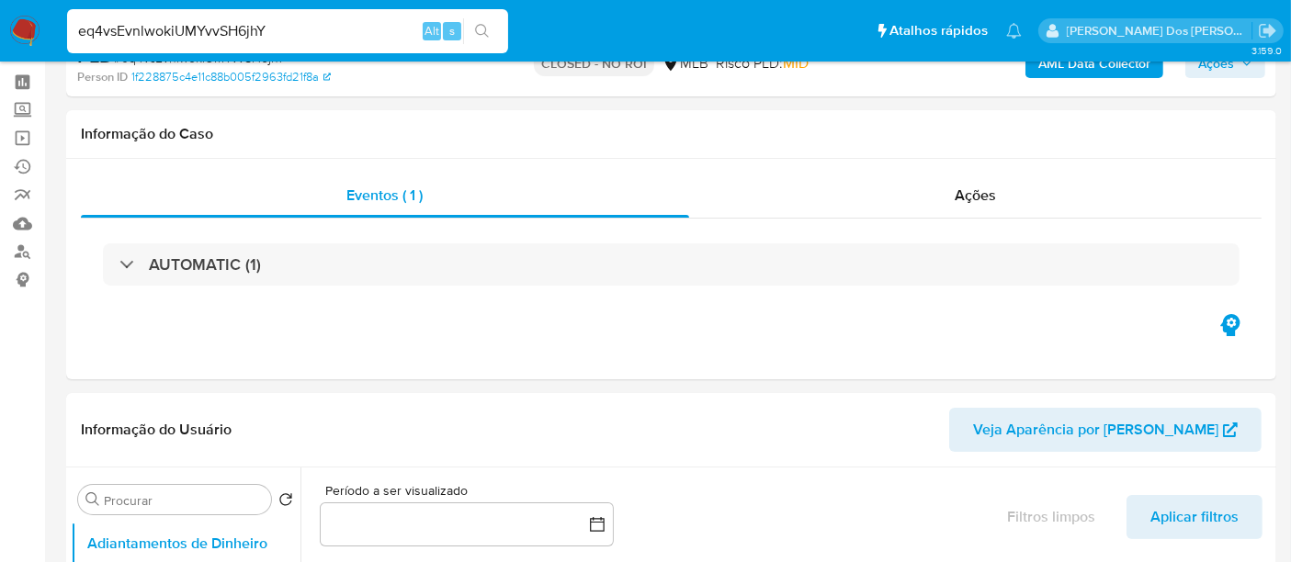
scroll to position [102, 0]
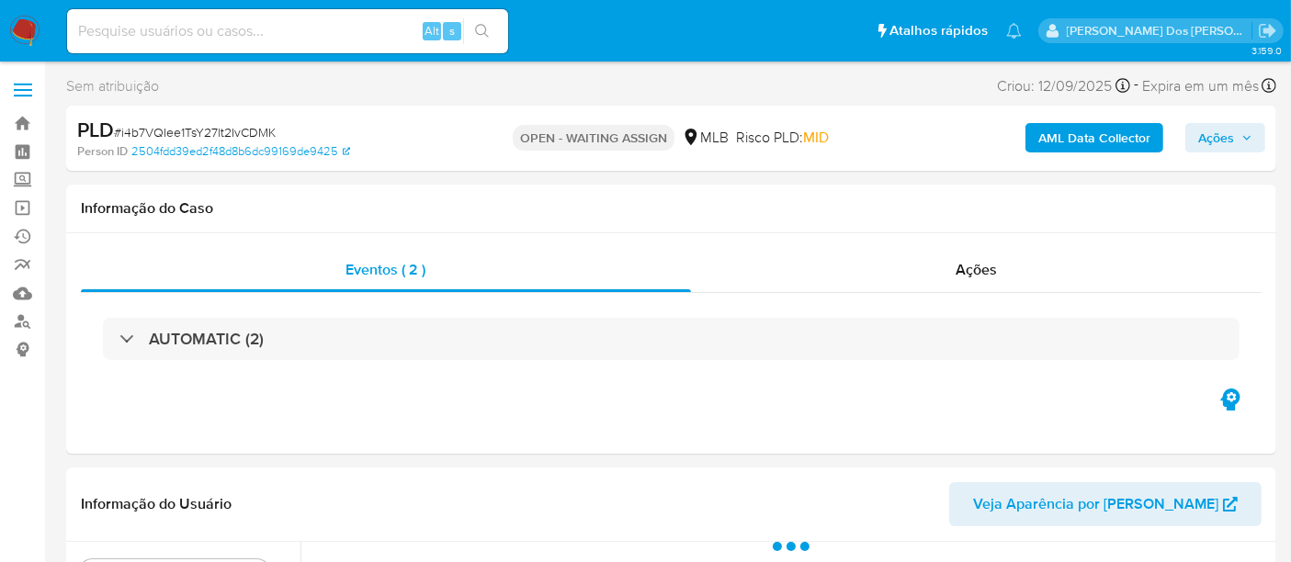
click at [239, 133] on span "# i4b7VQIee1TsY27lt2IvCDMK" at bounding box center [195, 132] width 162 height 18
select select "10"
copy span "i4b7VQIee1TsY27lt2IvCDMK"
click at [18, 18] on img at bounding box center [24, 31] width 31 height 31
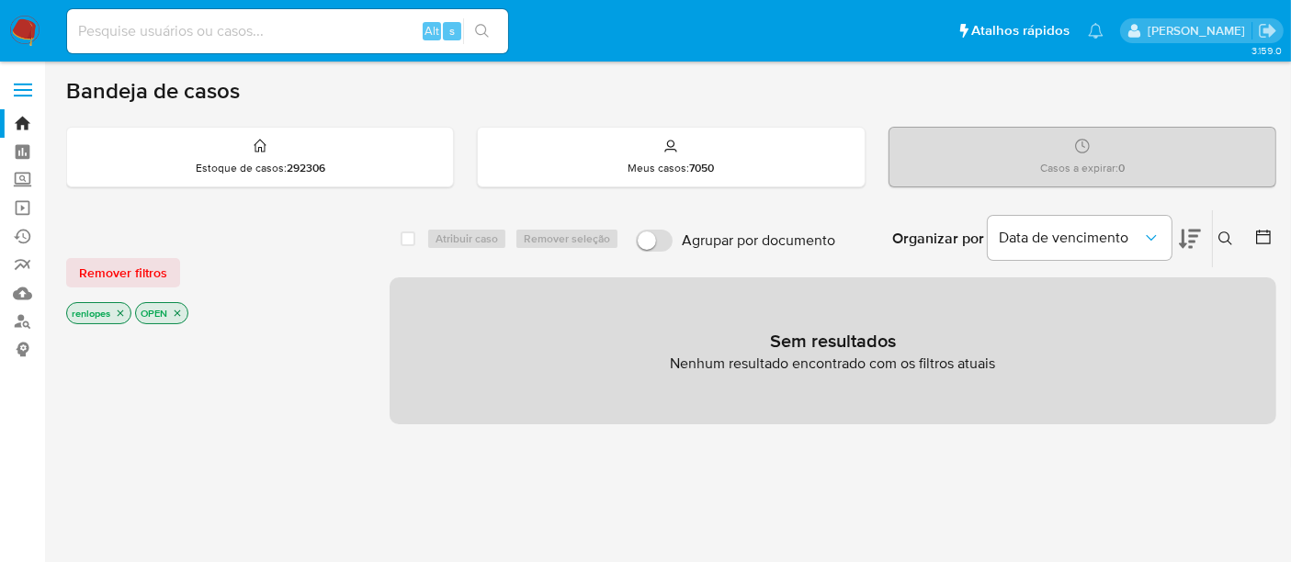
click at [121, 271] on span "Remover filtros" at bounding box center [123, 273] width 88 height 26
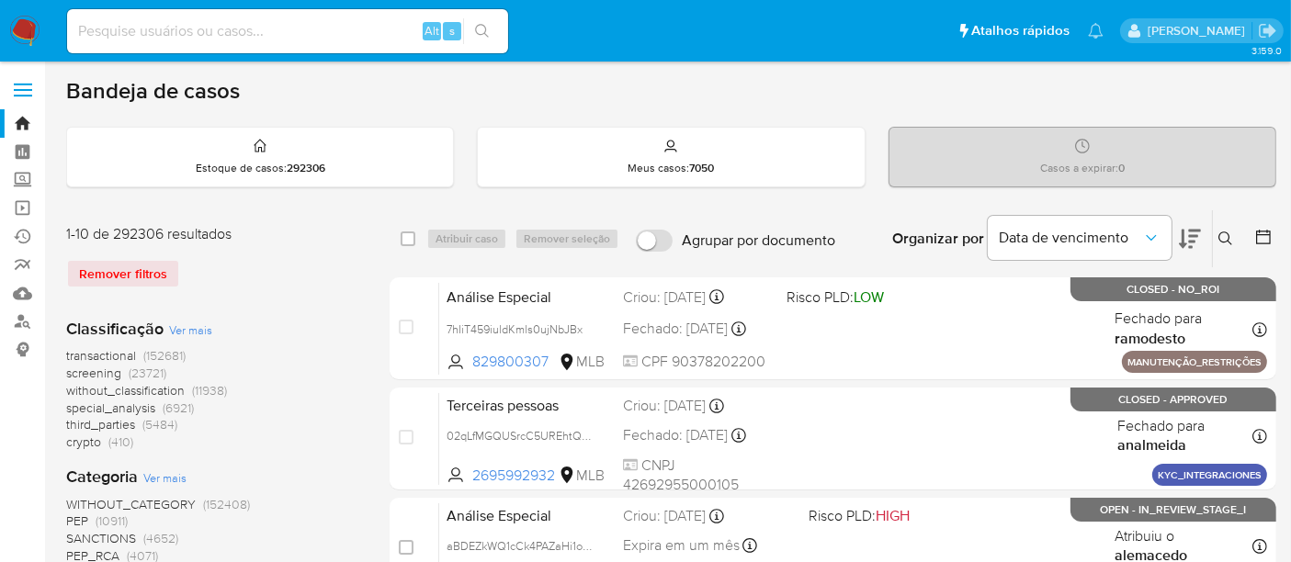
click at [1219, 240] on icon at bounding box center [1225, 239] width 15 height 15
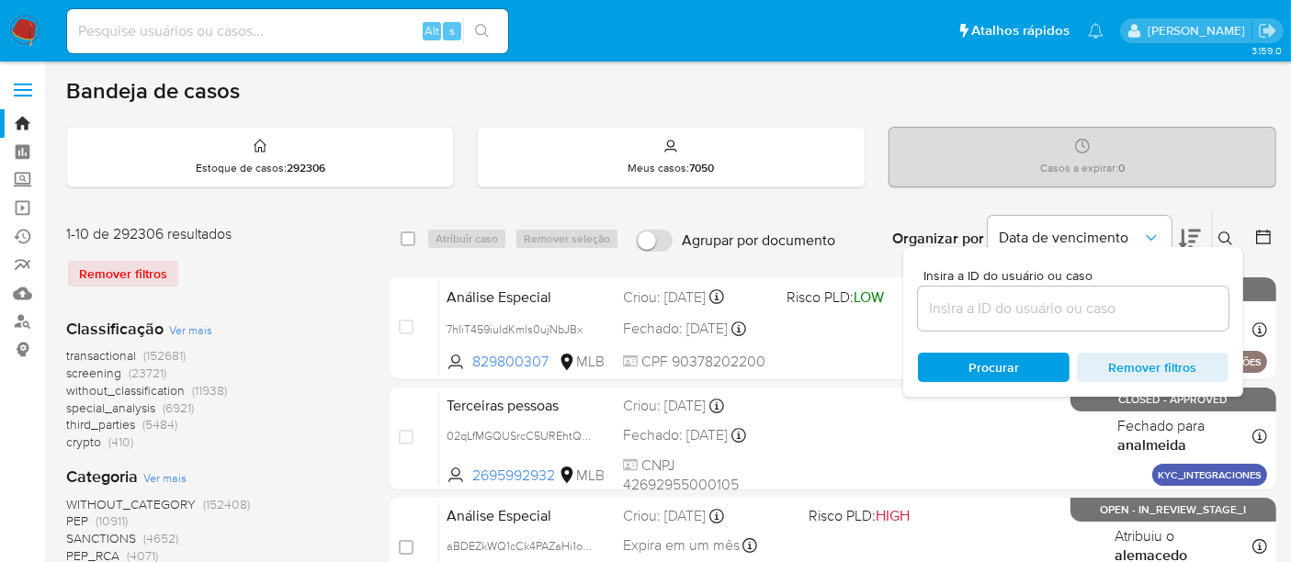
click at [1002, 315] on input at bounding box center [1073, 309] width 311 height 24
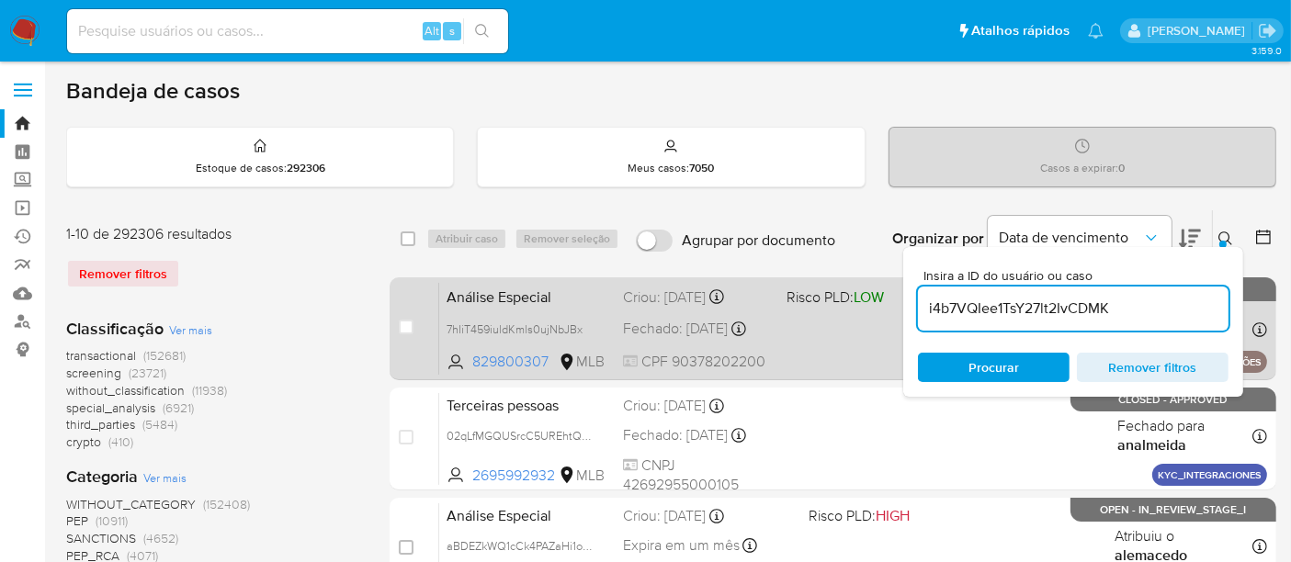
type input "i4b7VQIee1TsY27lt2IvCDMK"
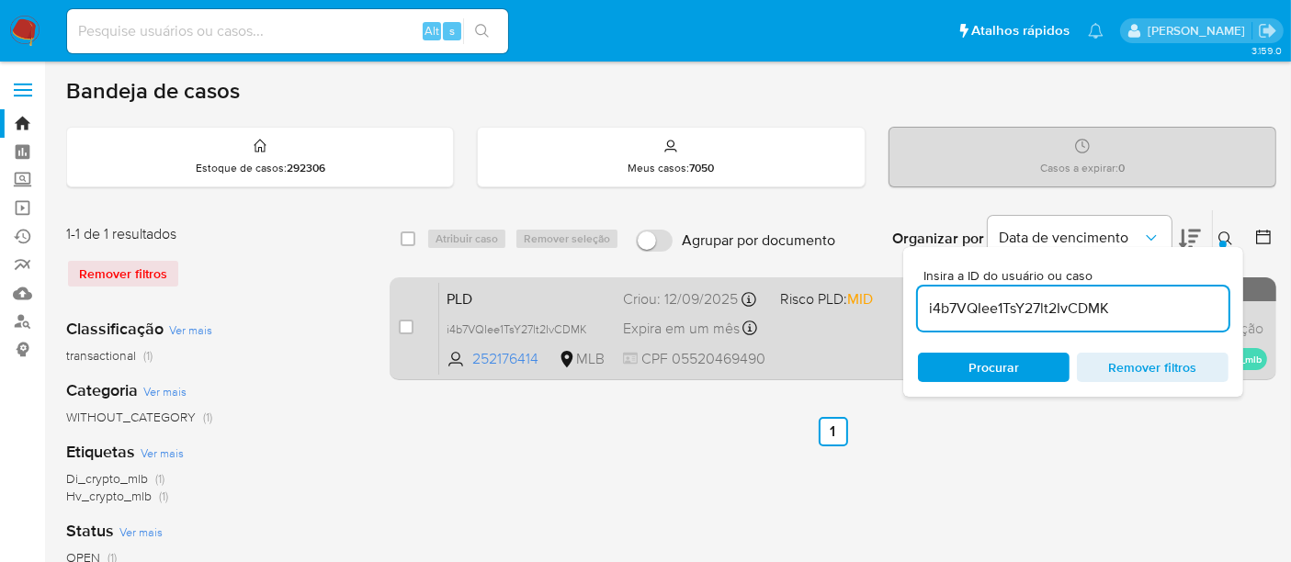
drag, startPoint x: 401, startPoint y: 326, endPoint x: 432, endPoint y: 282, distance: 54.0
click at [401, 326] on input "checkbox" at bounding box center [406, 327] width 15 height 15
checkbox input "true"
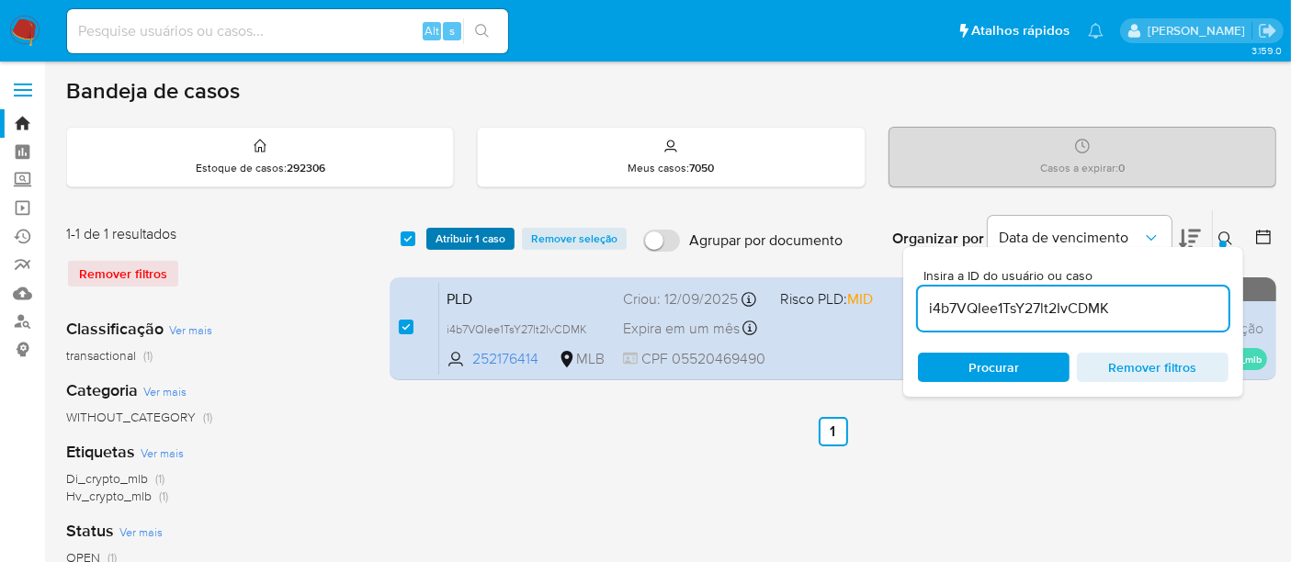
click at [459, 241] on span "Atribuir 1 caso" at bounding box center [470, 239] width 70 height 18
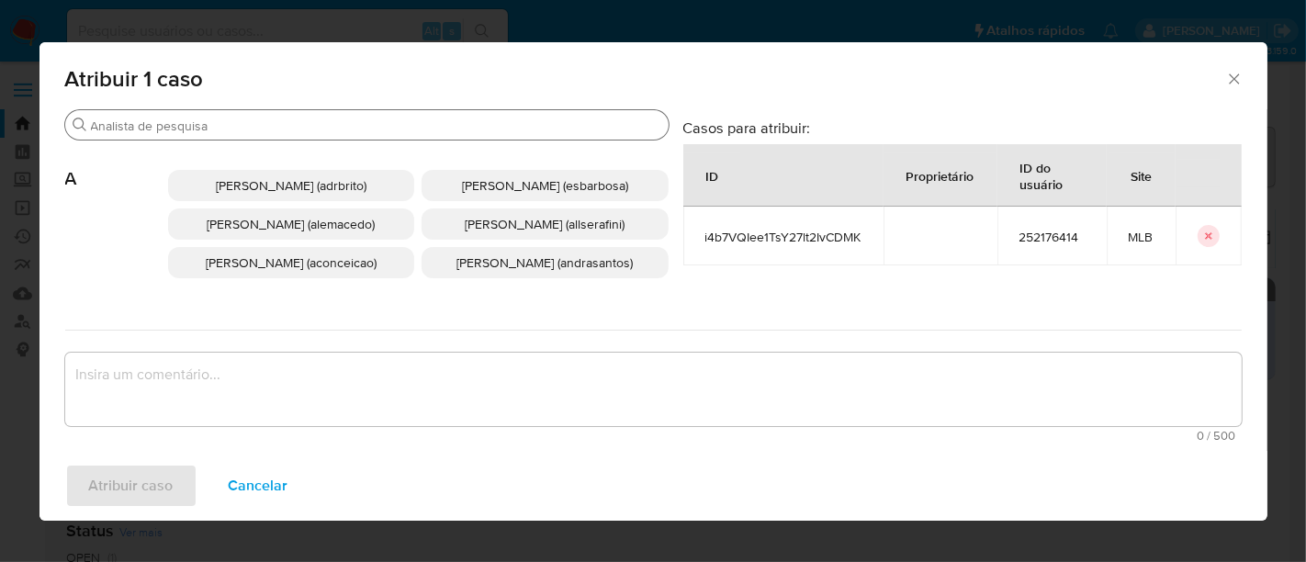
click at [481, 130] on input "Buscar" at bounding box center [376, 126] width 571 height 17
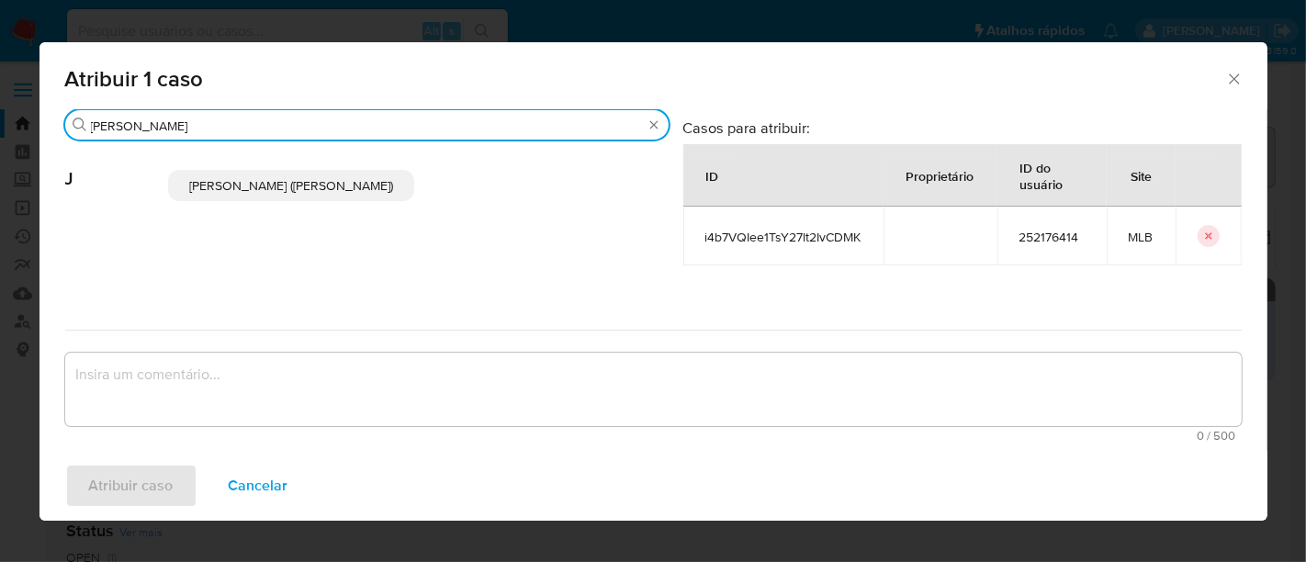
type input "jon"
click at [337, 181] on span "Jonathan Hideki Shikay (jshikay)" at bounding box center [291, 185] width 204 height 18
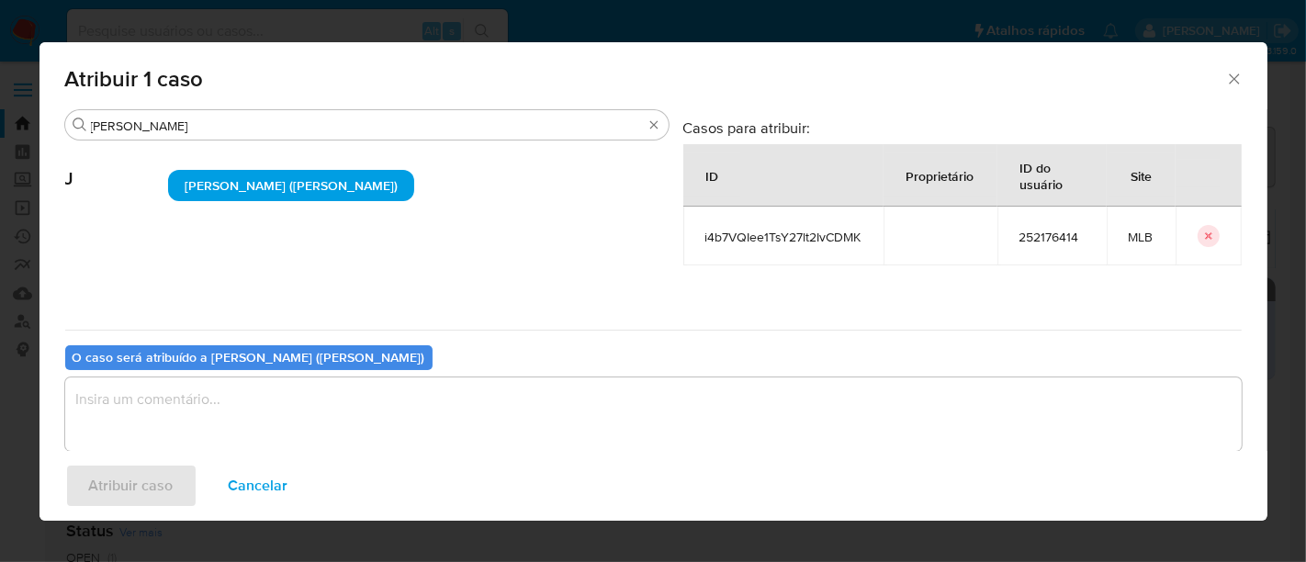
click at [411, 415] on textarea "assign-modal" at bounding box center [653, 414] width 1177 height 73
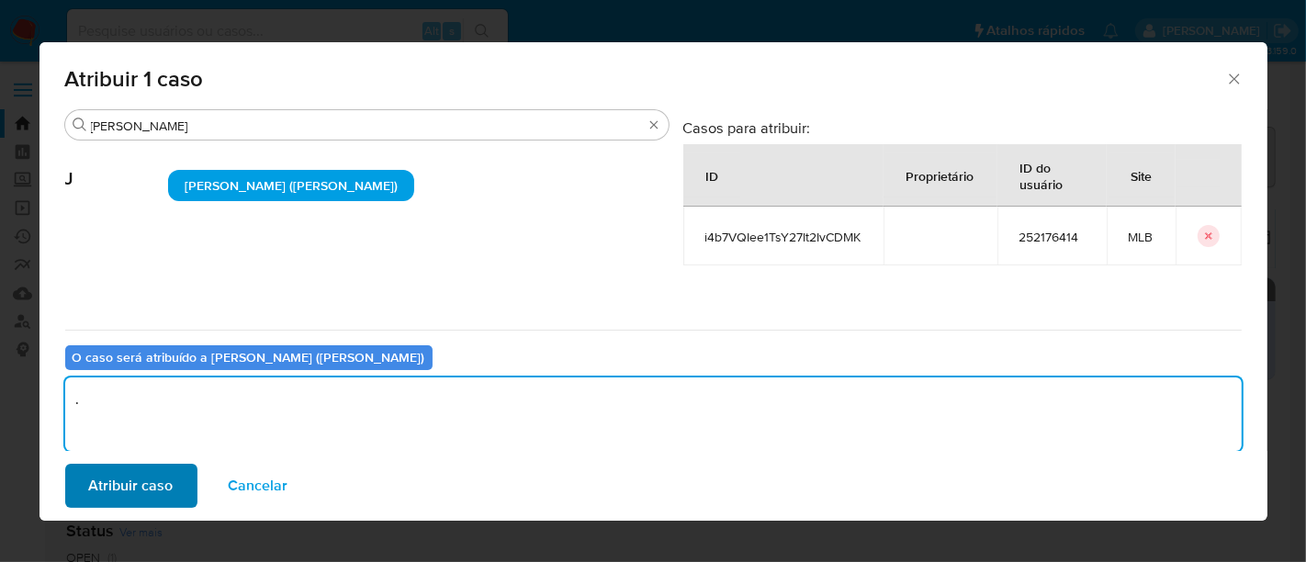
type textarea "."
click at [167, 476] on span "Atribuir caso" at bounding box center [131, 486] width 85 height 40
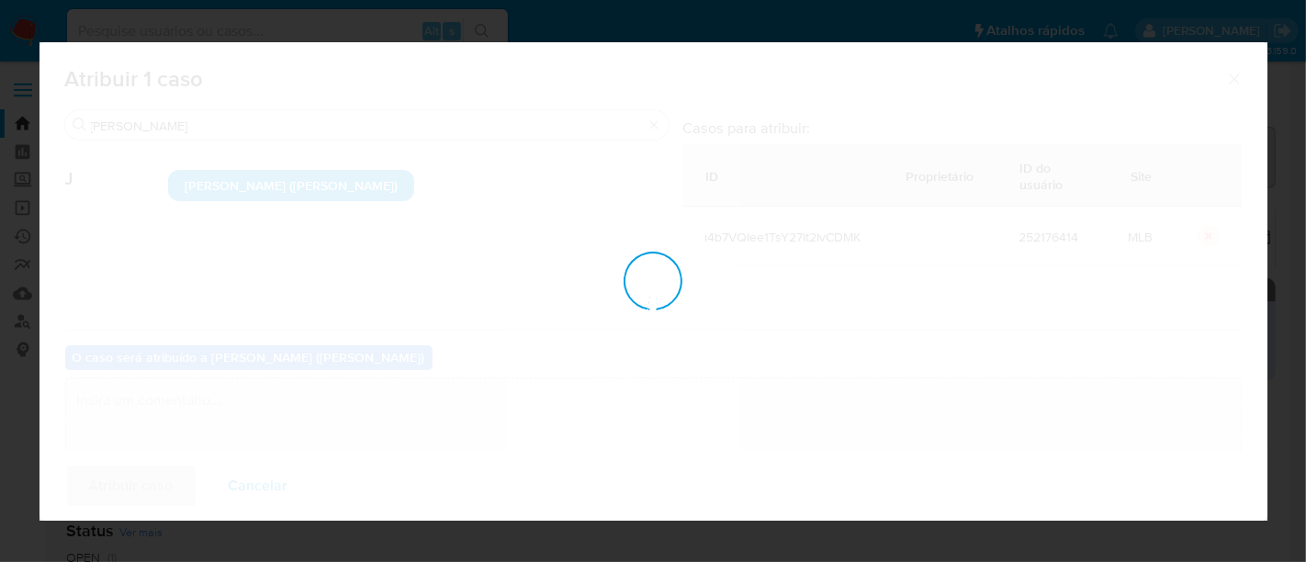
checkbox input "false"
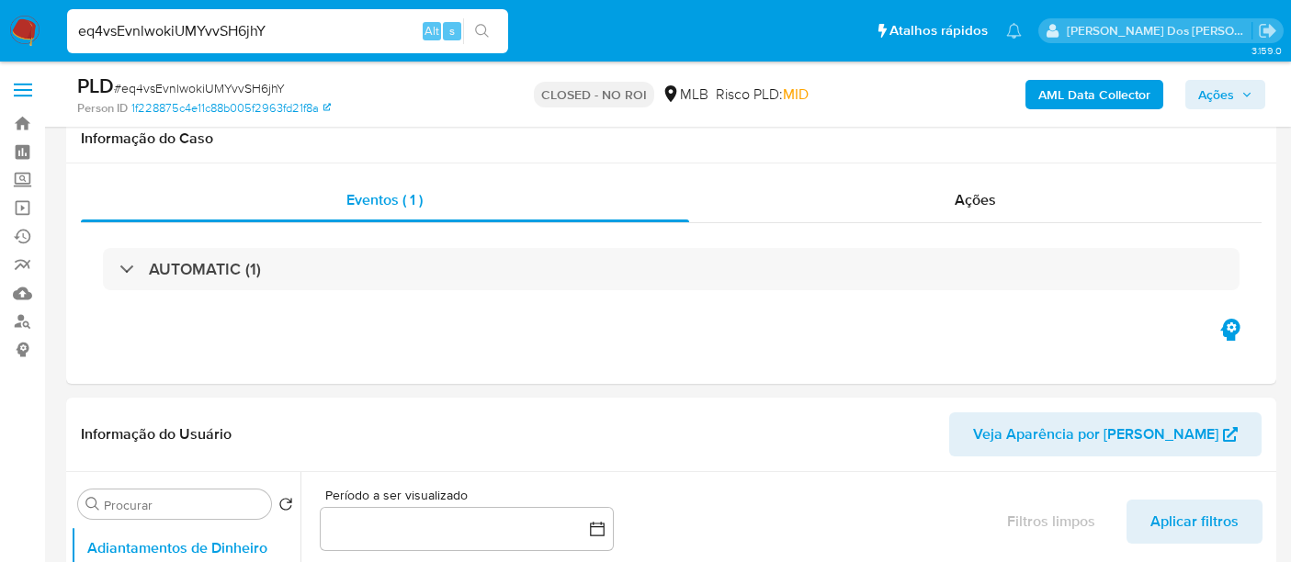
select select "10"
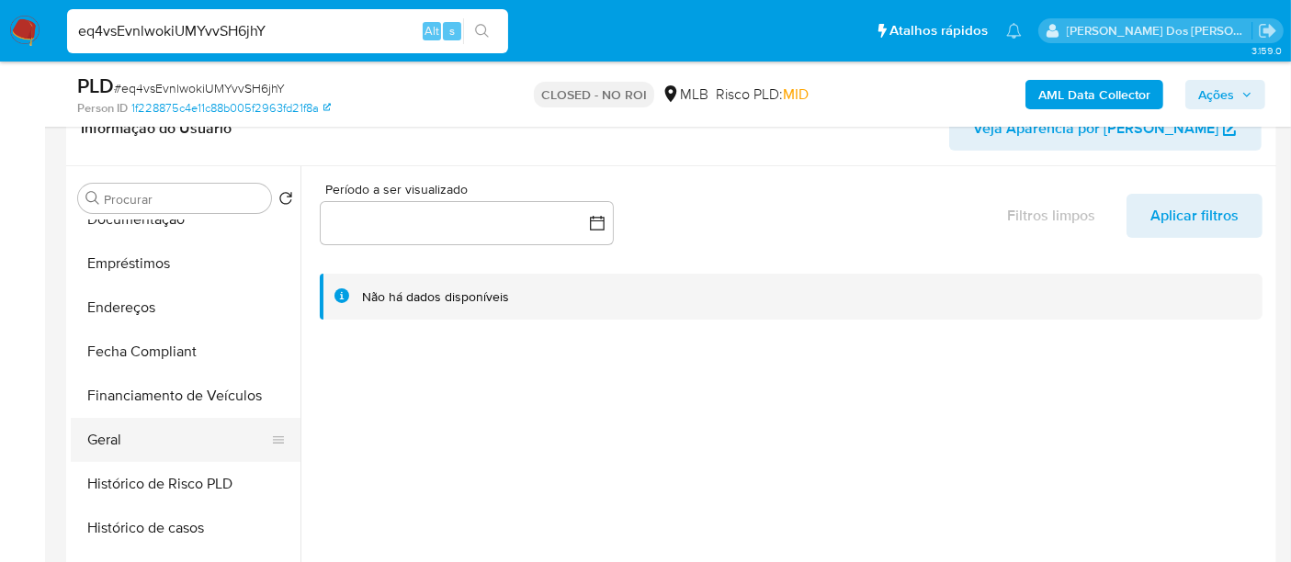
scroll to position [408, 0]
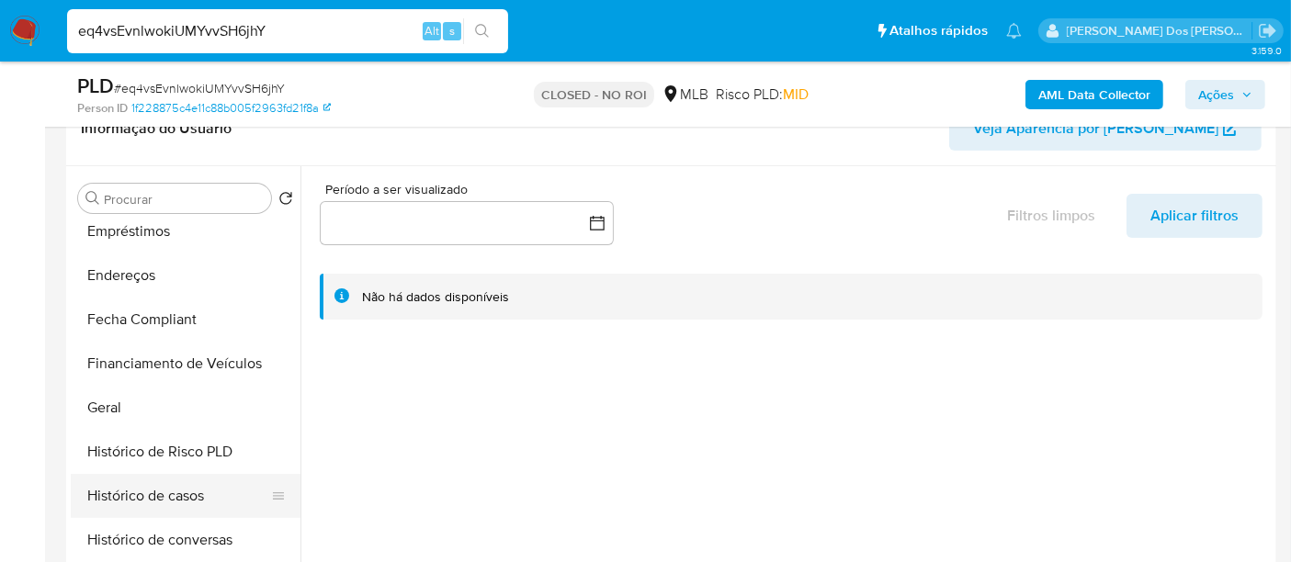
click at [173, 475] on button "Histórico de casos" at bounding box center [178, 496] width 215 height 44
